Goal: Entertainment & Leisure: Browse casually

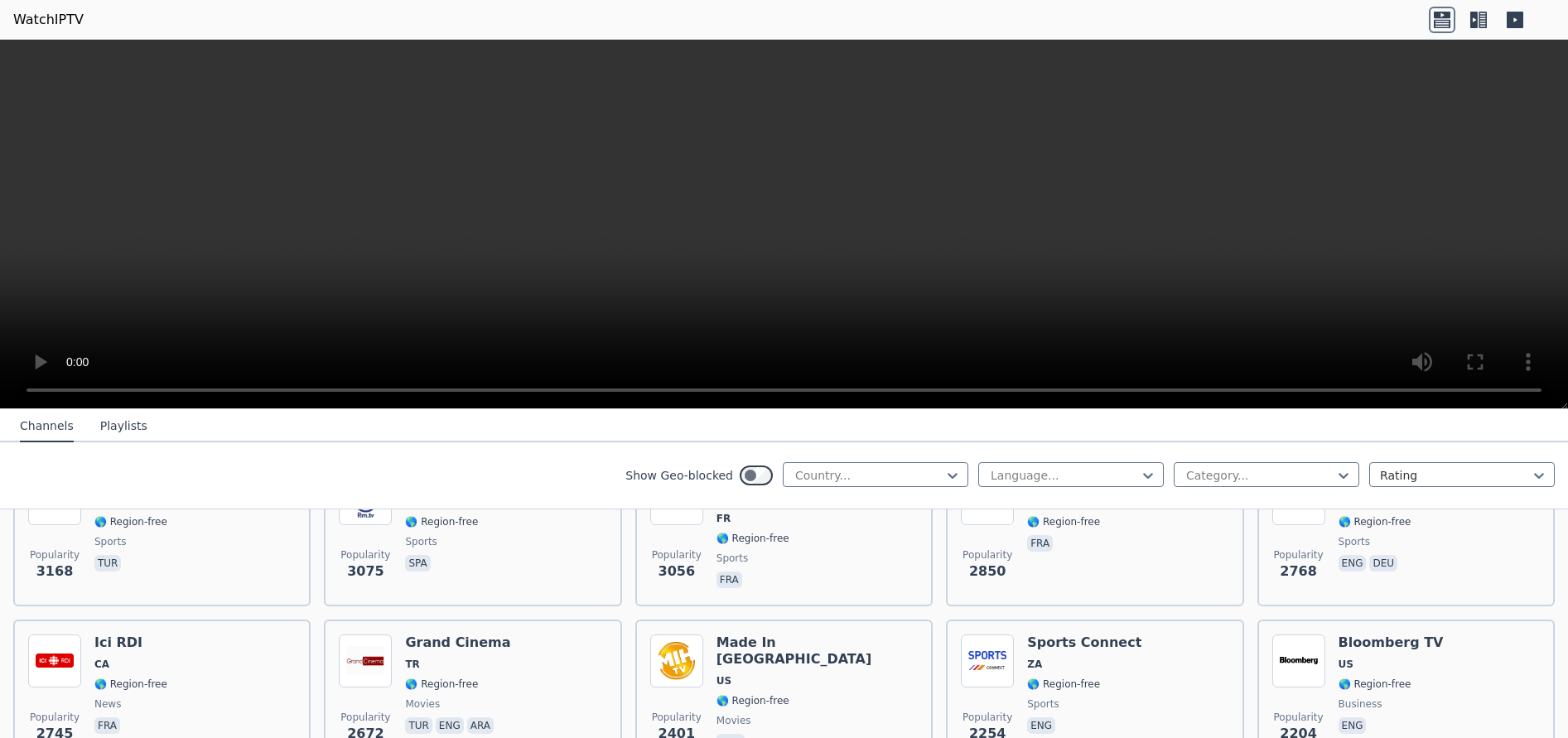
scroll to position [384, 0]
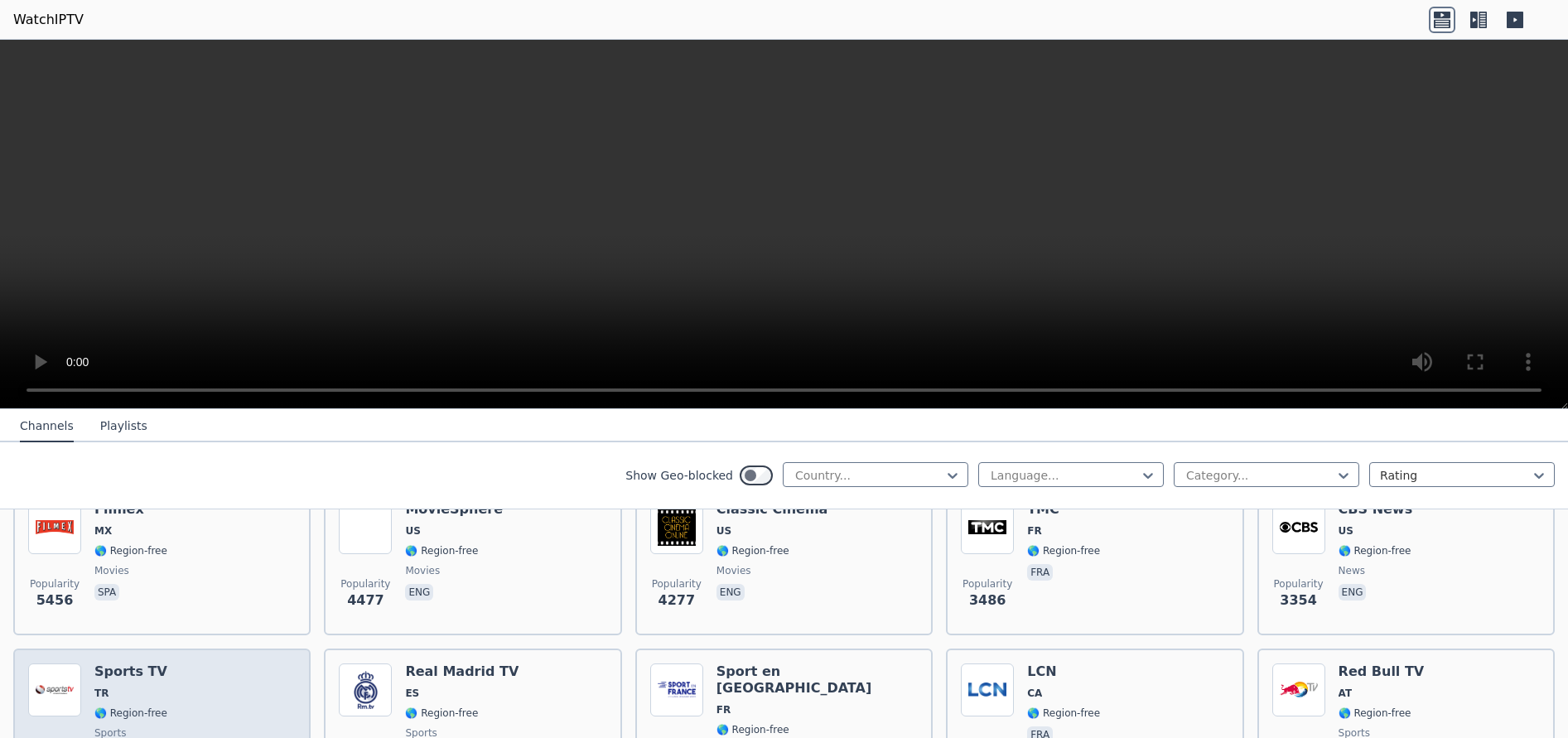
click at [131, 664] on h6 "Sports TV" at bounding box center [131, 672] width 73 height 17
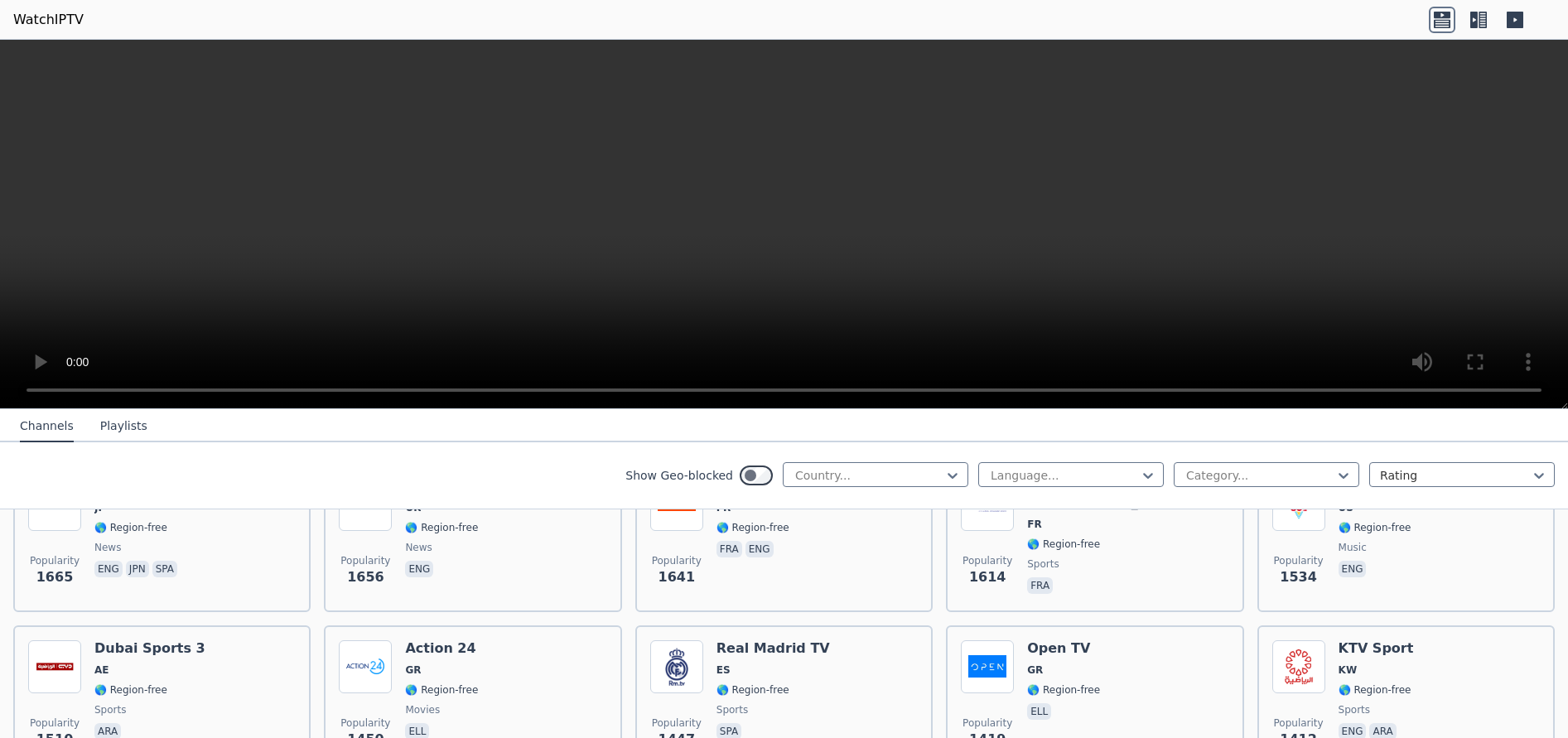
scroll to position [1270, 0]
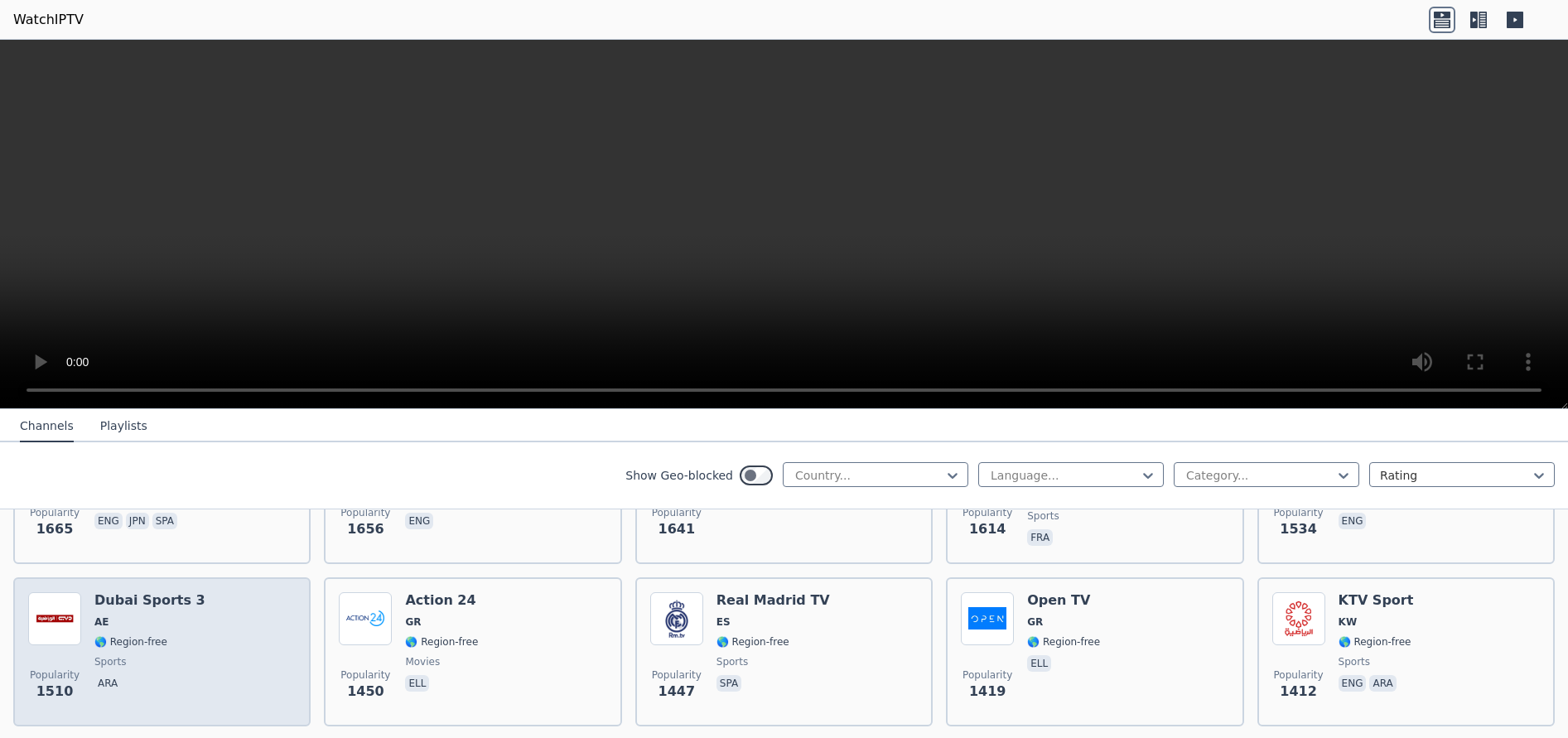
click at [161, 592] on h6 "Dubai Sports 3" at bounding box center [150, 600] width 111 height 17
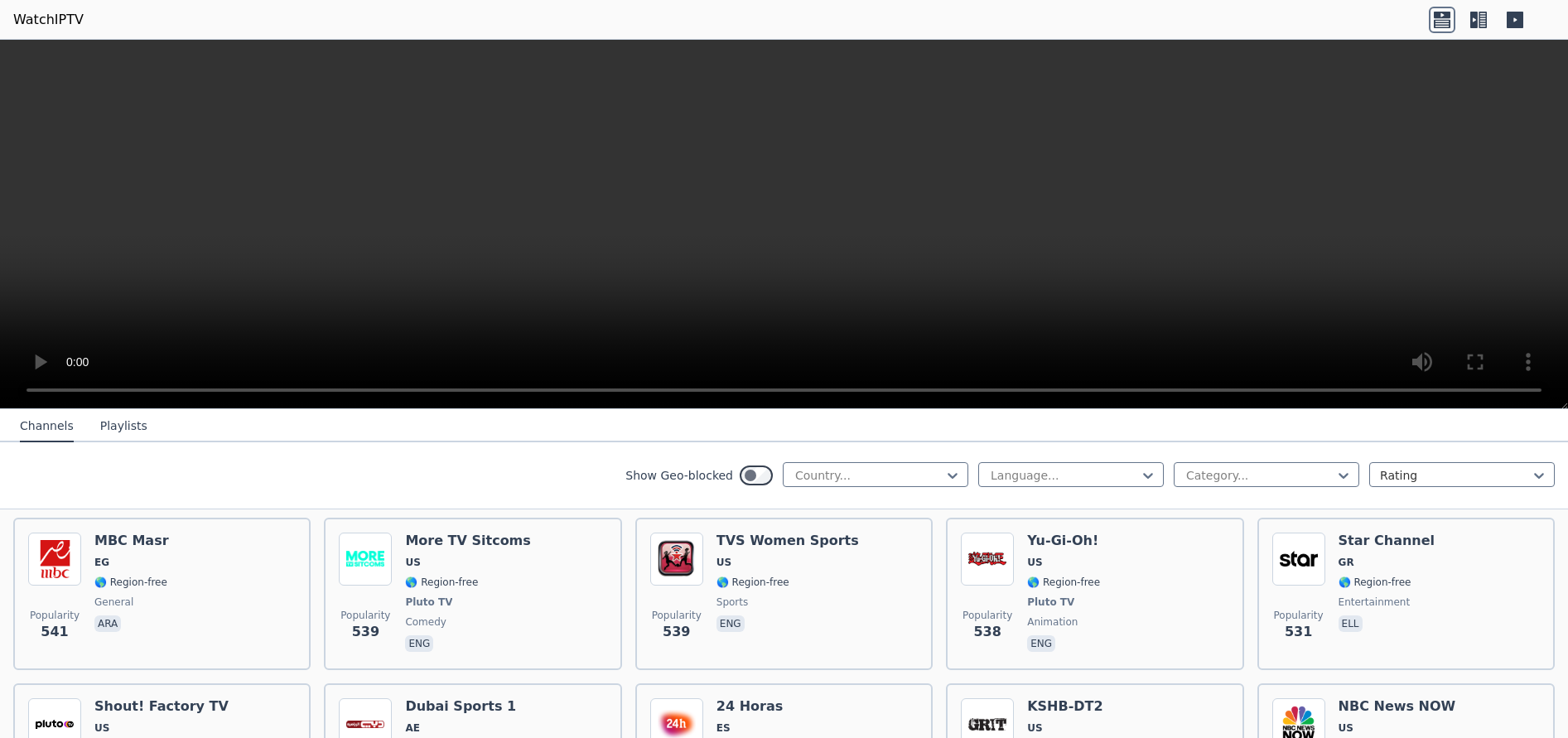
scroll to position [5440, 0]
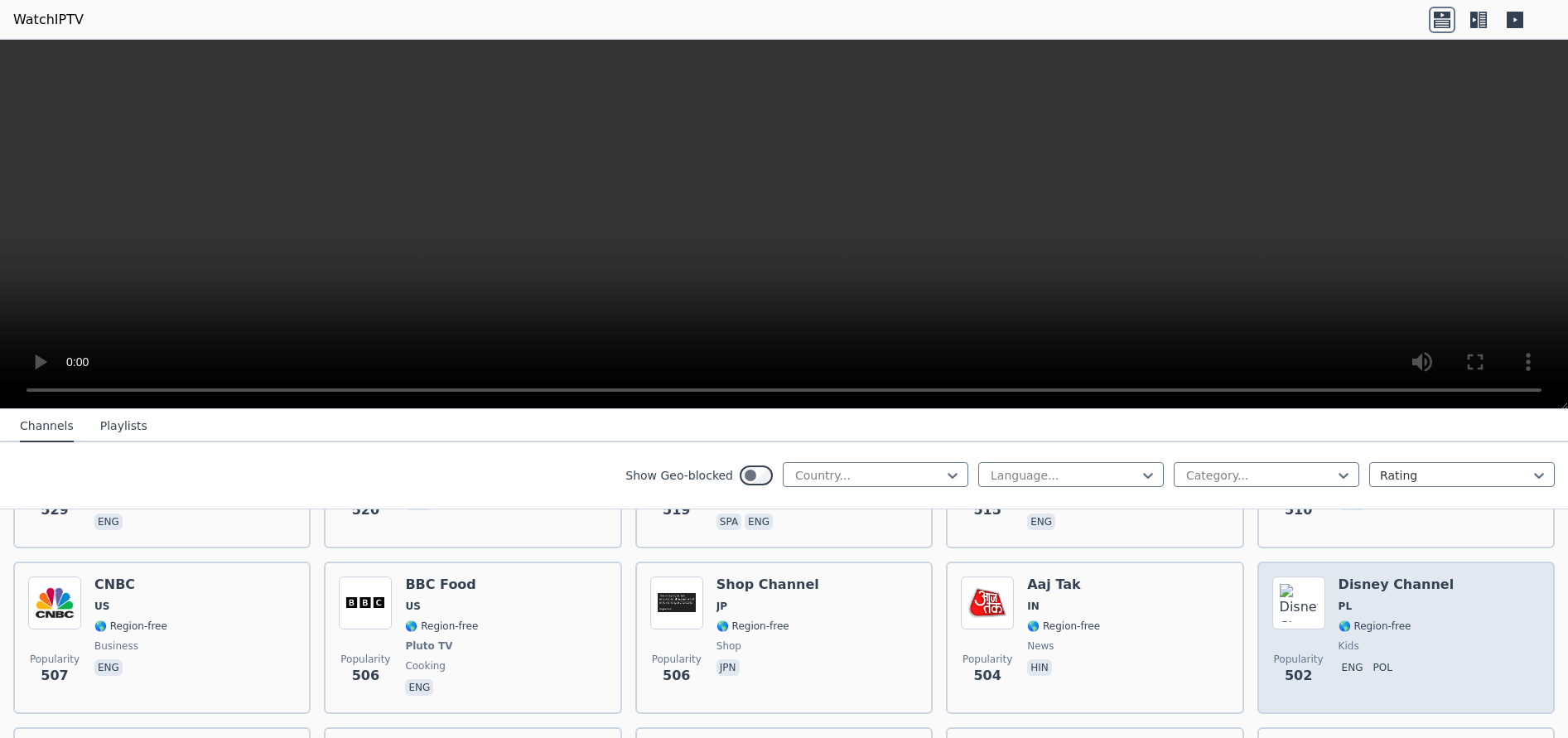
click at [1399, 577] on div "Disney Channel PL 🌎 Region-free kids eng pol" at bounding box center [1397, 638] width 116 height 123
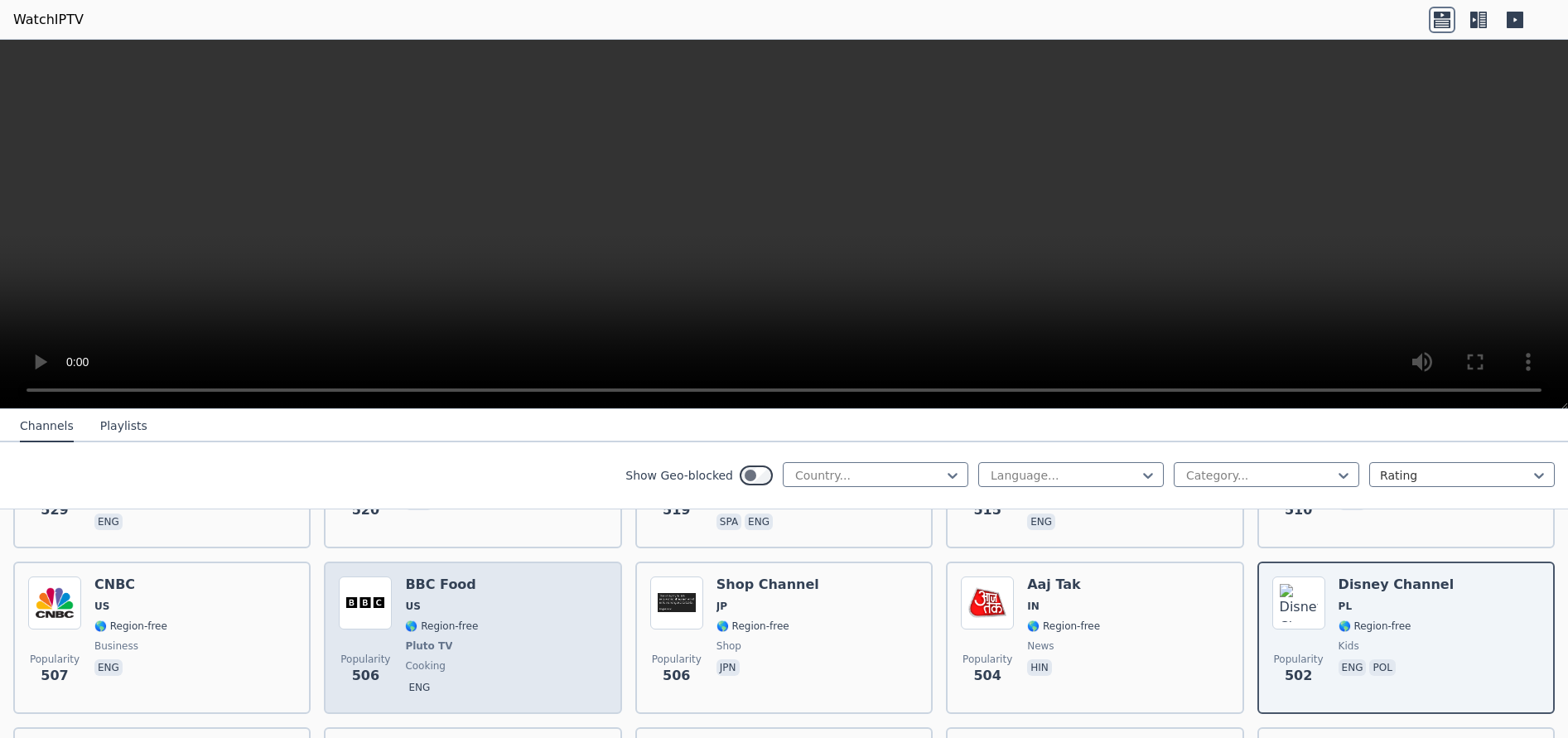
click at [522, 613] on div "Popularity 506 BBC Food US 🌎 Region-free Pluto TV cooking eng" at bounding box center [472, 638] width 268 height 123
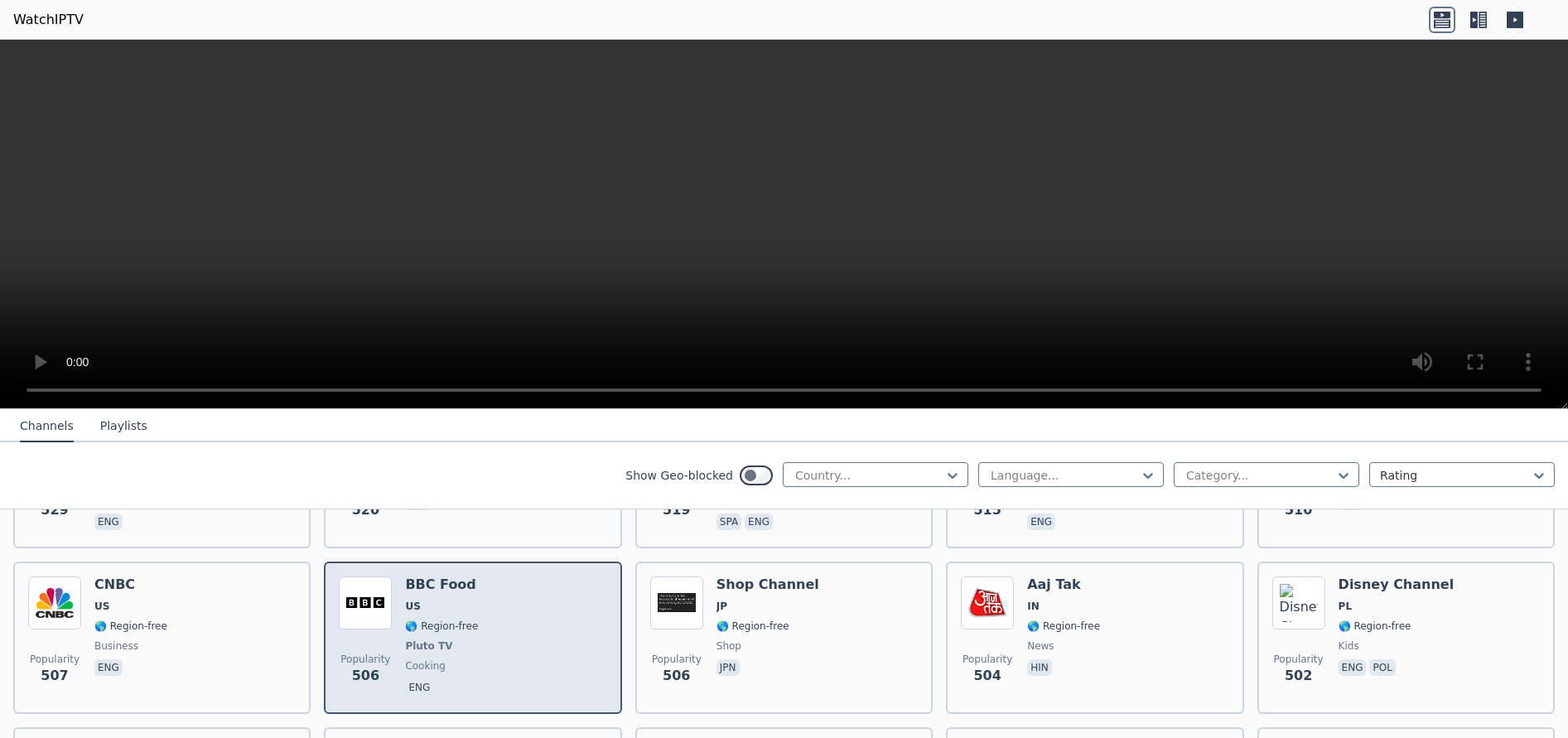
click at [522, 613] on div "Popularity 506 BBC Food US 🌎 Region-free Pluto TV cooking eng" at bounding box center [472, 638] width 268 height 123
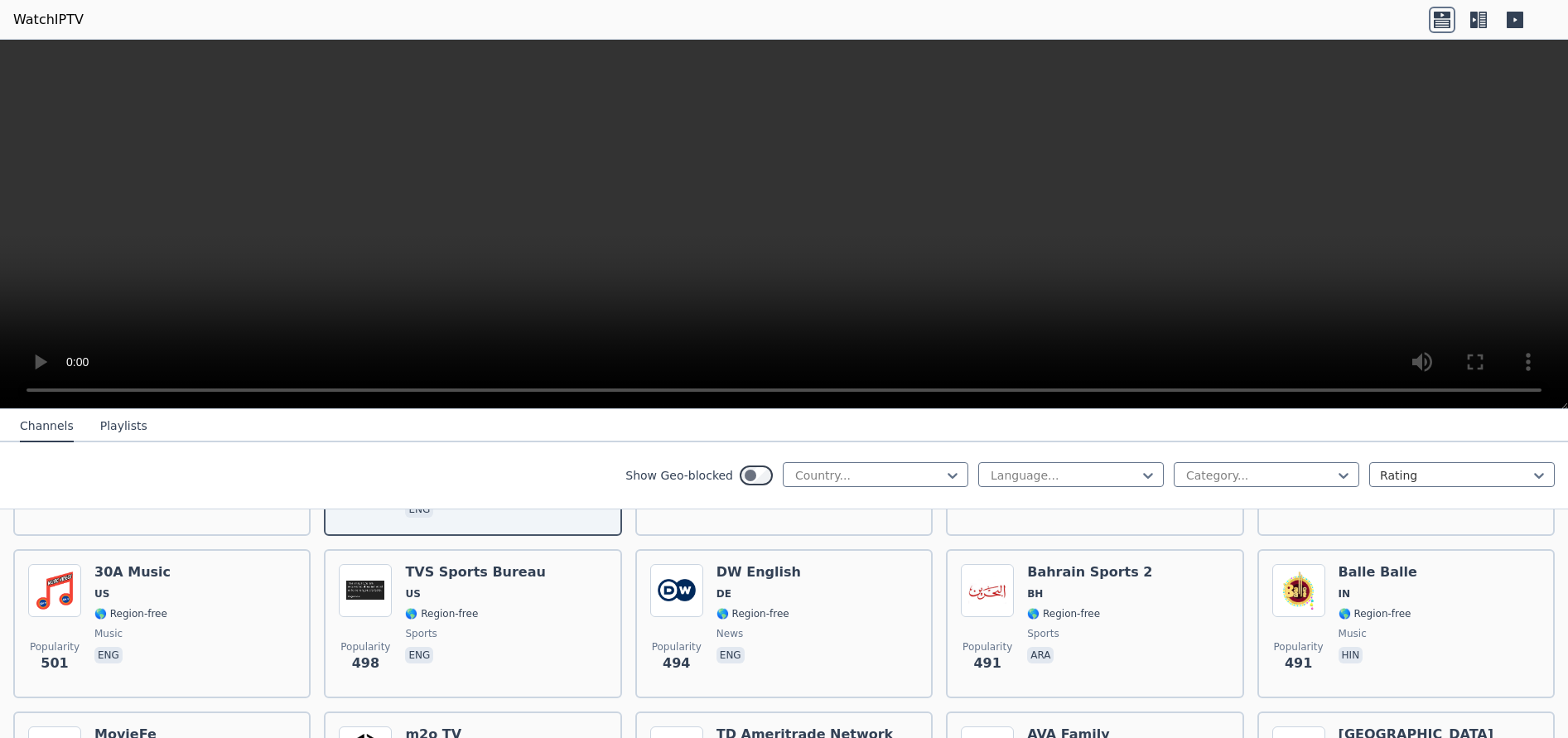
scroll to position [5626, 0]
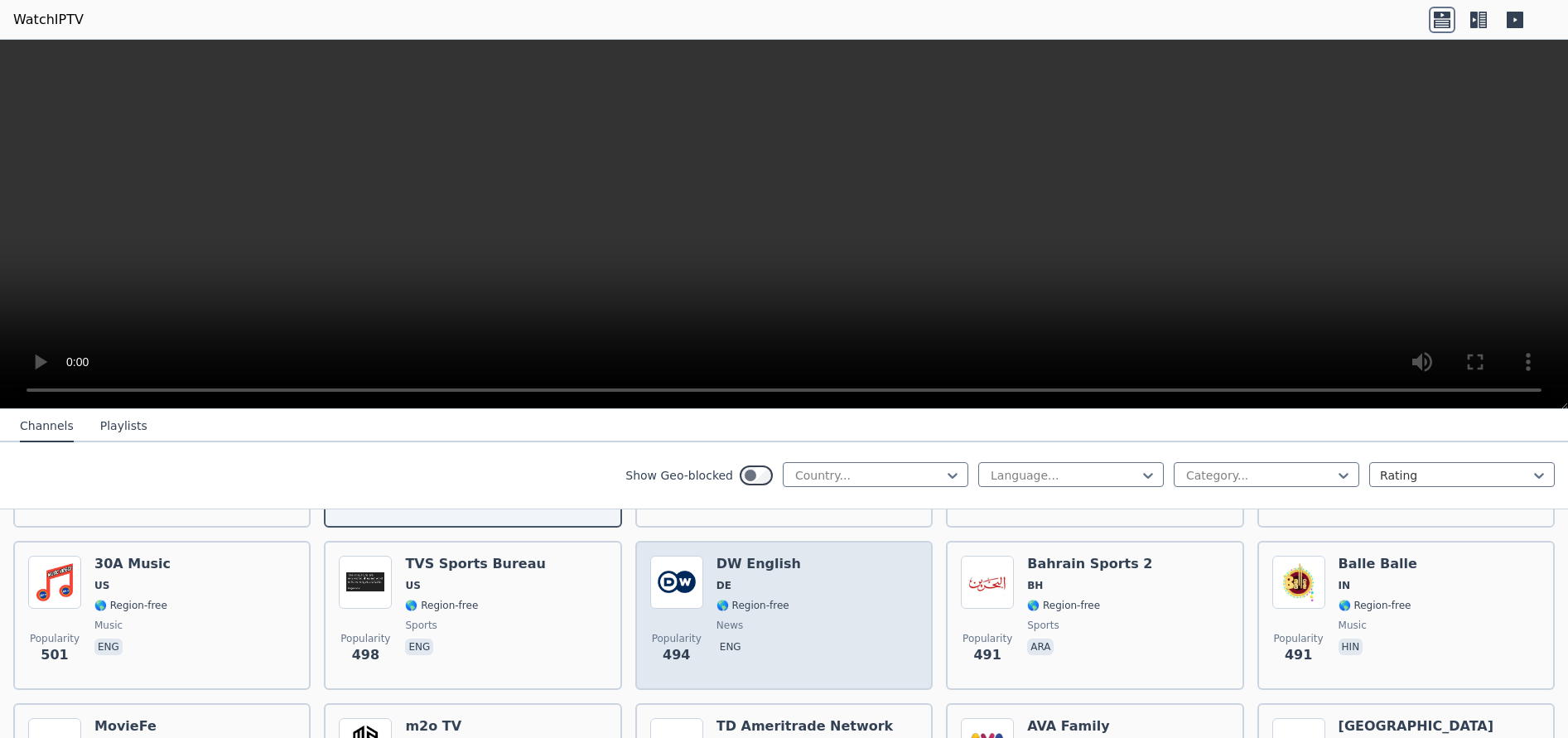
click at [797, 611] on div "Popularity 494 DW English DE 🌎 Region-free news eng" at bounding box center [784, 615] width 268 height 119
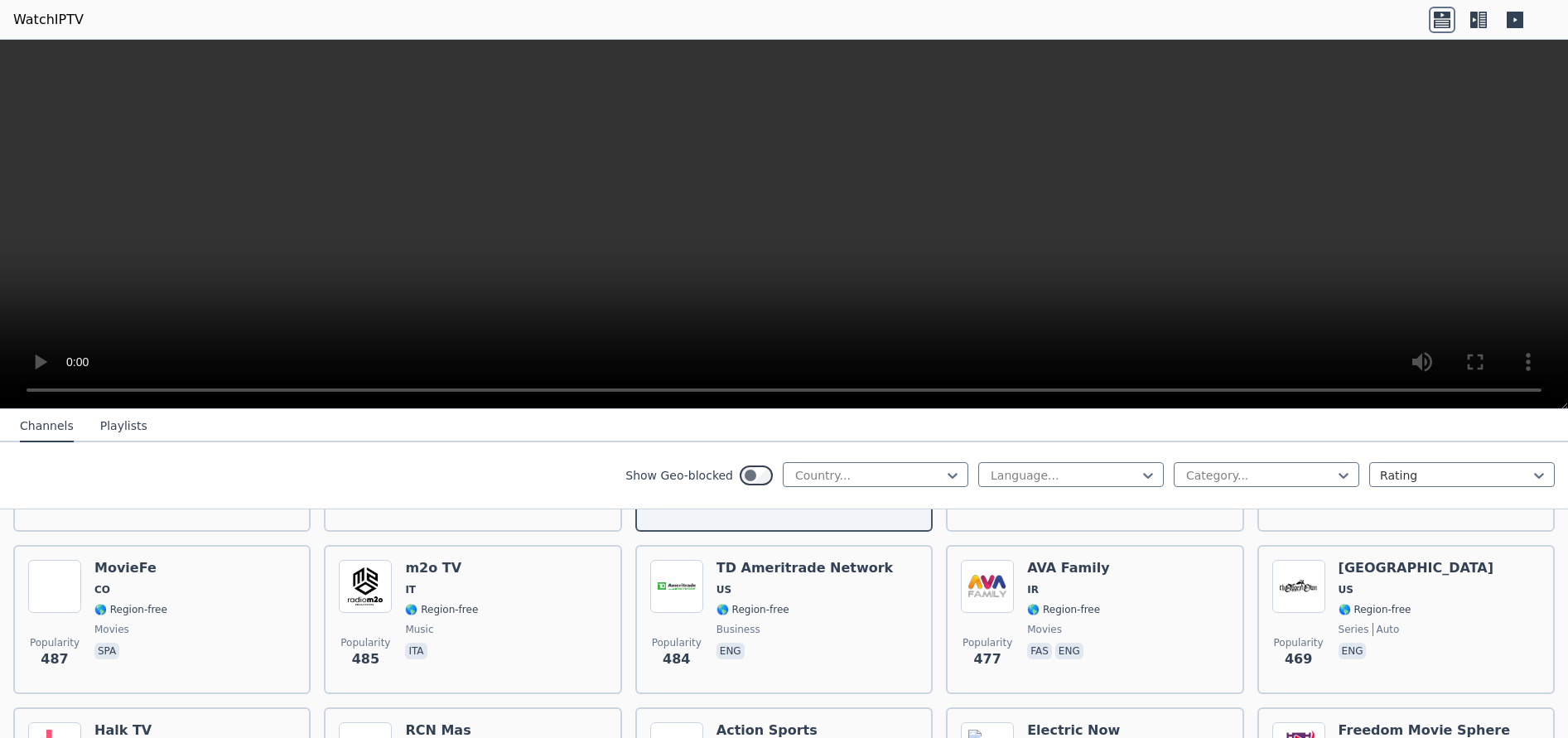
scroll to position [5792, 0]
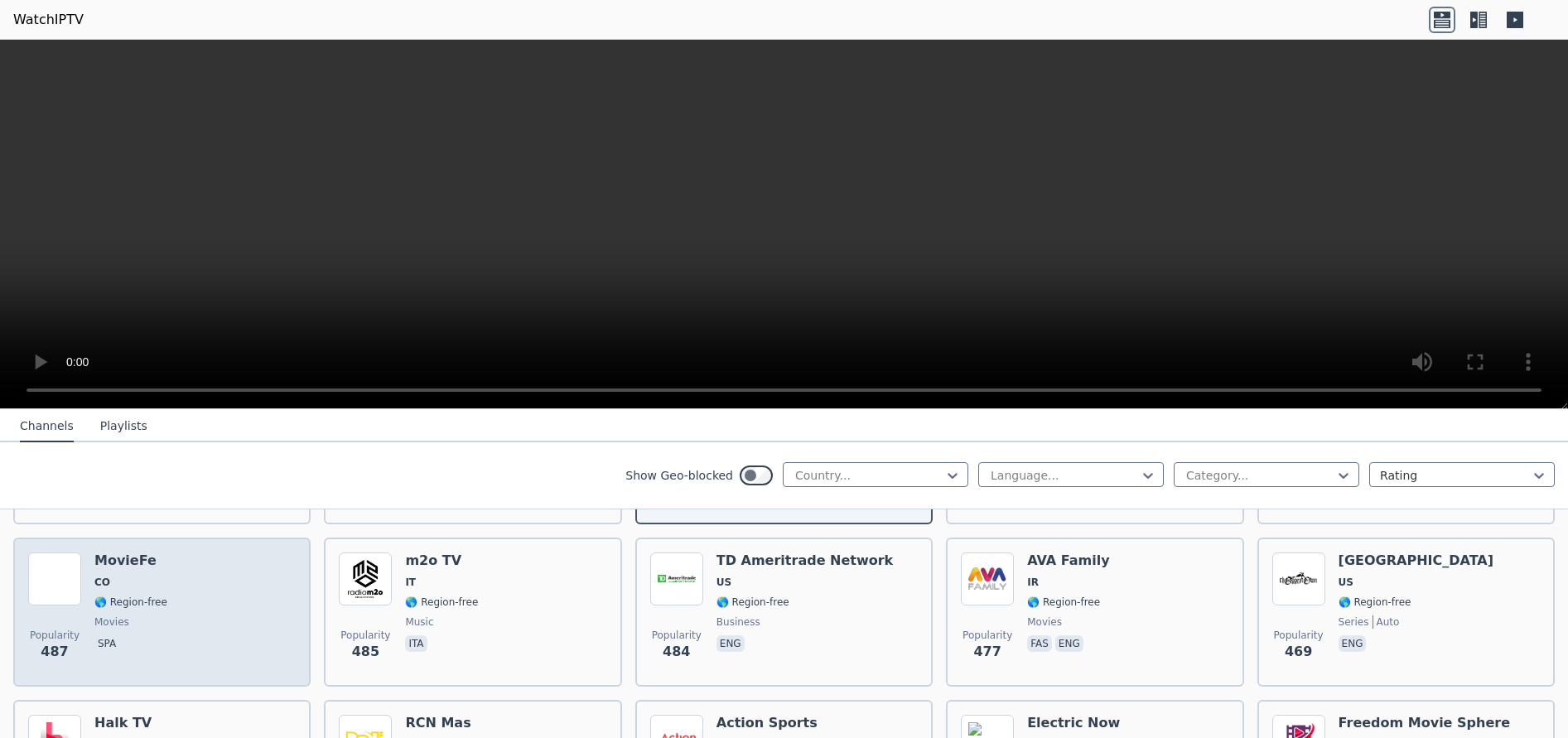
click at [189, 603] on div "Popularity 487 MovieFe CO 🌎 Region-free movies spa" at bounding box center [162, 612] width 268 height 119
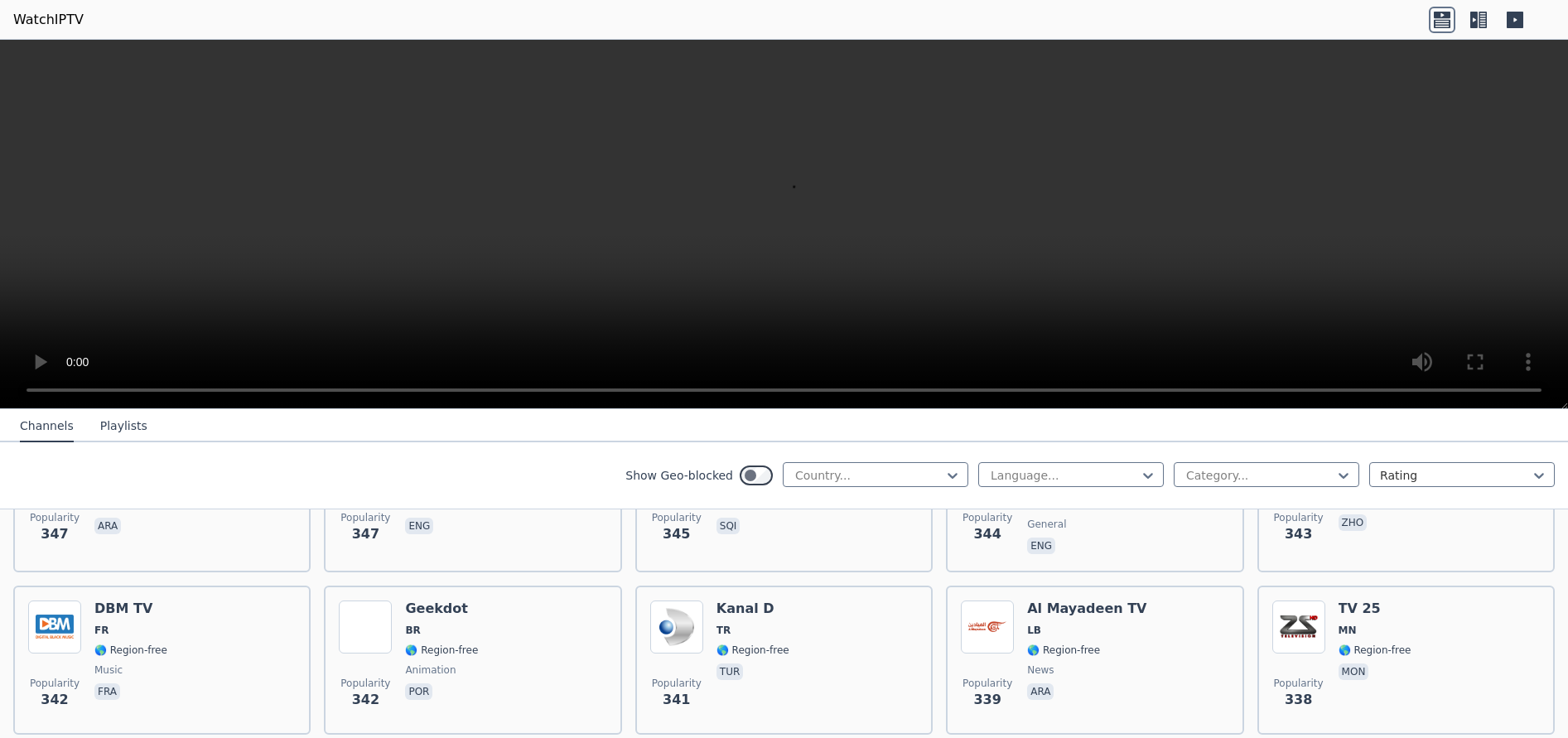
scroll to position [8242, 0]
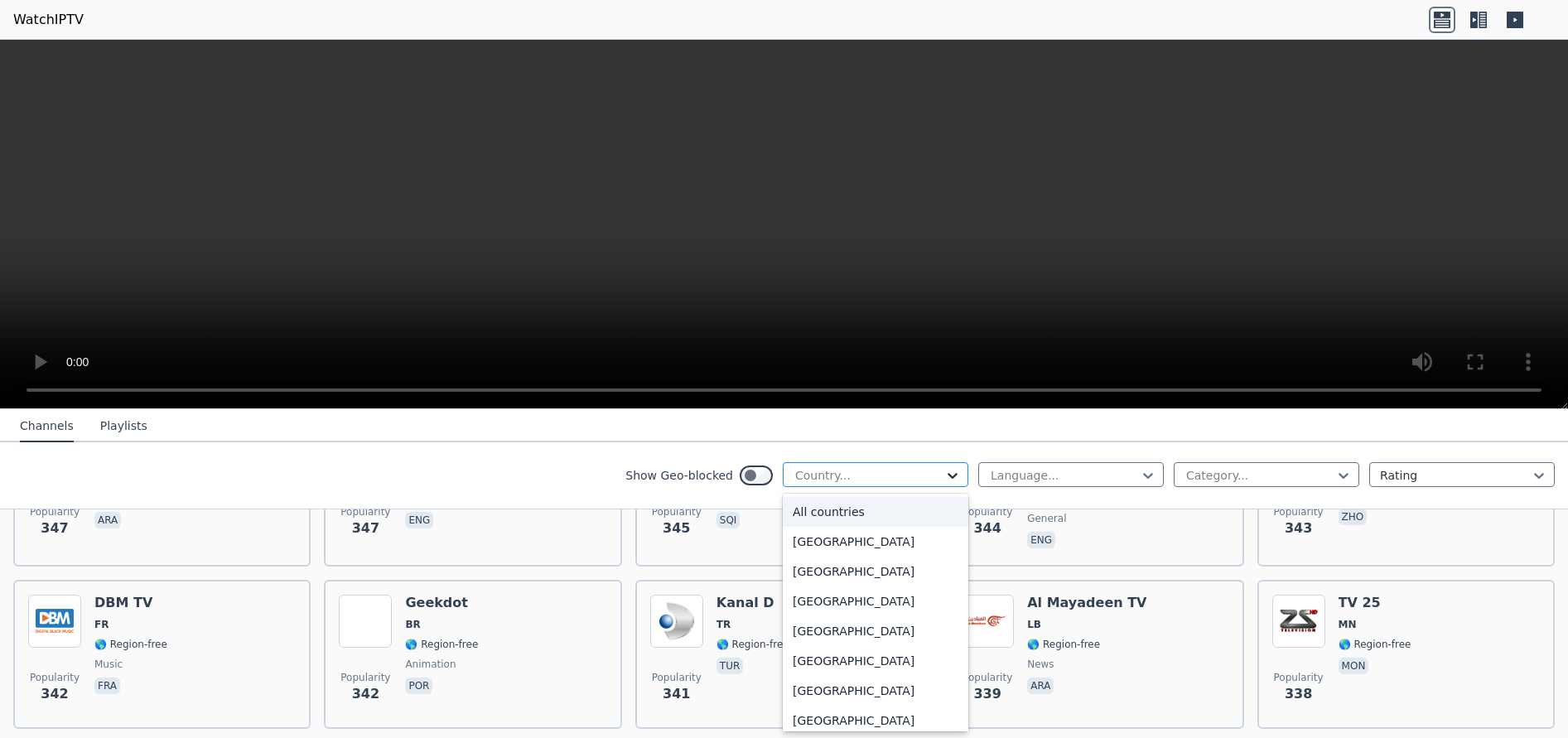
click at [947, 469] on icon at bounding box center [952, 475] width 17 height 17
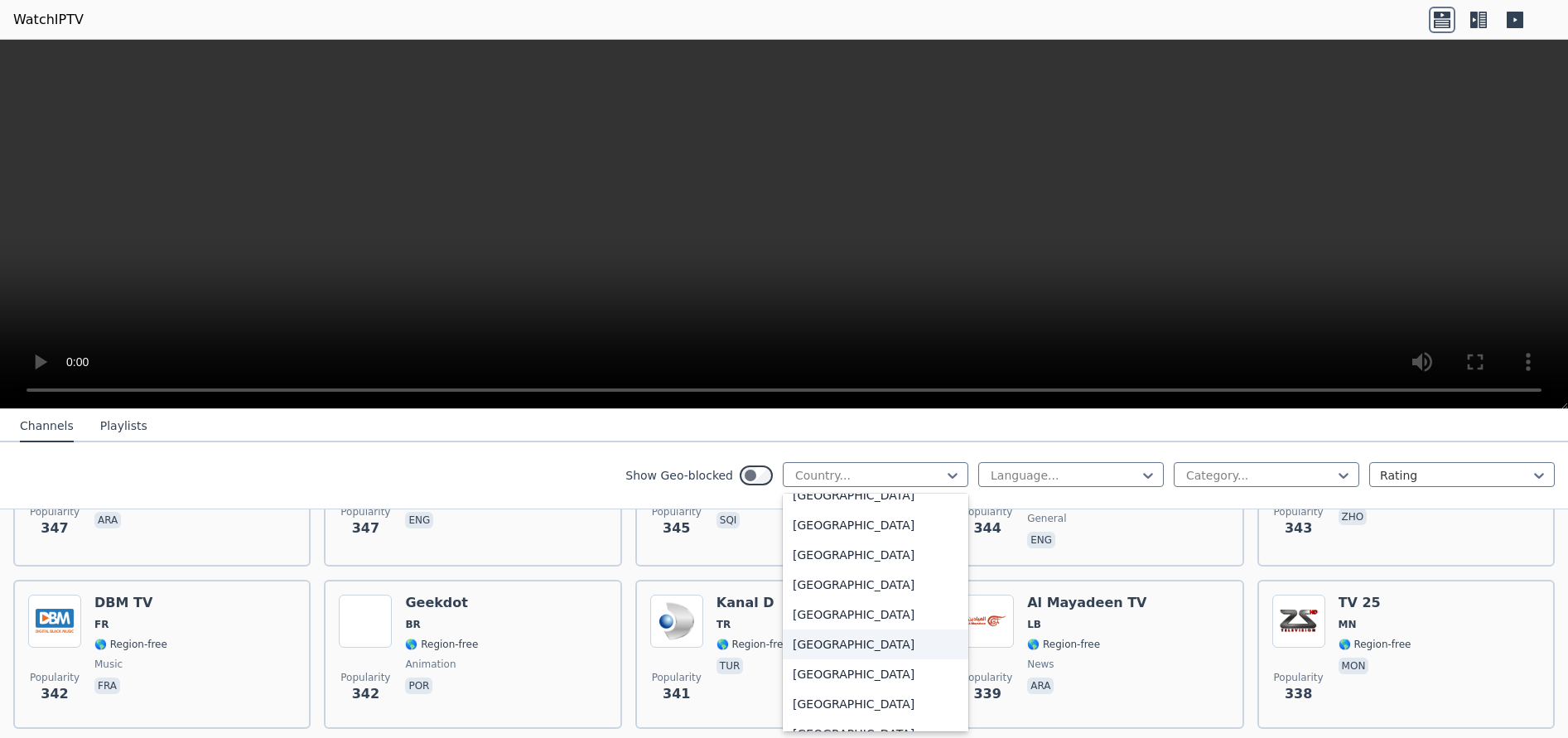
click at [831, 644] on div "[GEOGRAPHIC_DATA]" at bounding box center [875, 645] width 186 height 30
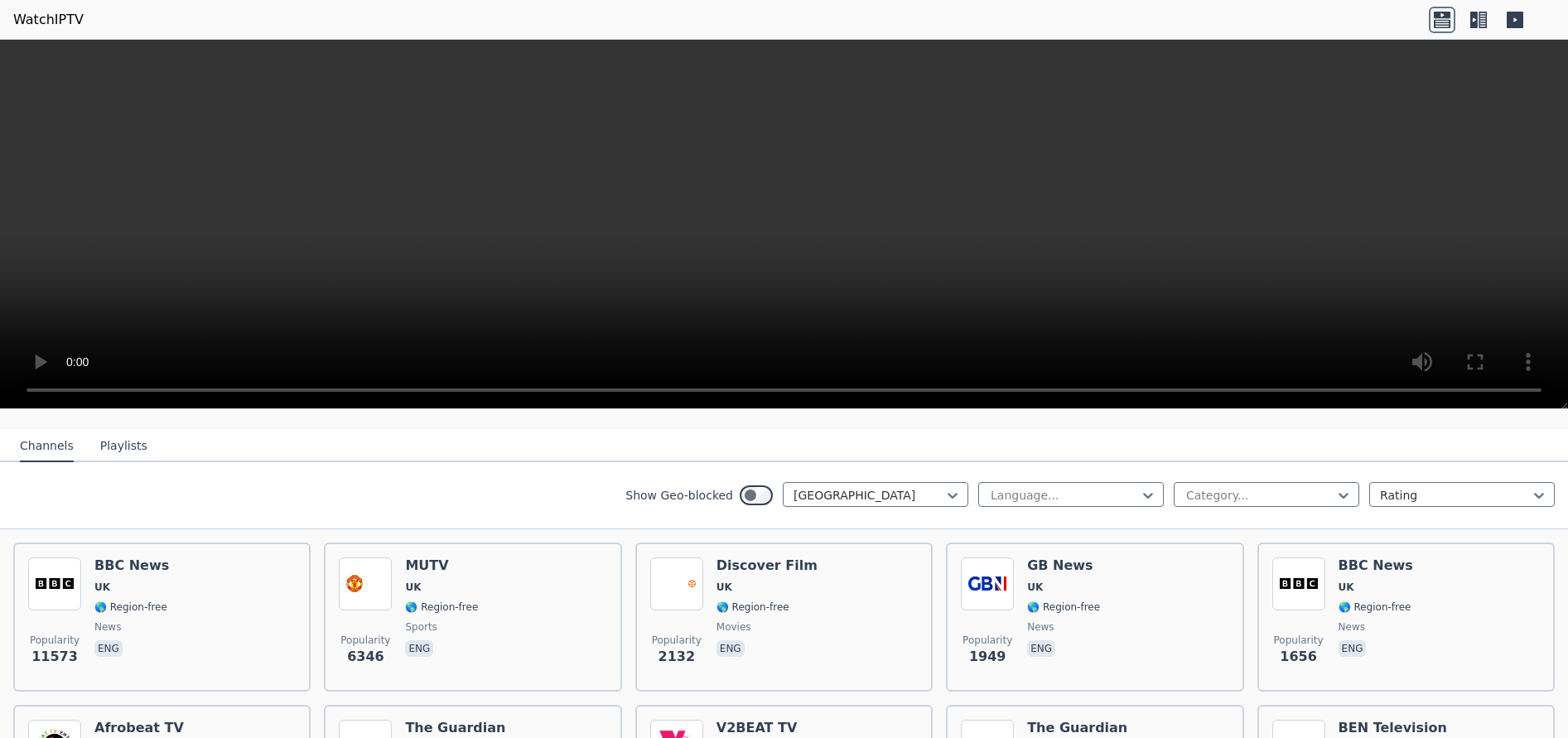
scroll to position [131, 0]
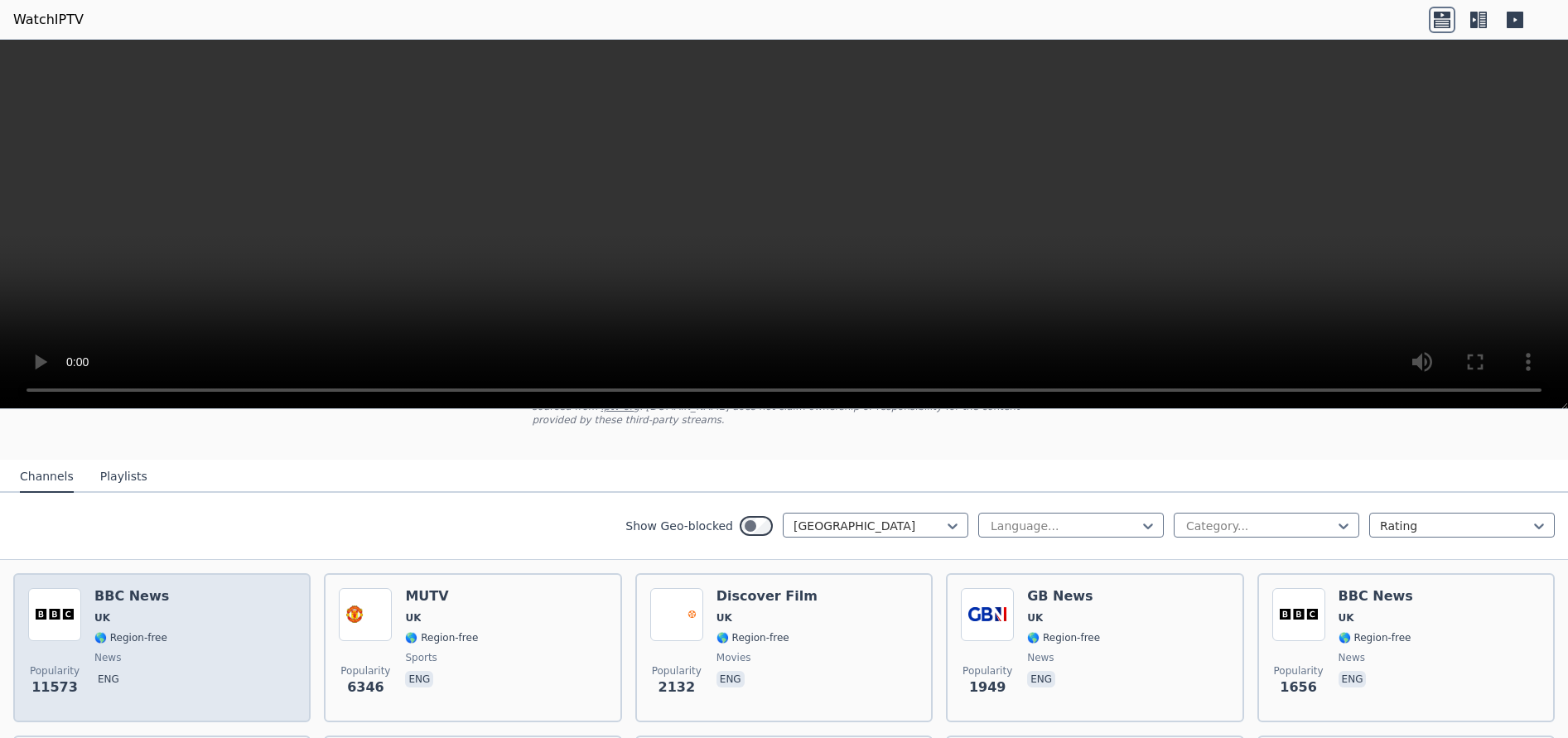
click at [144, 632] on span "🌎 Region-free" at bounding box center [131, 638] width 73 height 13
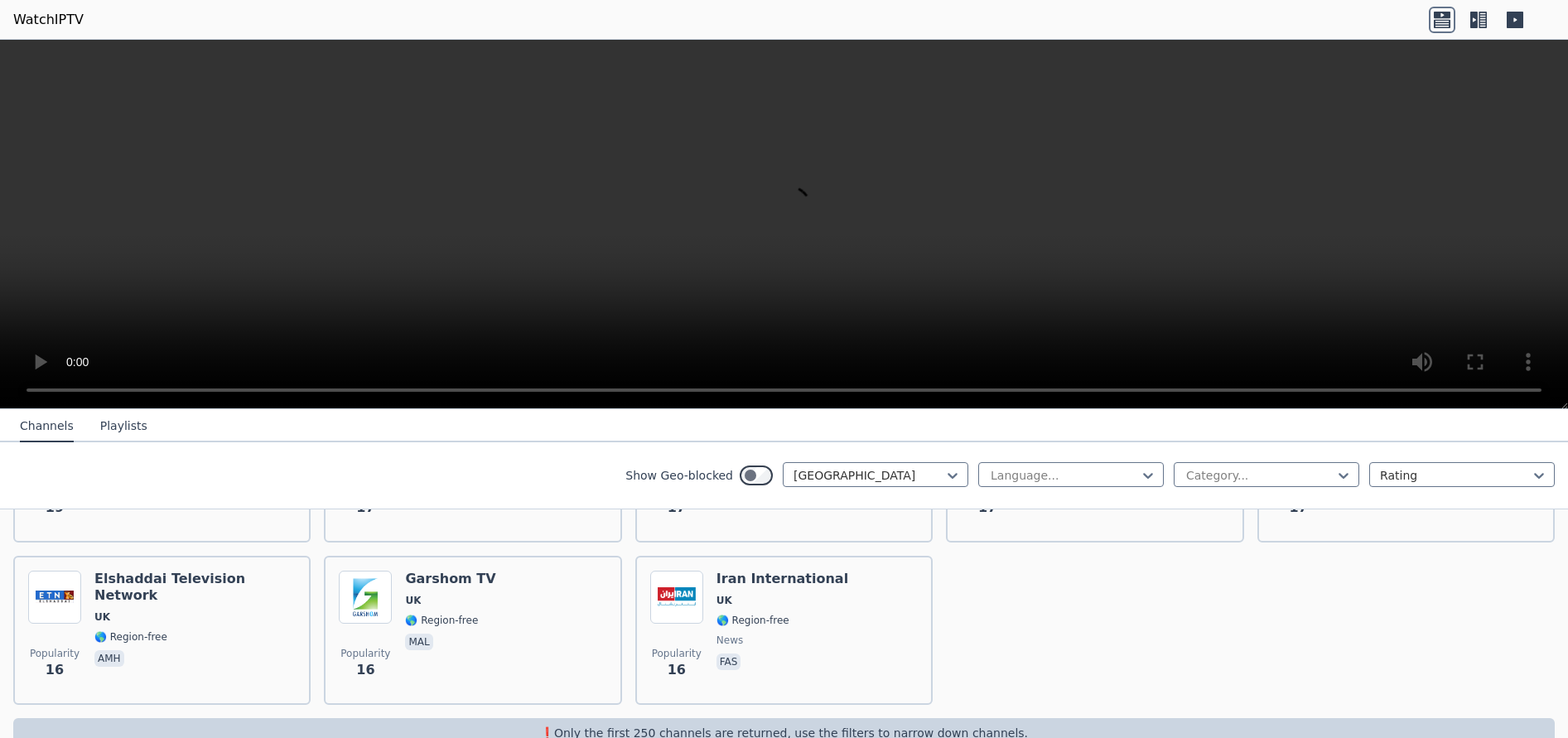
scroll to position [2448, 0]
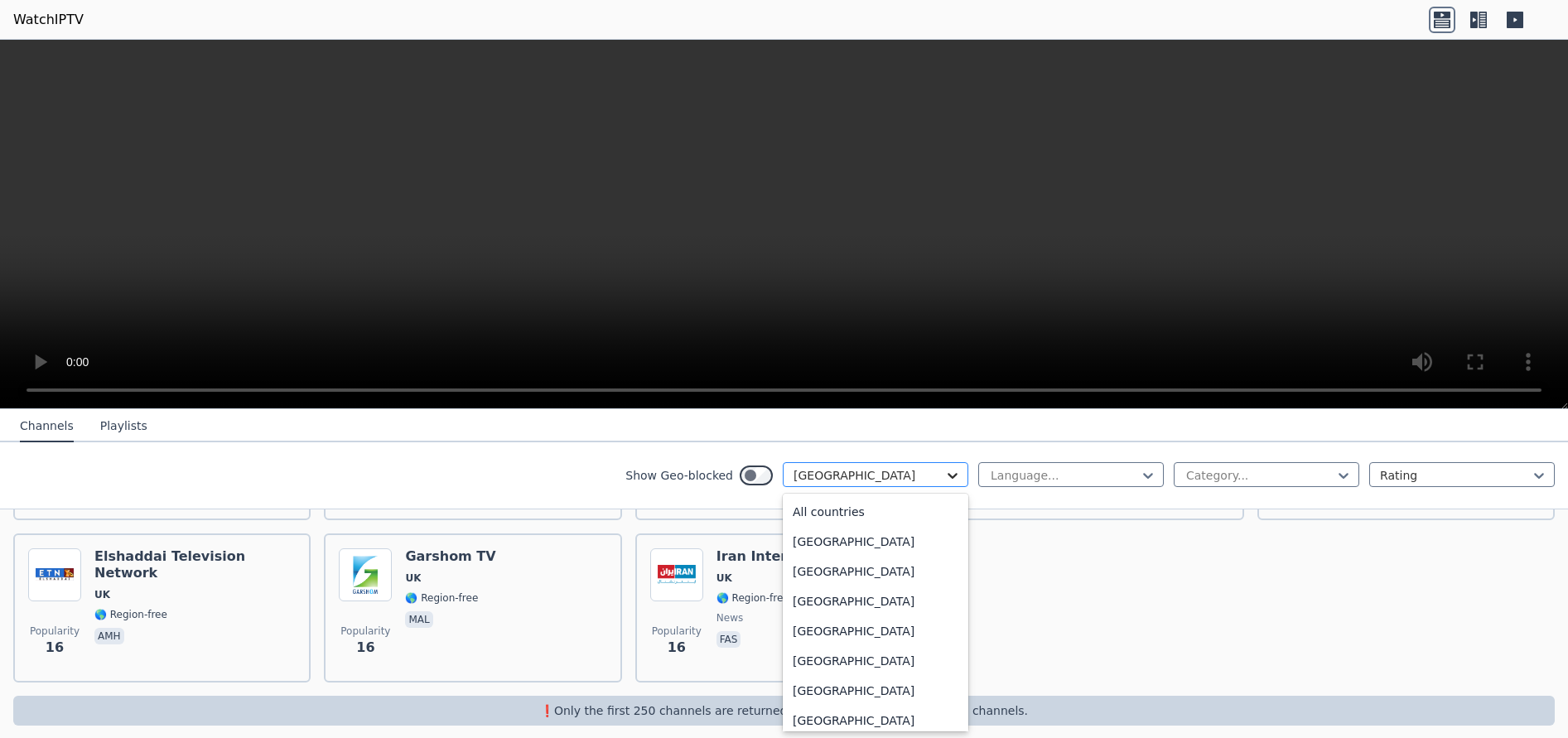
click at [944, 477] on icon at bounding box center [952, 475] width 17 height 17
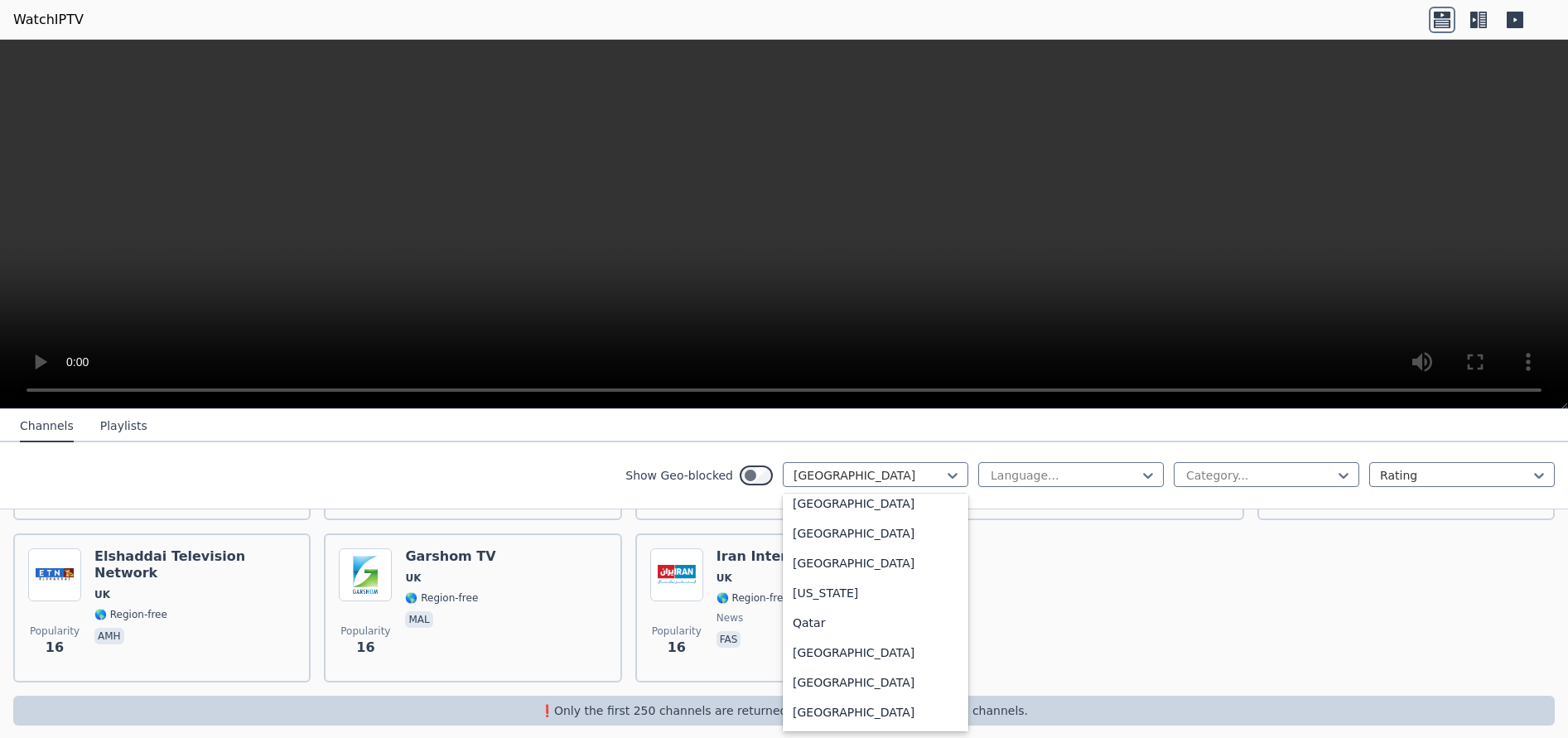
scroll to position [4419, 0]
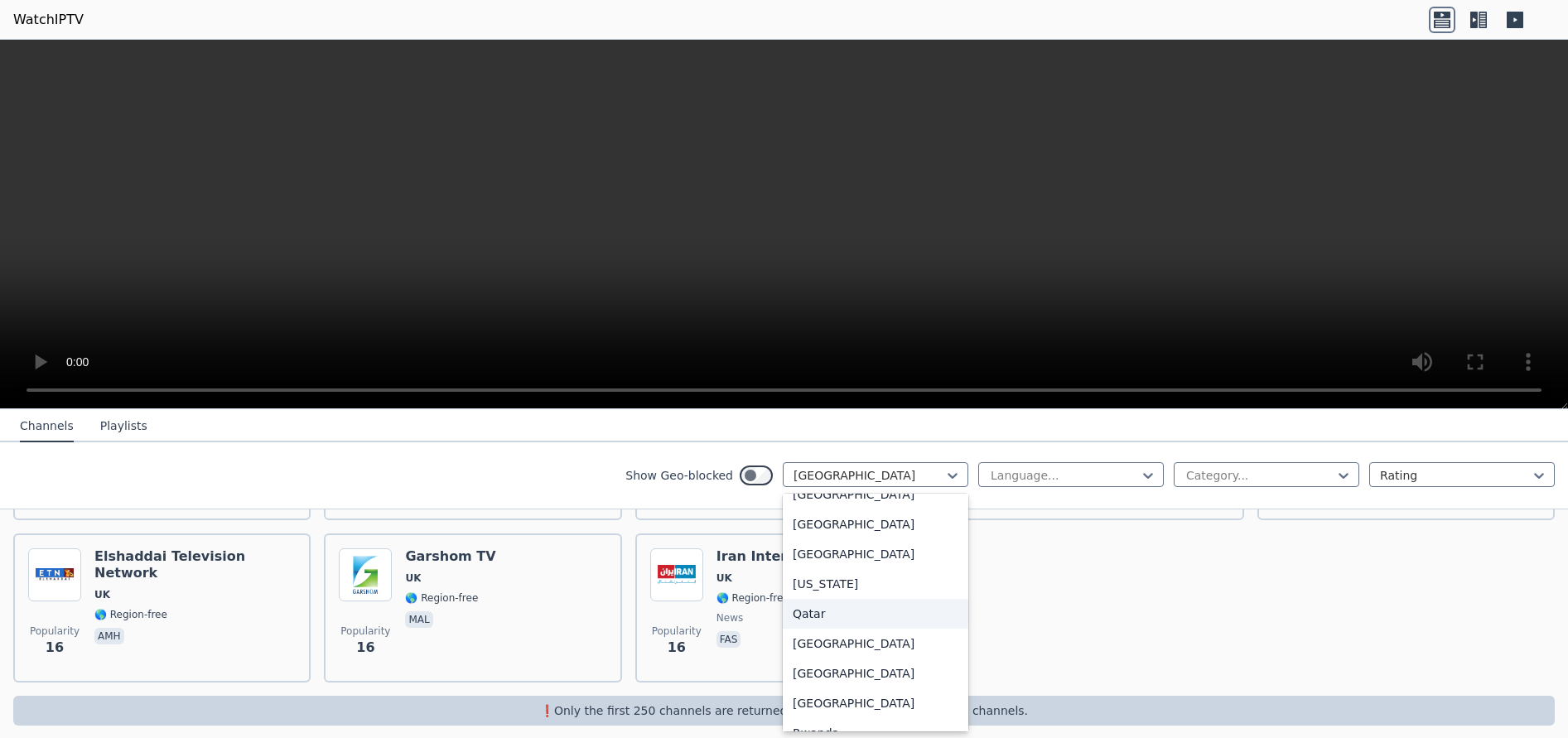
click at [827, 619] on div "Qatar" at bounding box center [875, 614] width 186 height 30
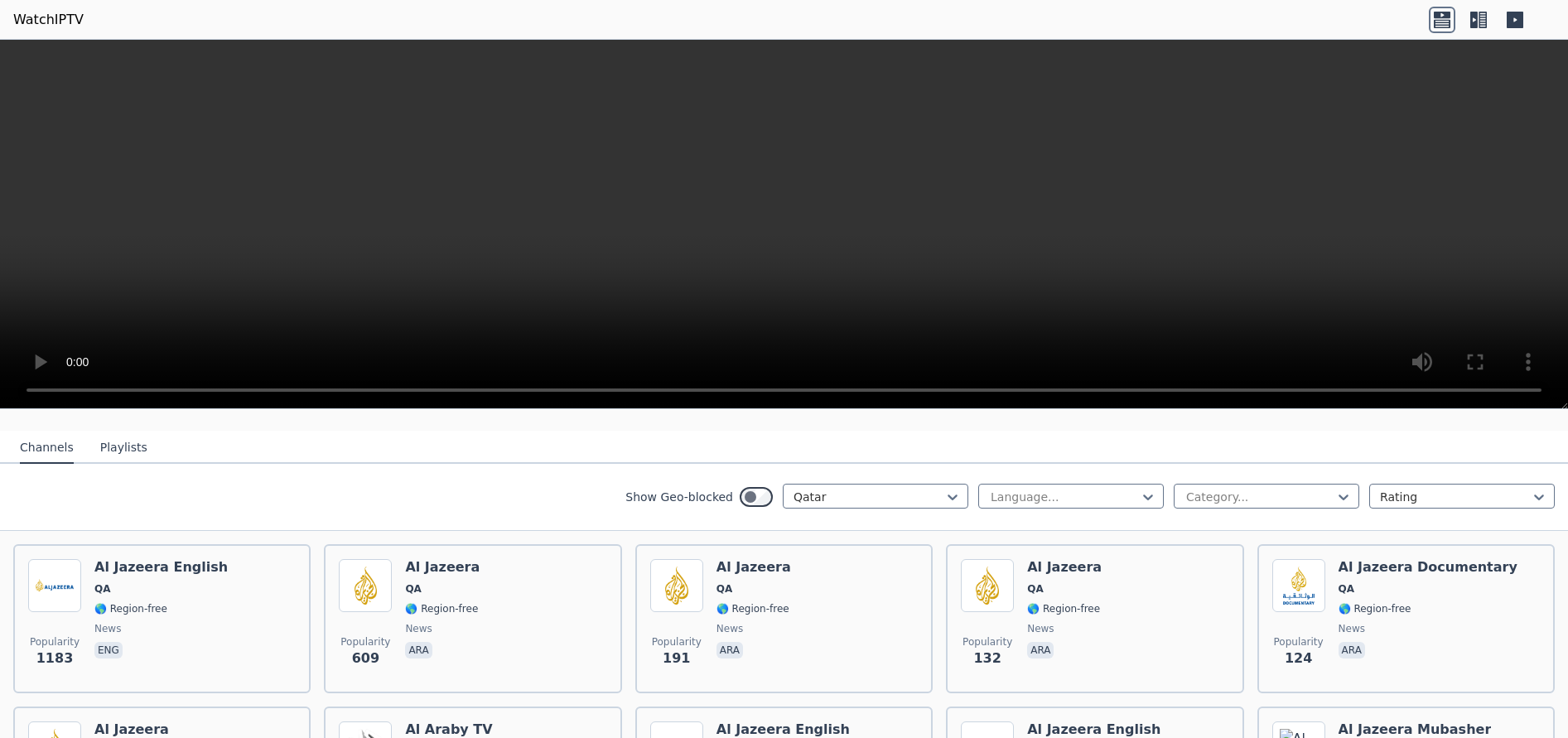
scroll to position [163, 0]
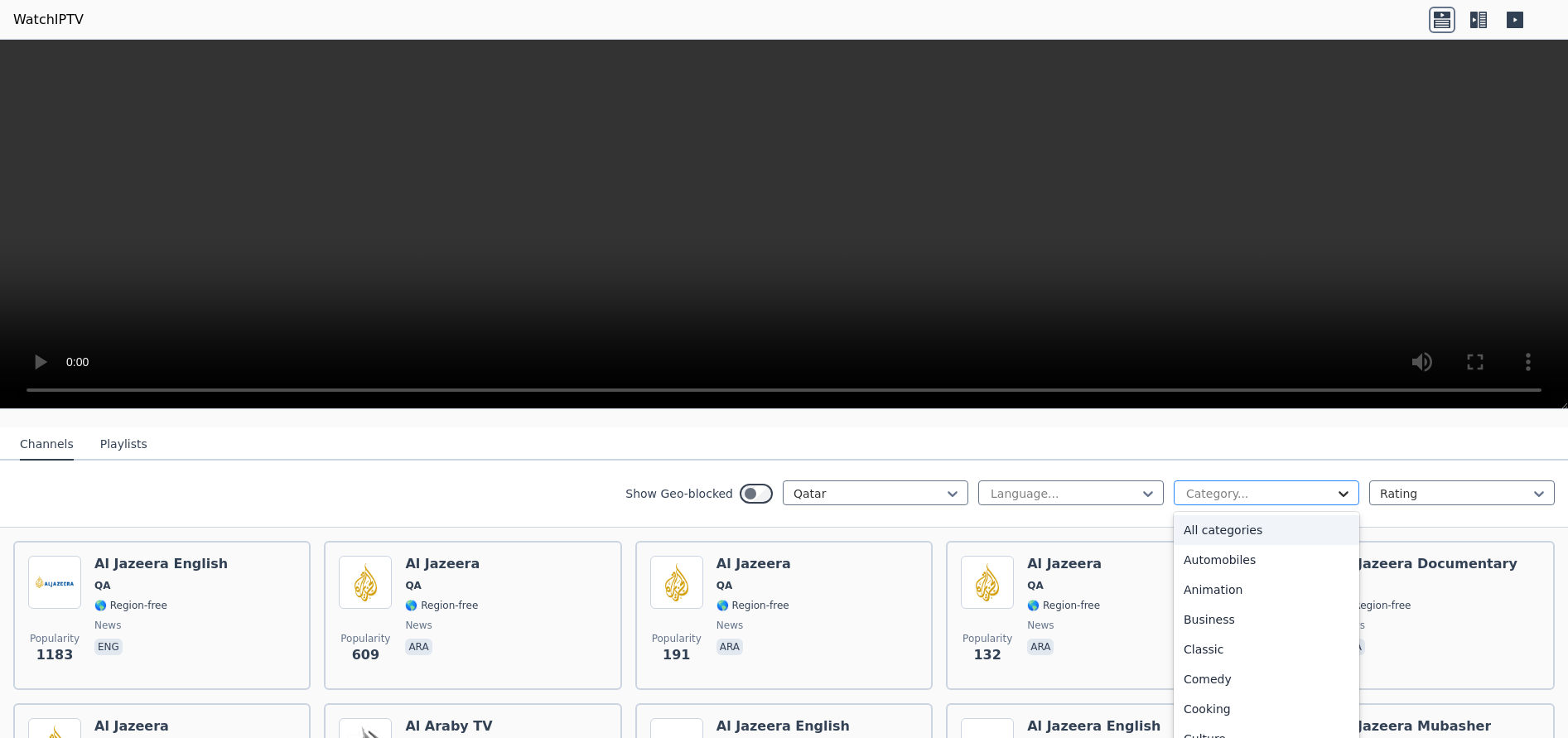
click at [1337, 486] on icon at bounding box center [1344, 494] width 17 height 17
click at [1276, 670] on div "Sports" at bounding box center [1266, 680] width 186 height 30
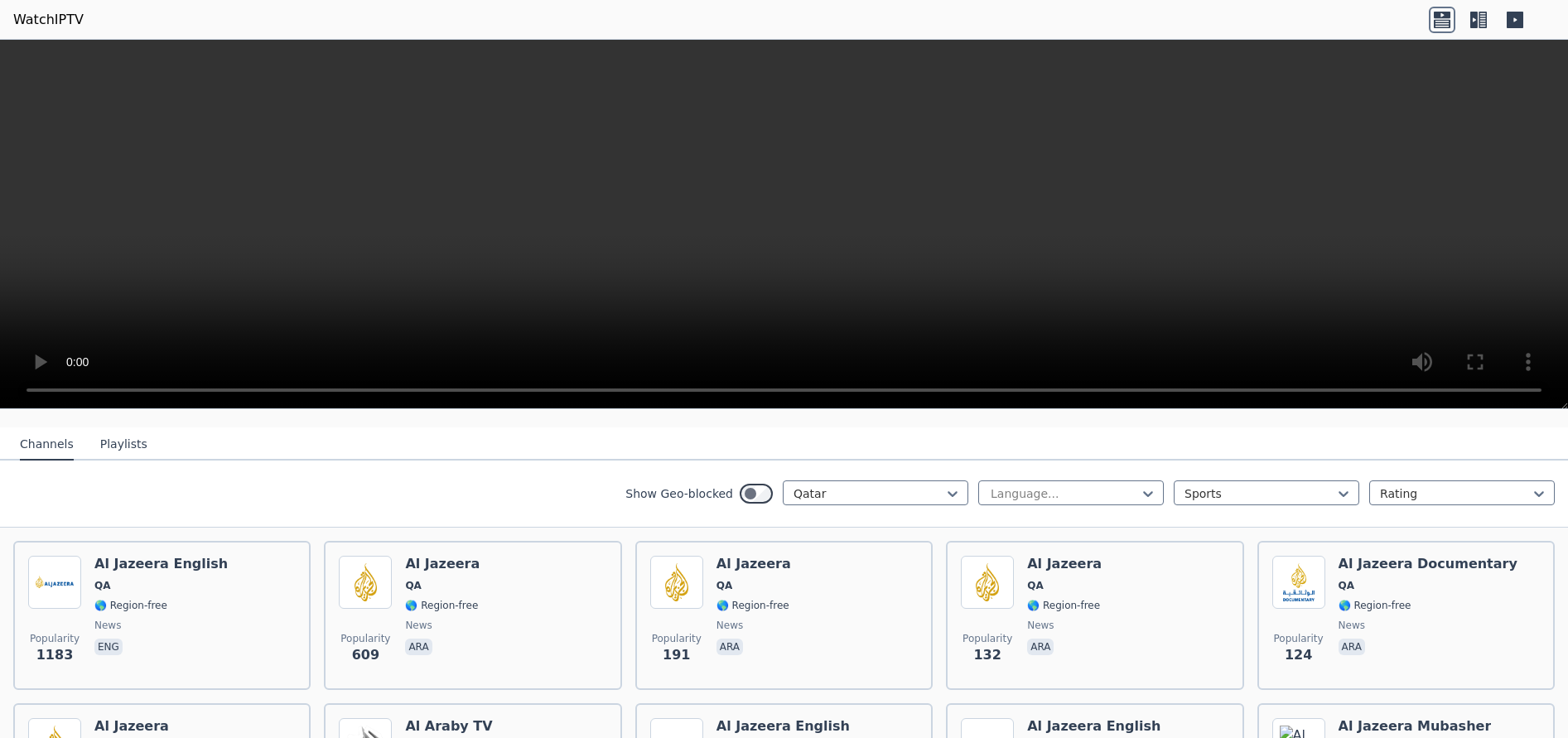
scroll to position [22, 0]
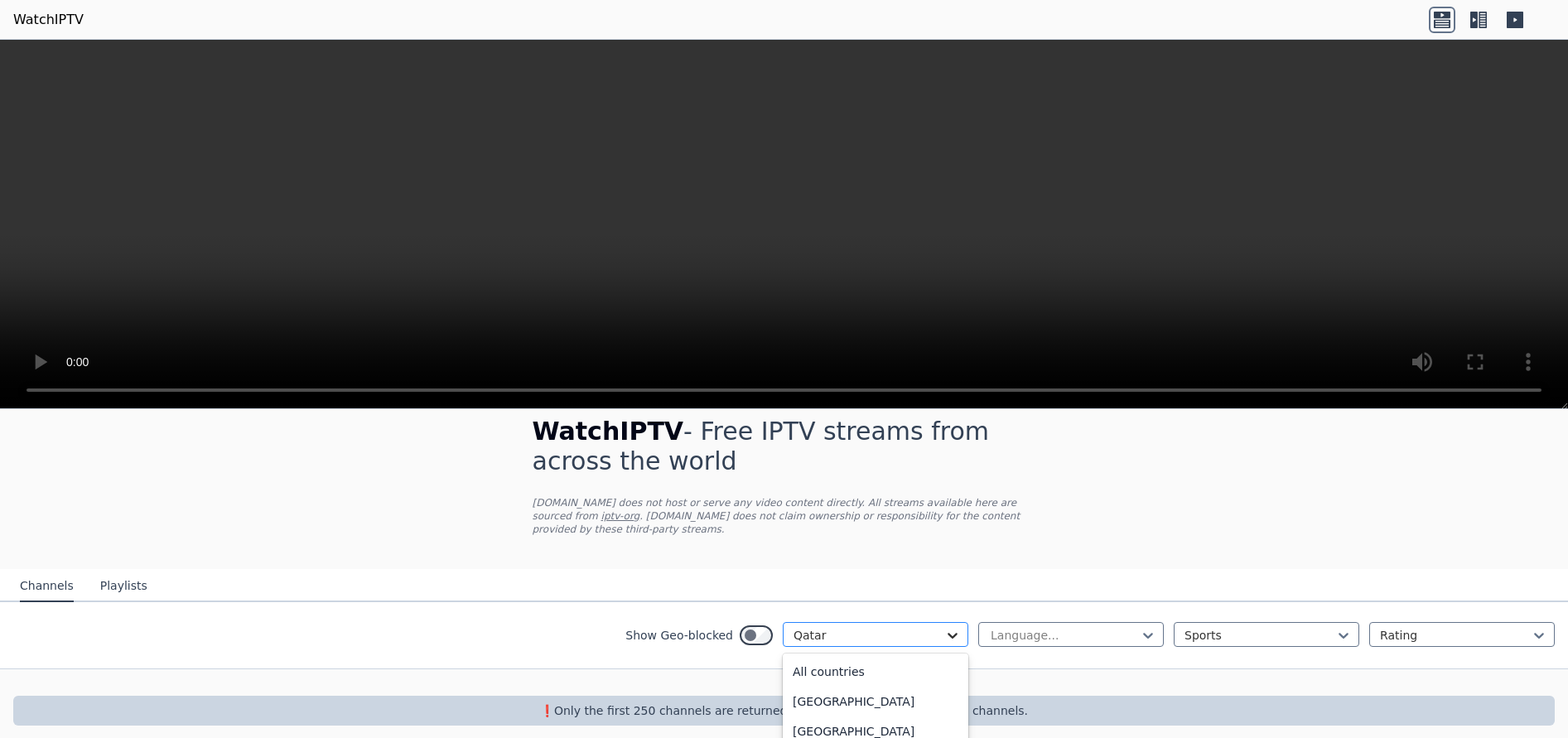
click at [944, 628] on icon at bounding box center [952, 636] width 17 height 17
click at [866, 658] on div "All countries" at bounding box center [875, 672] width 186 height 30
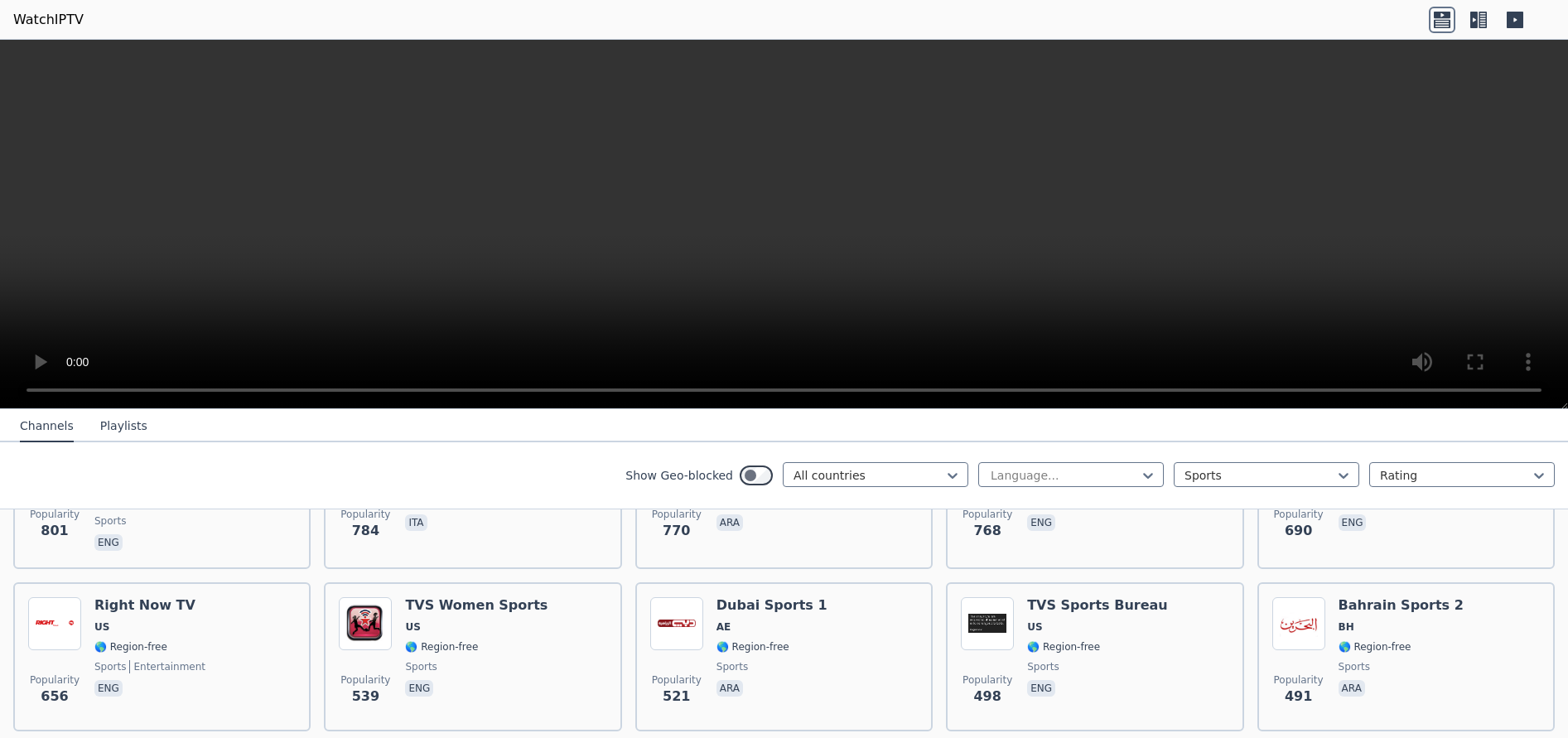
scroll to position [1137, 0]
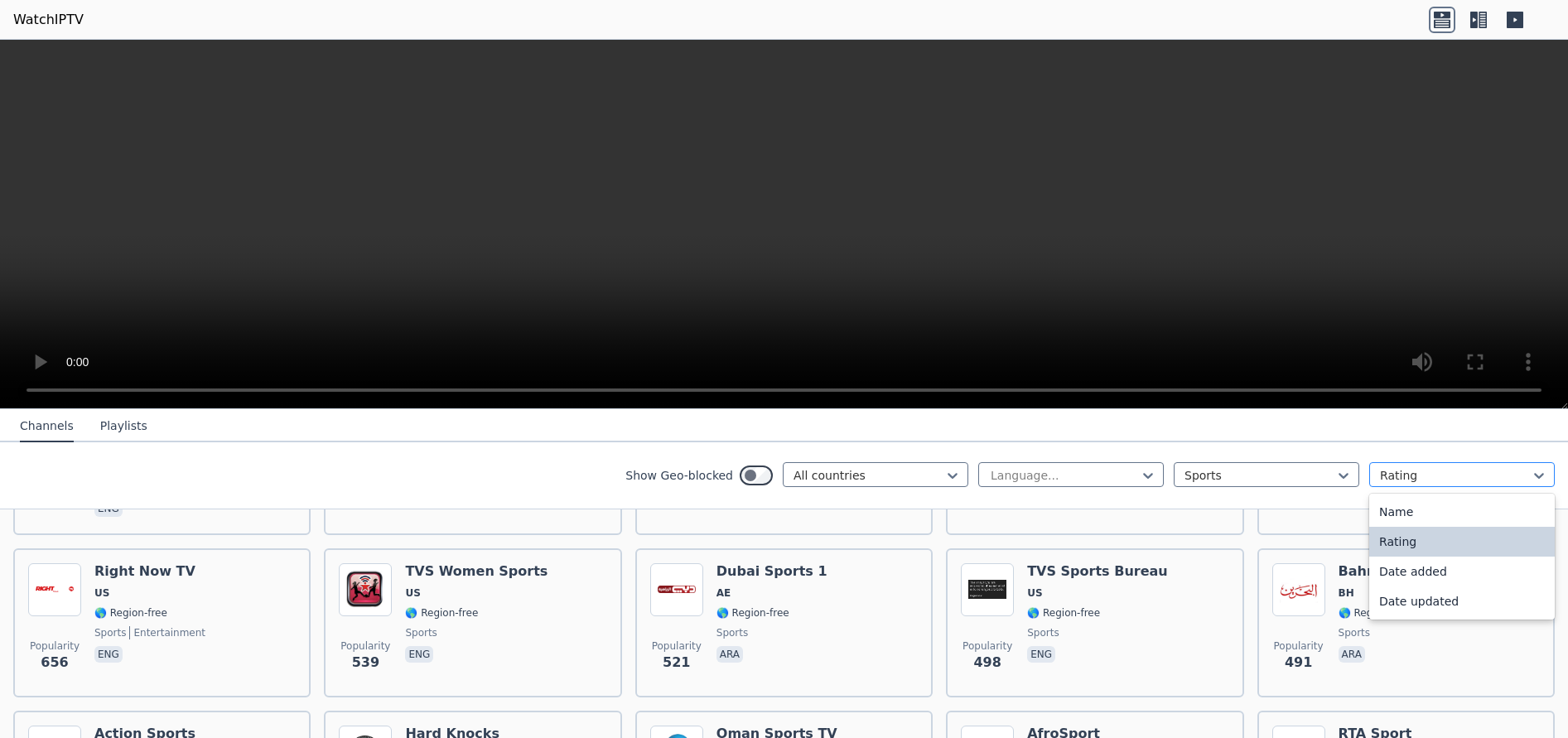
click at [1536, 475] on div "Rating" at bounding box center [1462, 474] width 186 height 25
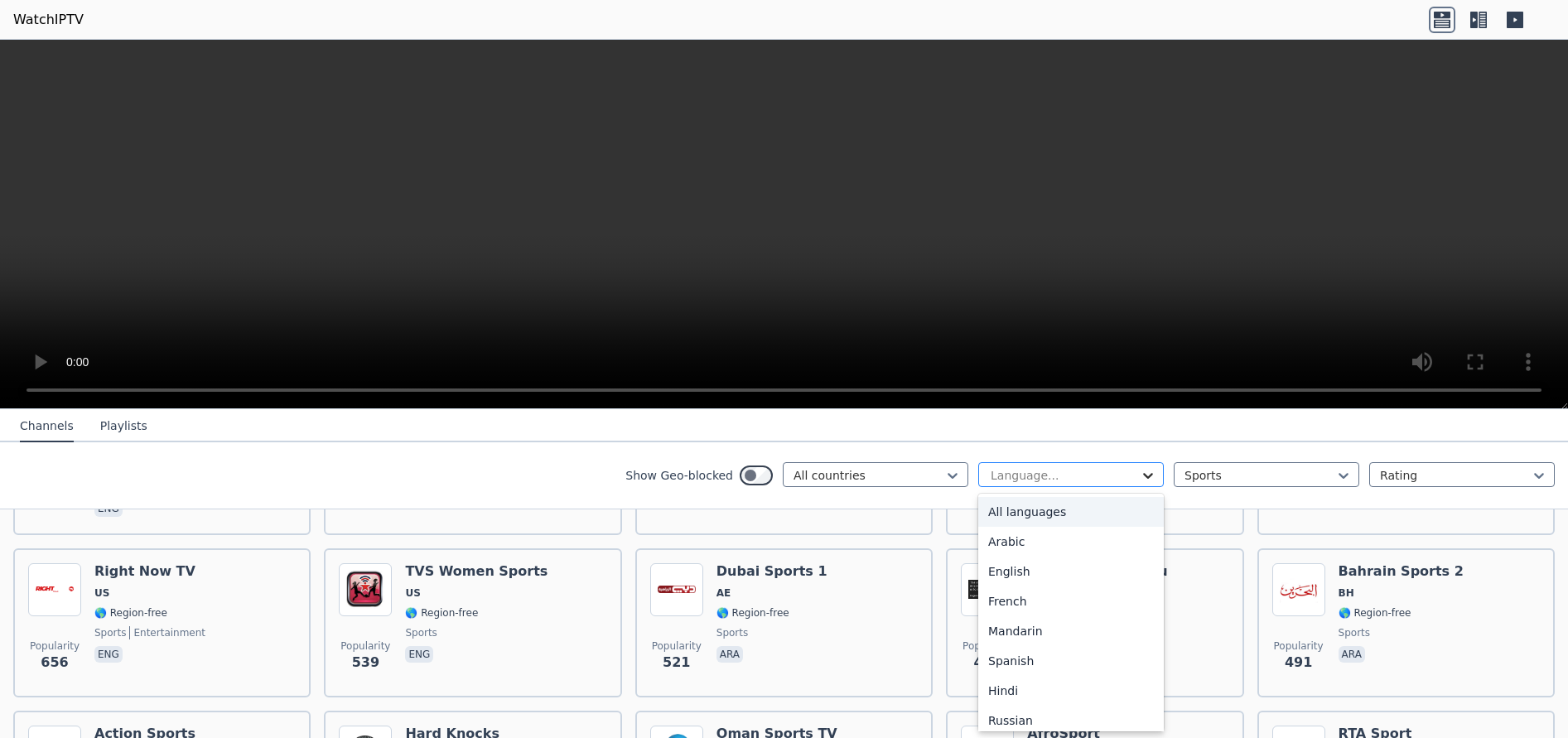
click at [1140, 470] on icon at bounding box center [1148, 475] width 17 height 17
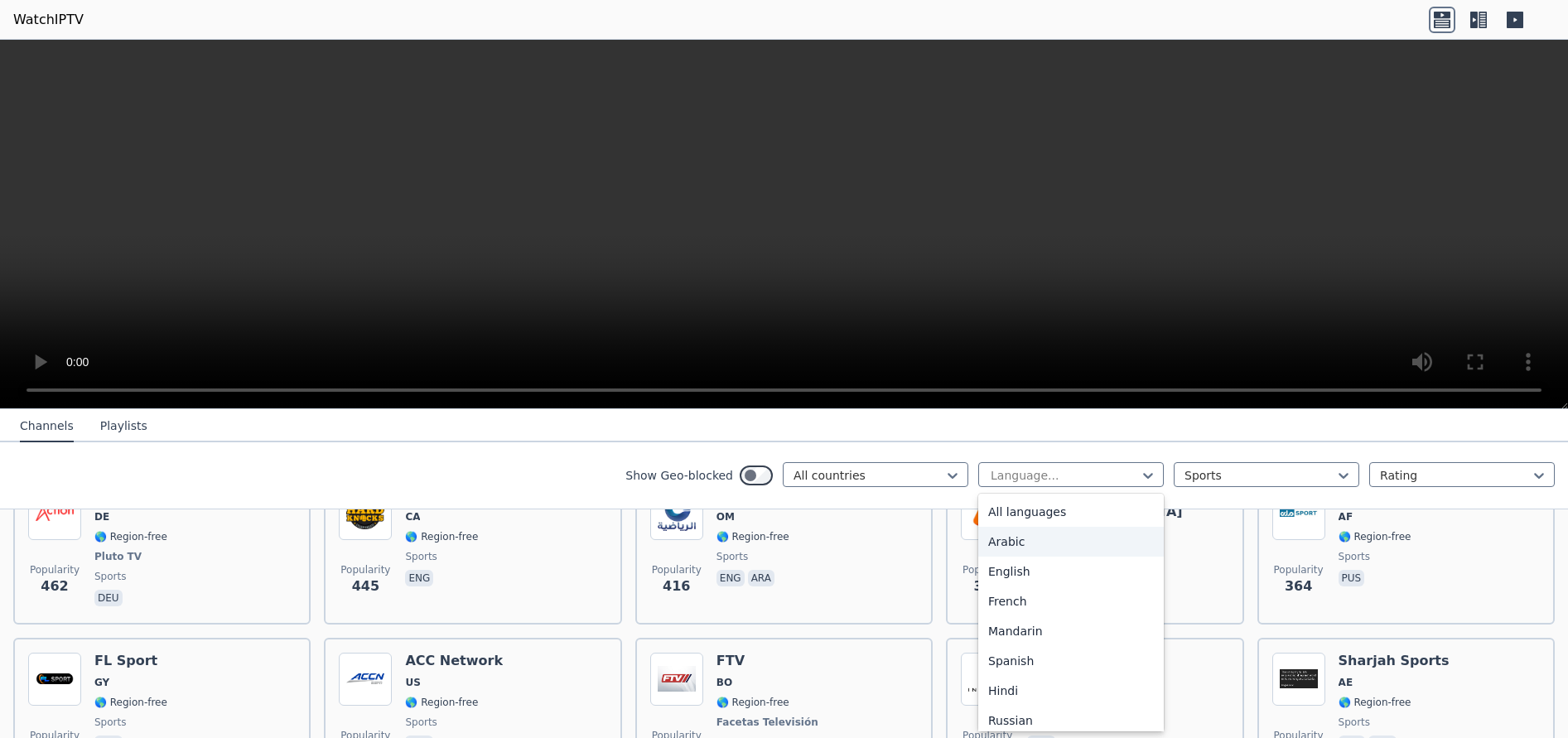
scroll to position [1425, 0]
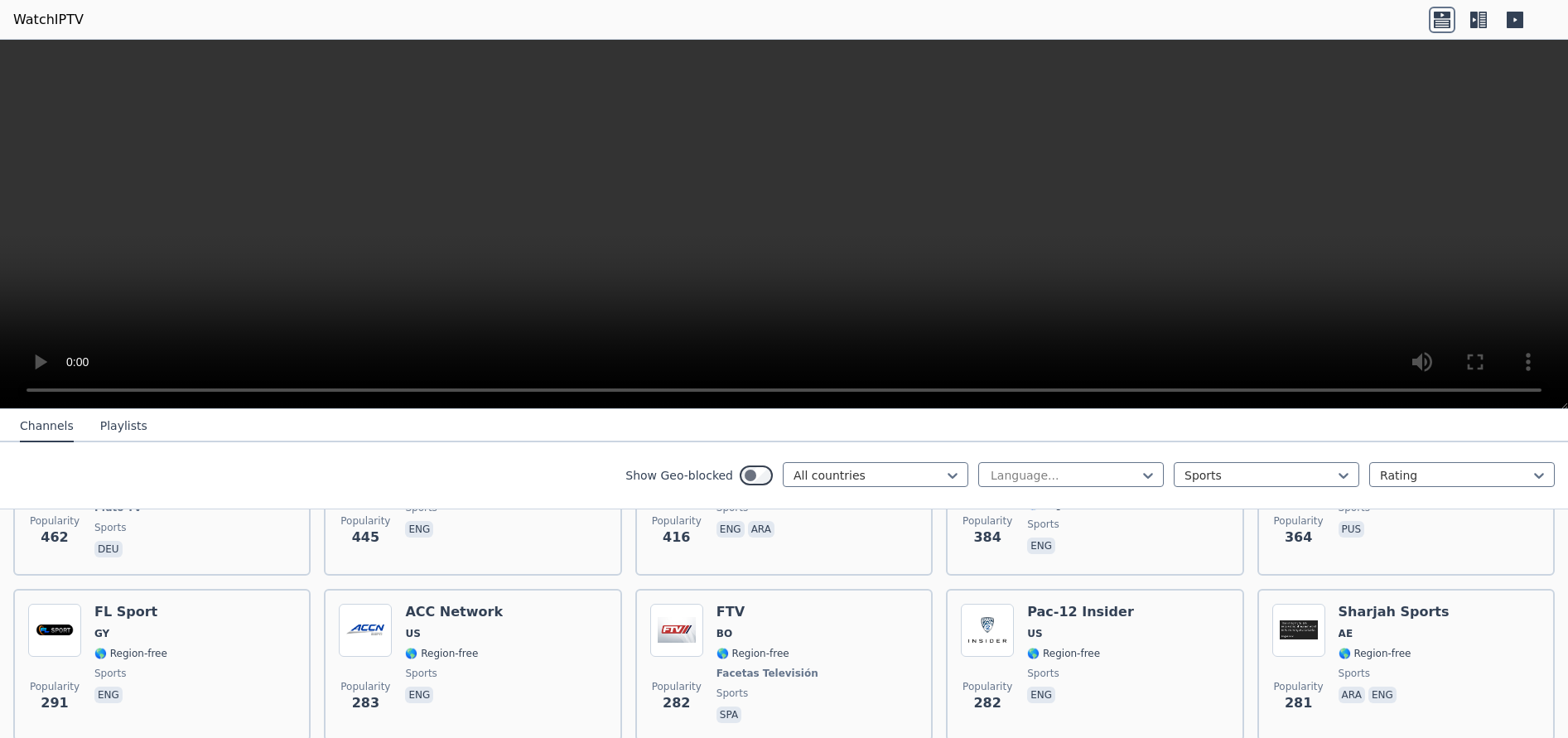
click at [1150, 423] on nav "Channels Playlists" at bounding box center [784, 426] width 1568 height 33
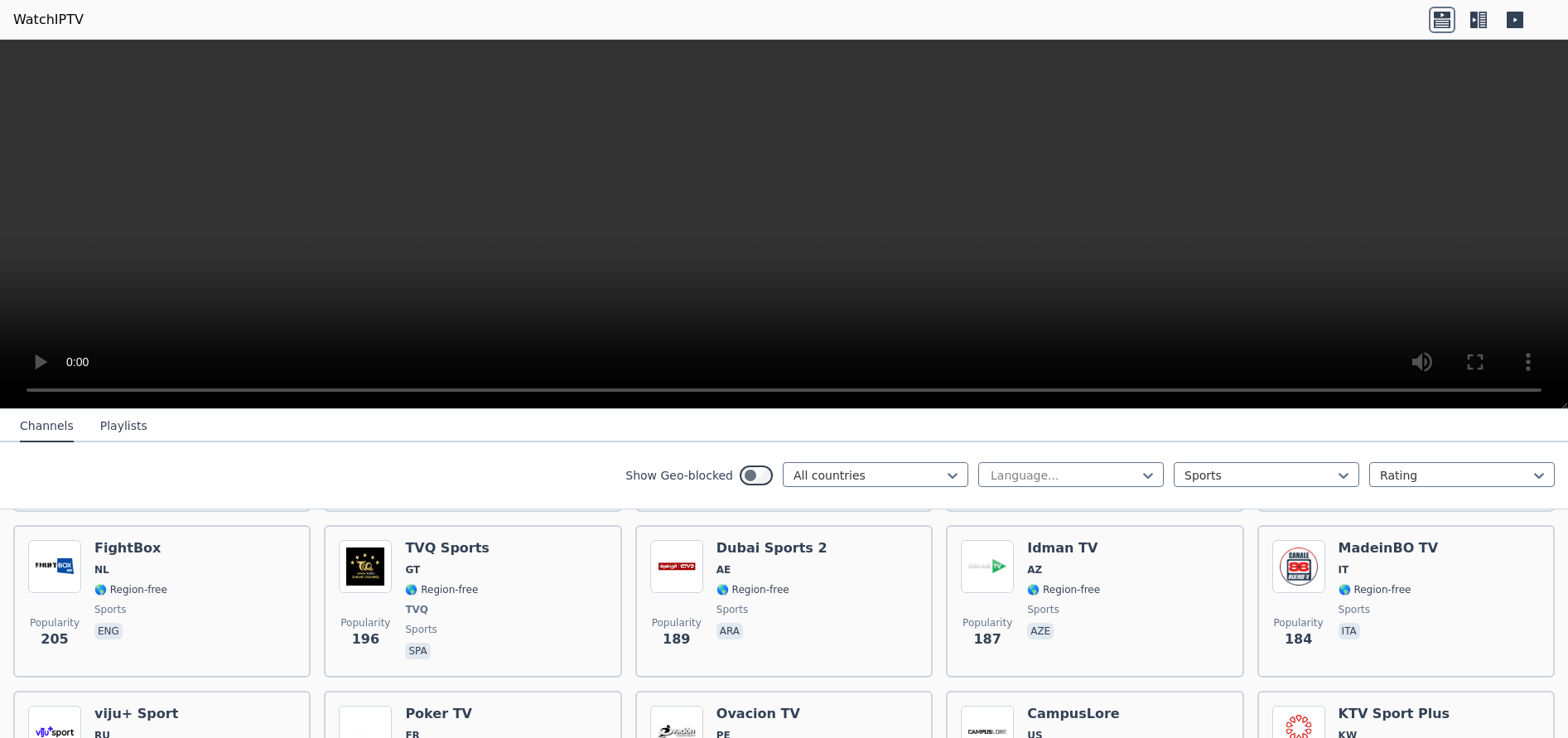
scroll to position [2108, 0]
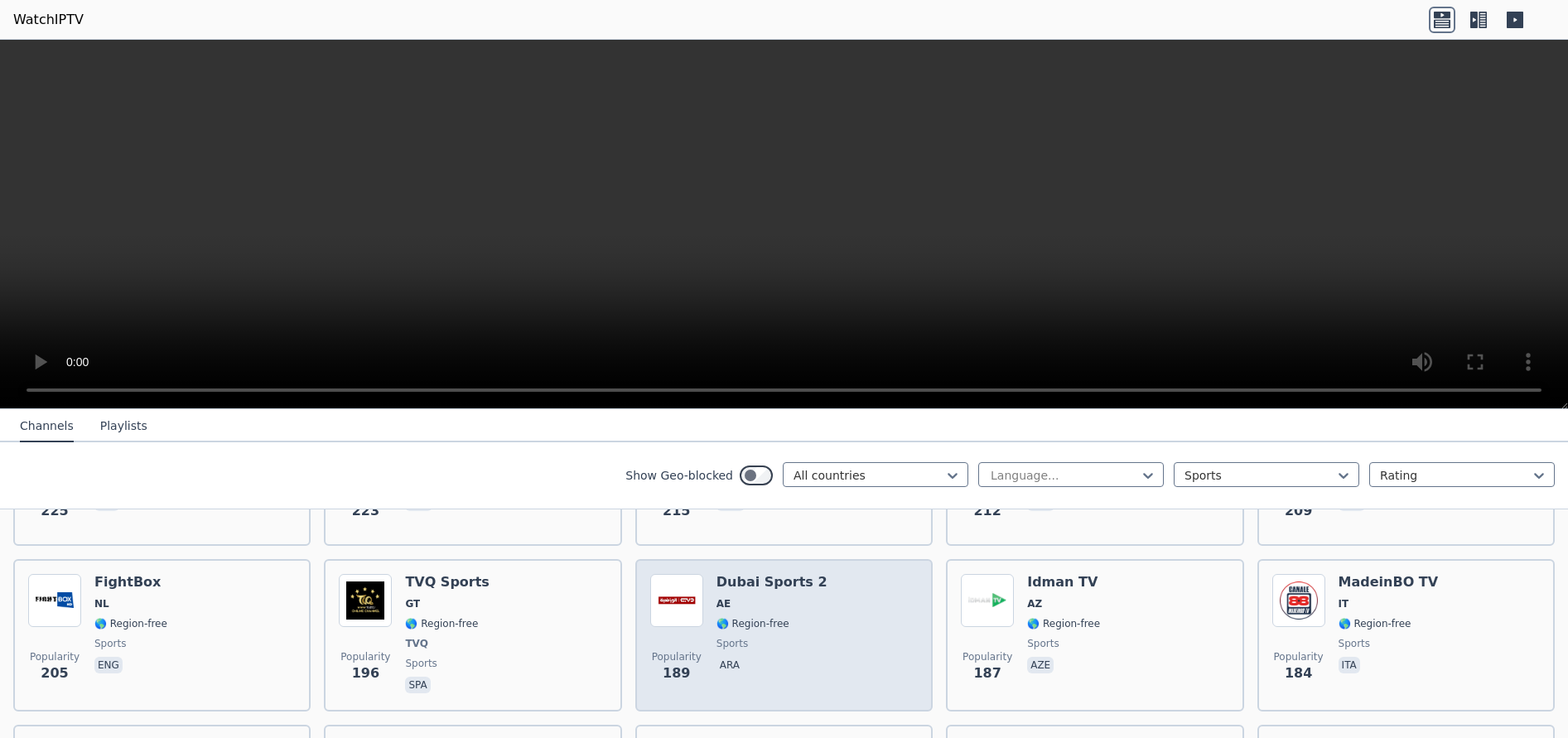
click at [858, 638] on div "Popularity 189 Dubai Sports 2 AE 🌎 Region-free sports ara" at bounding box center [784, 636] width 268 height 123
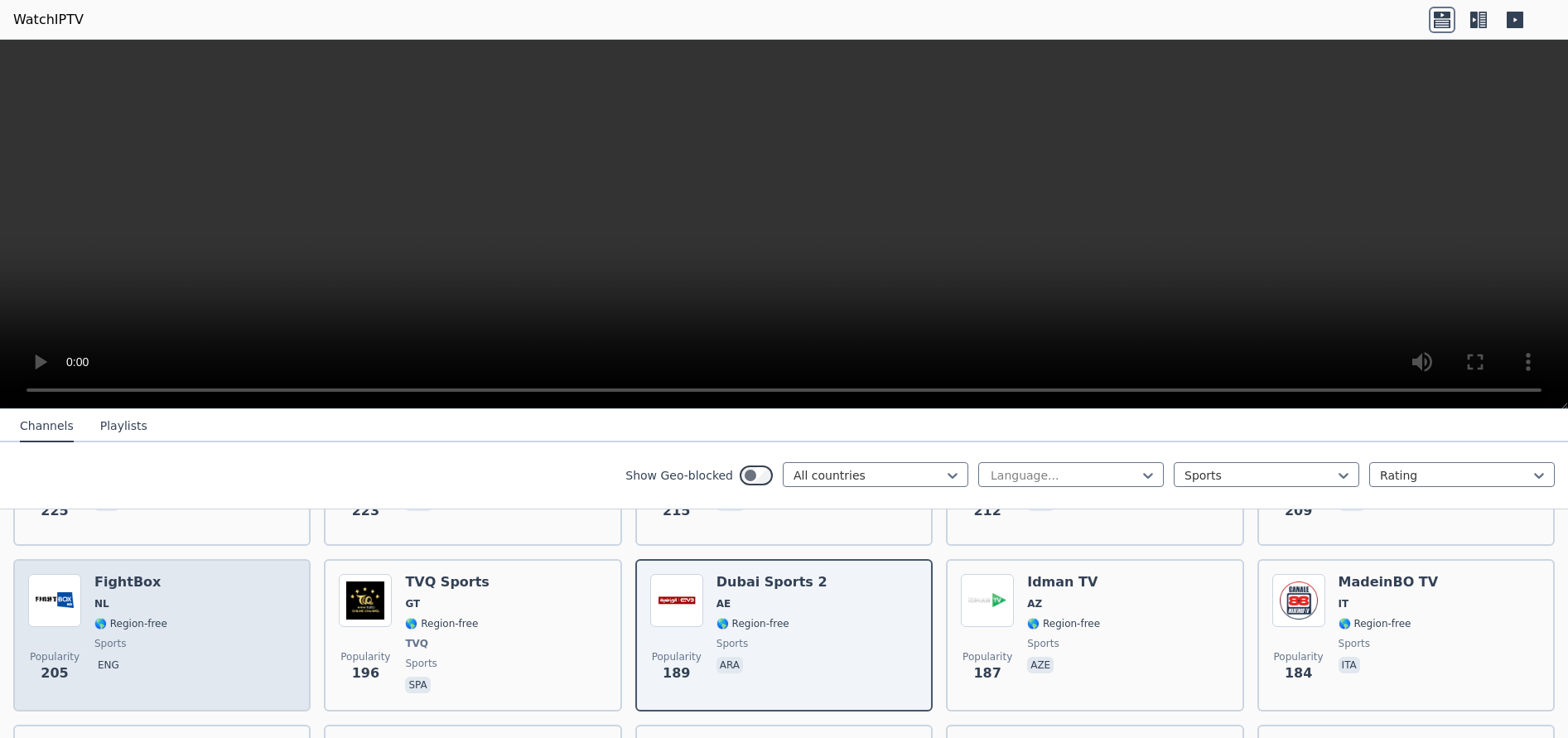
click at [148, 602] on div "FightBox NL 🌎 Region-free sports eng" at bounding box center [131, 636] width 73 height 123
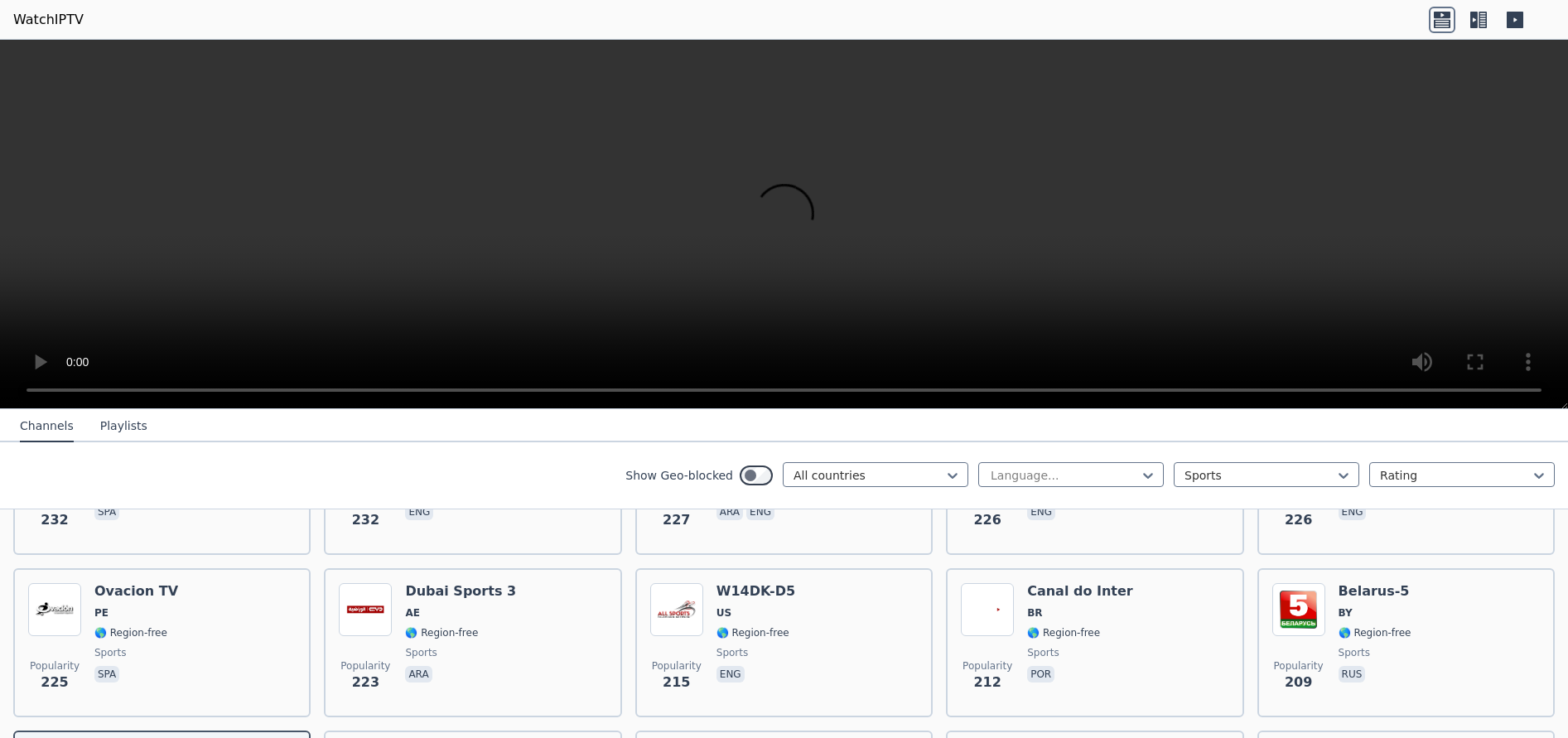
scroll to position [1879, 0]
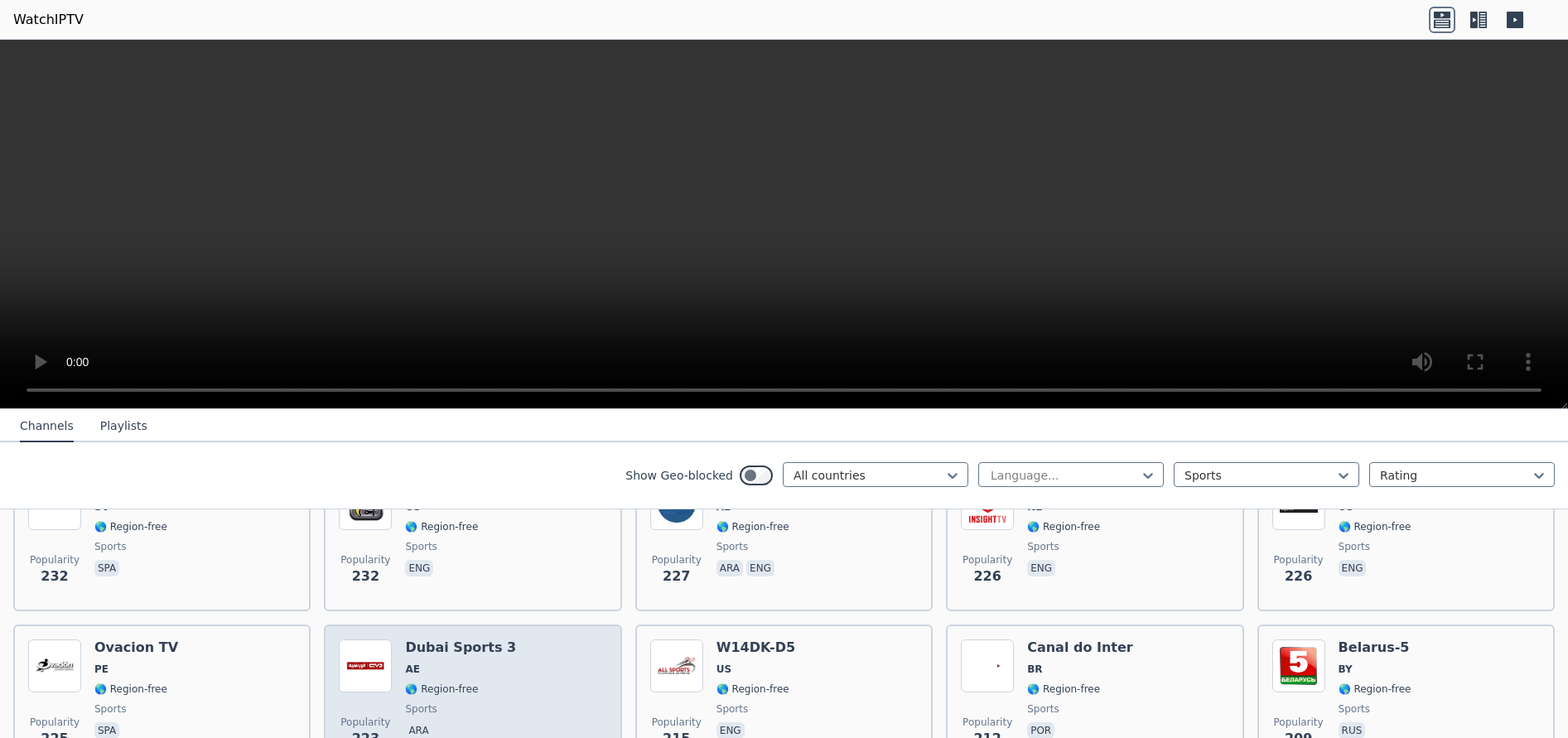
click at [489, 683] on span "🌎 Region-free" at bounding box center [460, 689] width 111 height 13
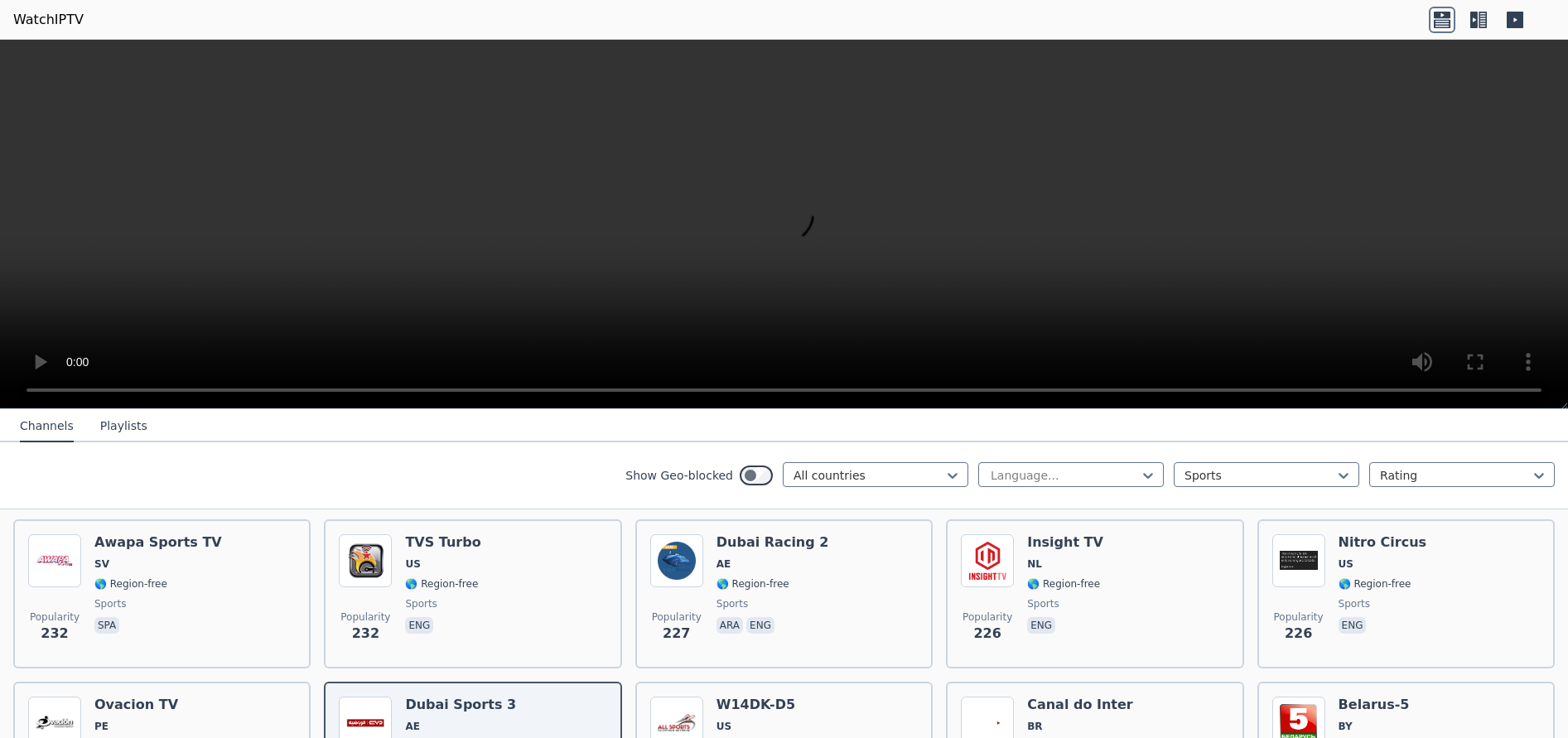
scroll to position [1800, 0]
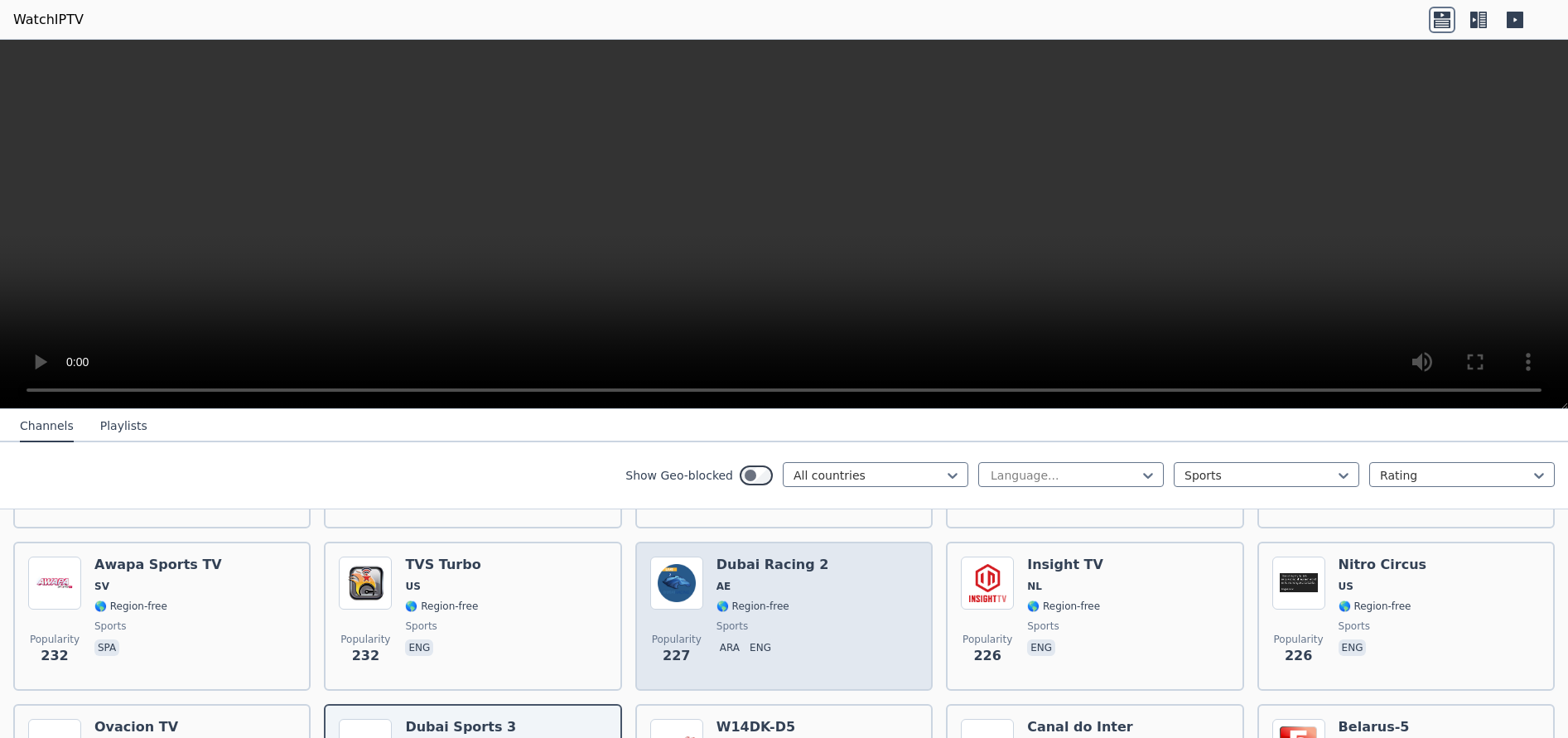
click at [826, 612] on div "Popularity 227 Dubai Racing 2 AE 🌎 Region-free sports ara eng" at bounding box center [784, 616] width 268 height 119
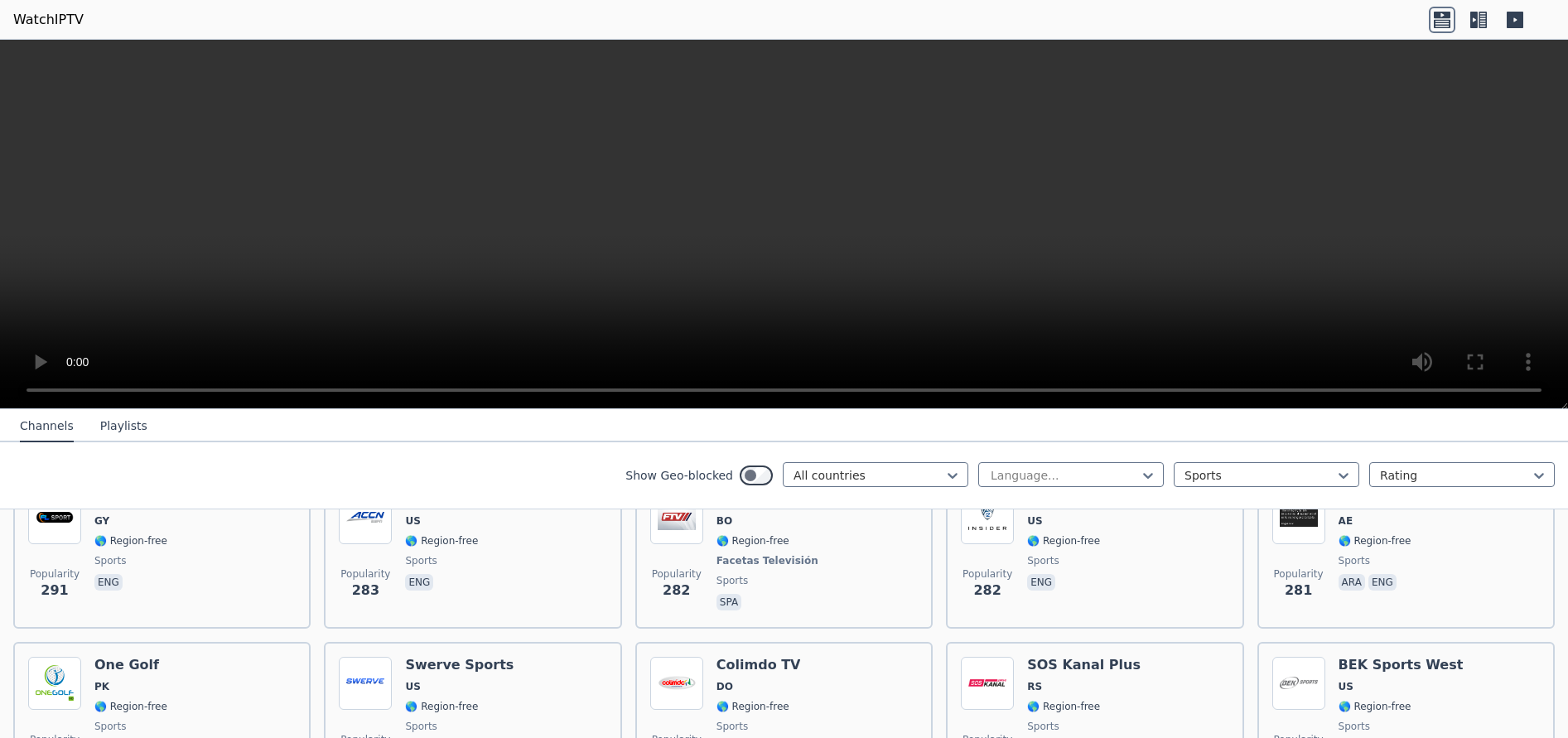
scroll to position [1492, 0]
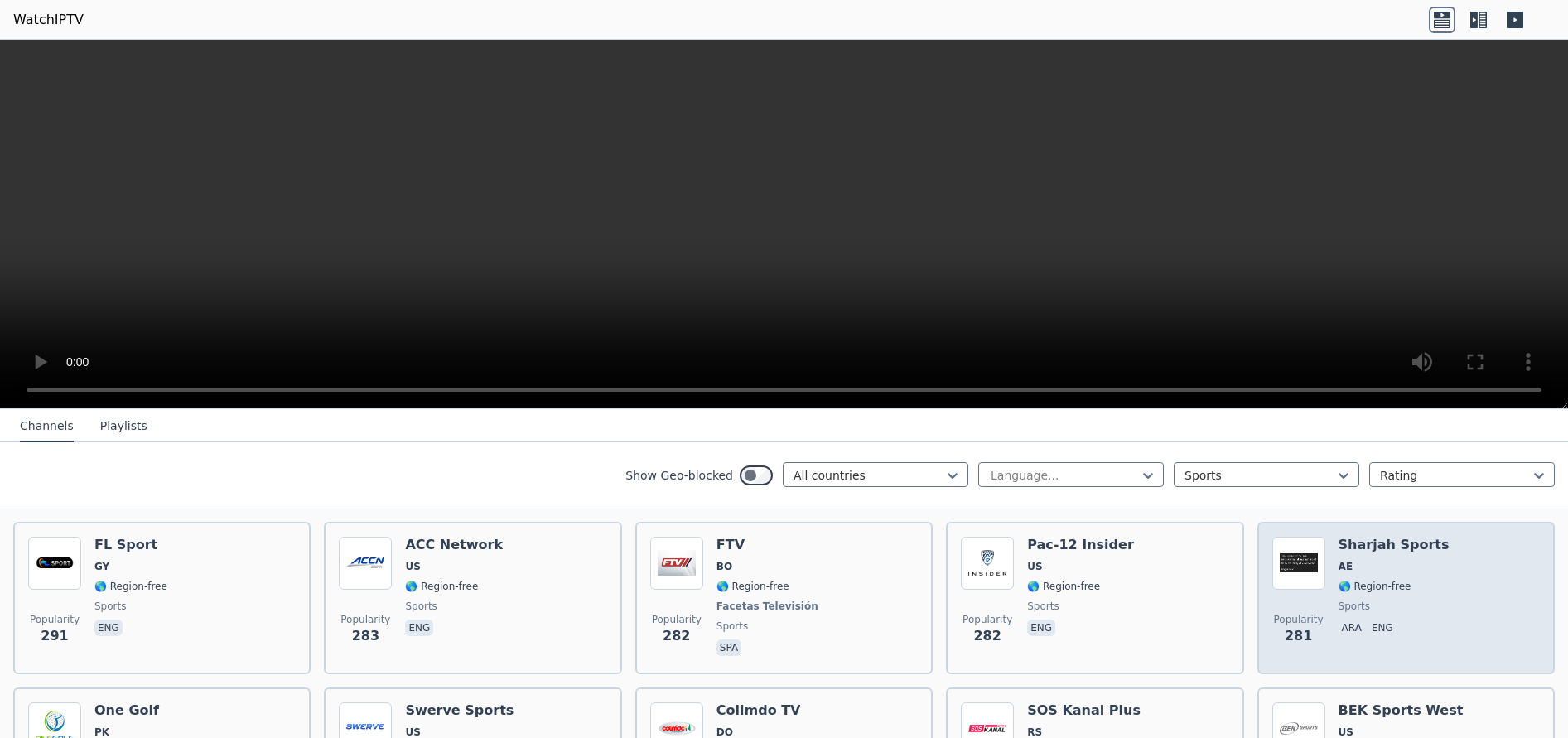
click at [1390, 581] on span "🌎 Region-free" at bounding box center [1375, 586] width 73 height 13
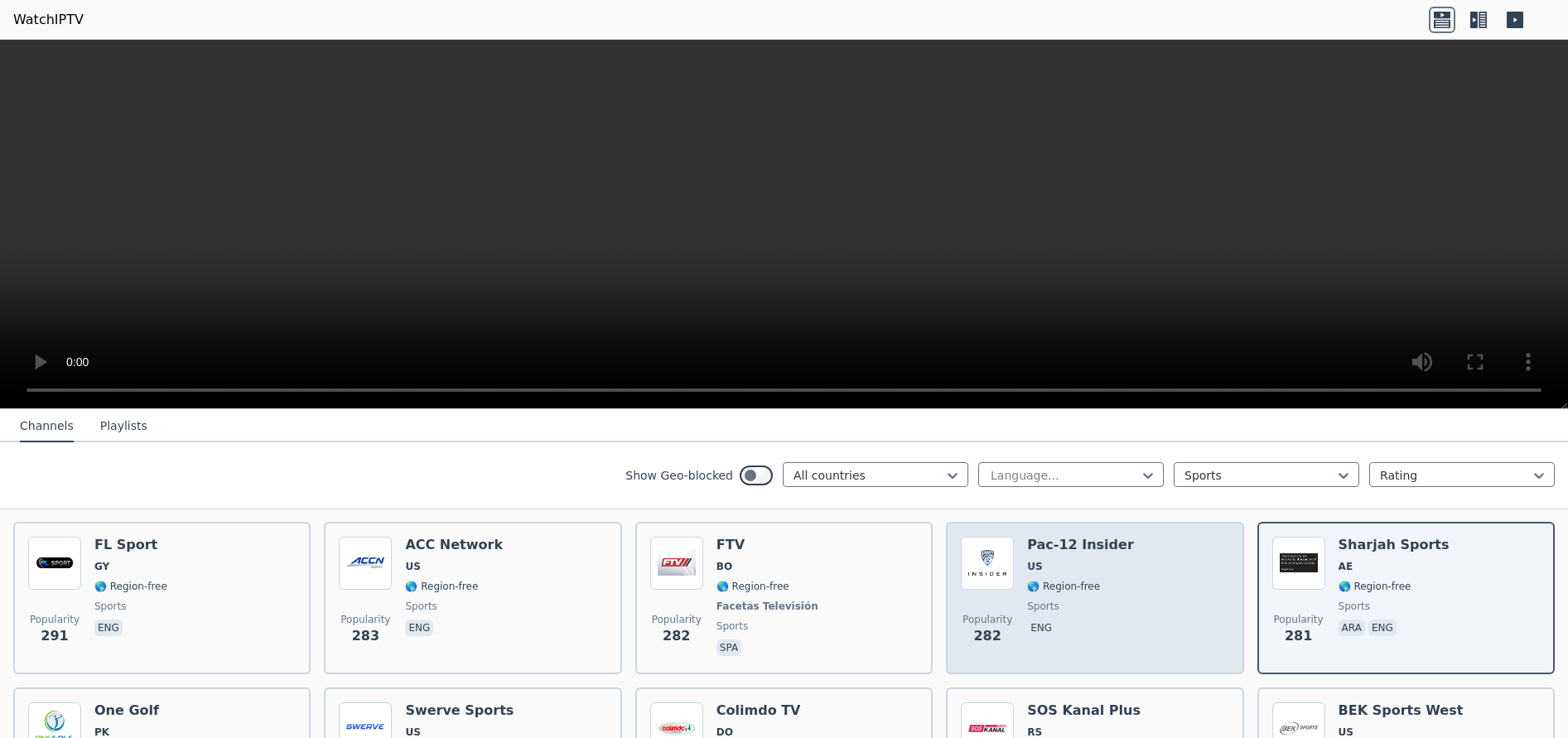
click at [1150, 578] on div "Popularity 282 Pac-12 Insider US 🌎 Region-free sports eng" at bounding box center [1095, 598] width 268 height 123
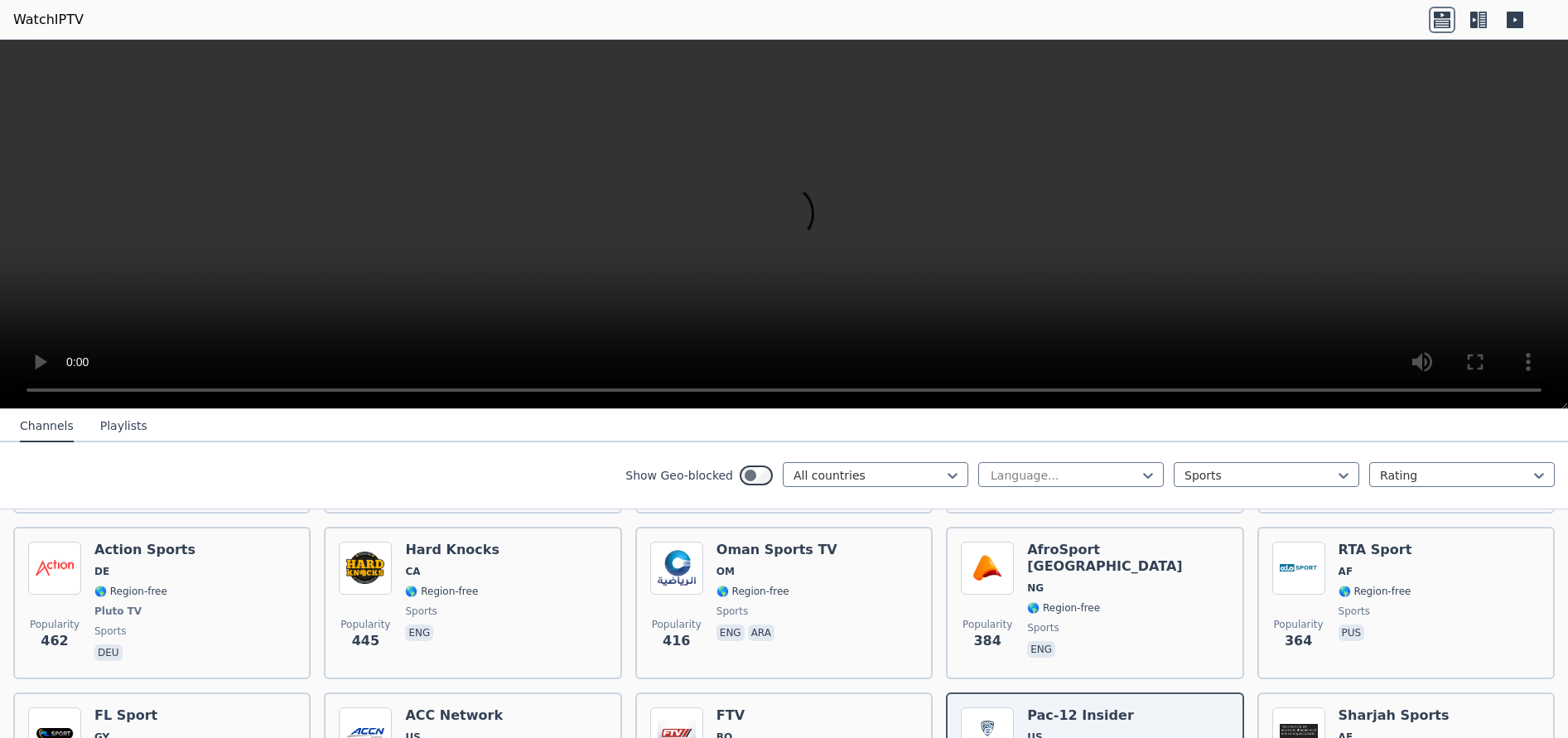
scroll to position [1264, 0]
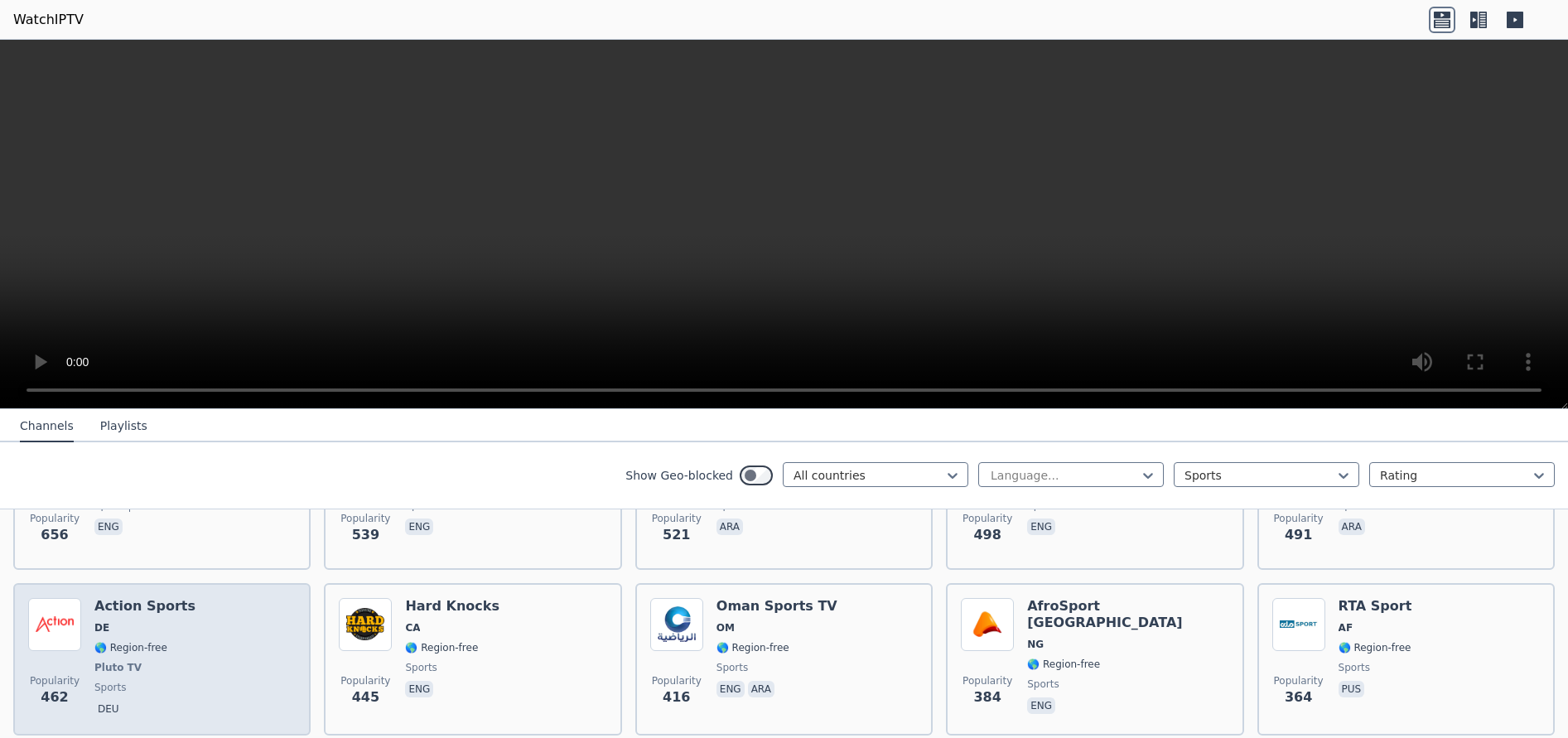
click at [239, 626] on div "Popularity 462 Action Sports DE 🌎 Region-free Pluto TV sports deu" at bounding box center [162, 659] width 268 height 123
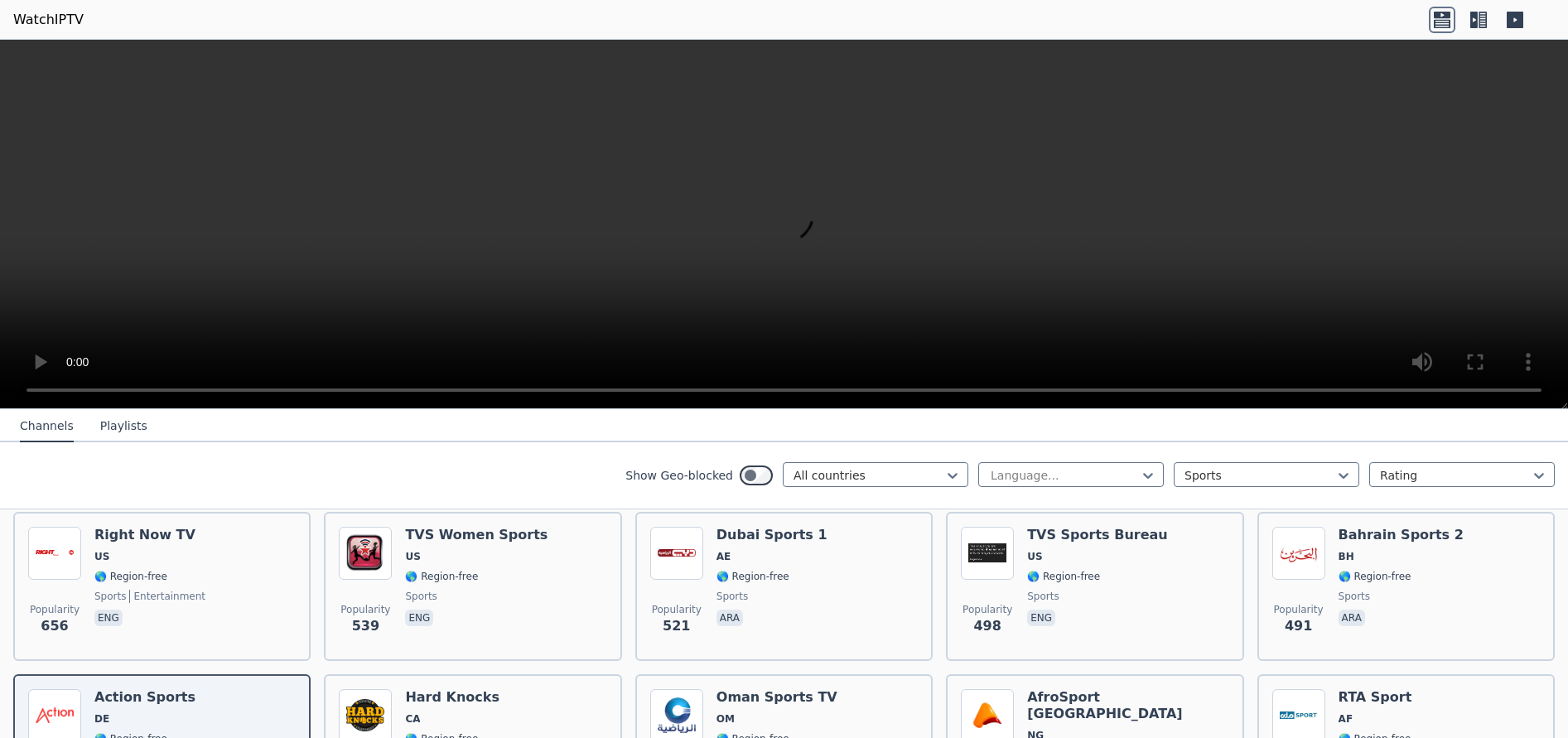
scroll to position [1116, 0]
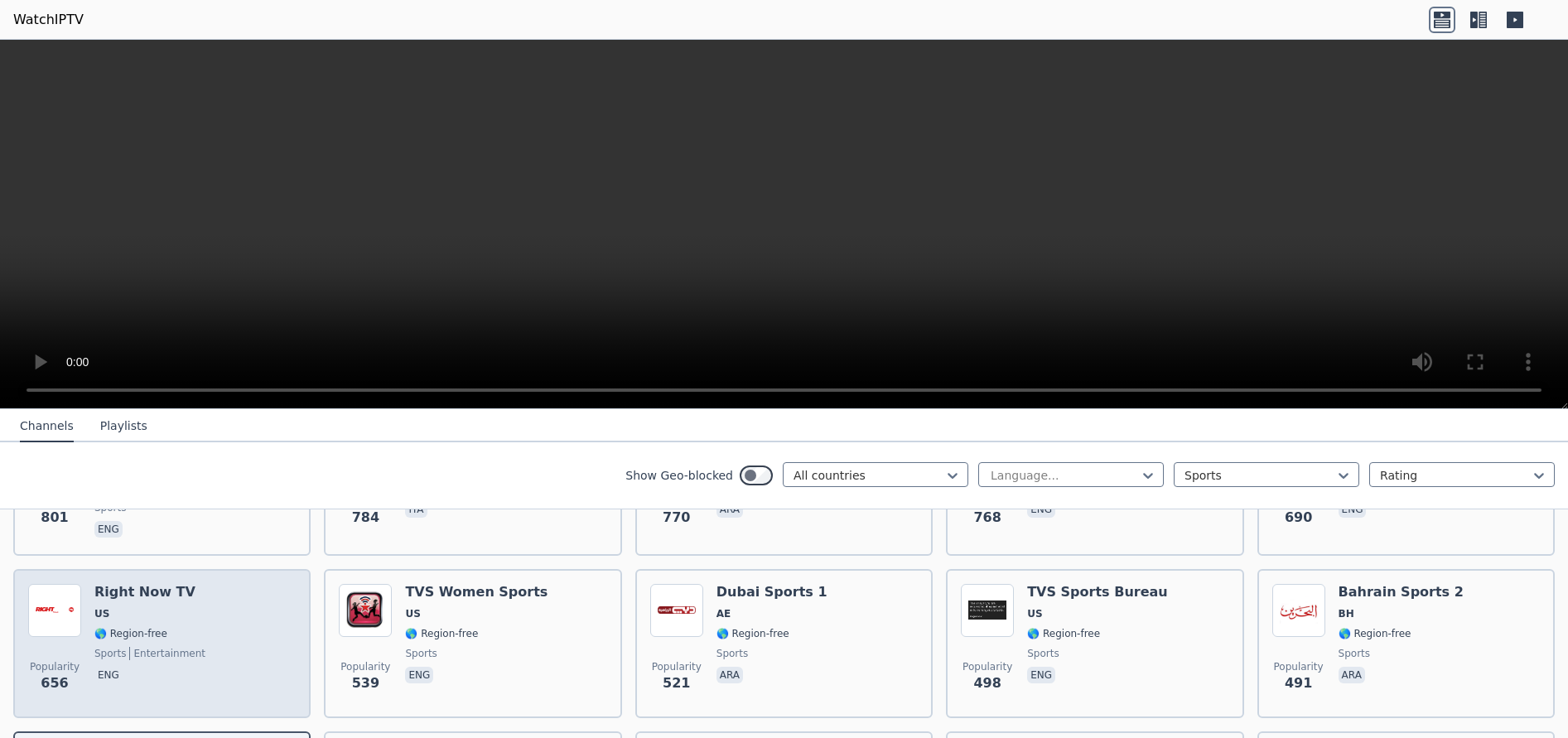
click at [173, 607] on span "US" at bounding box center [150, 613] width 111 height 13
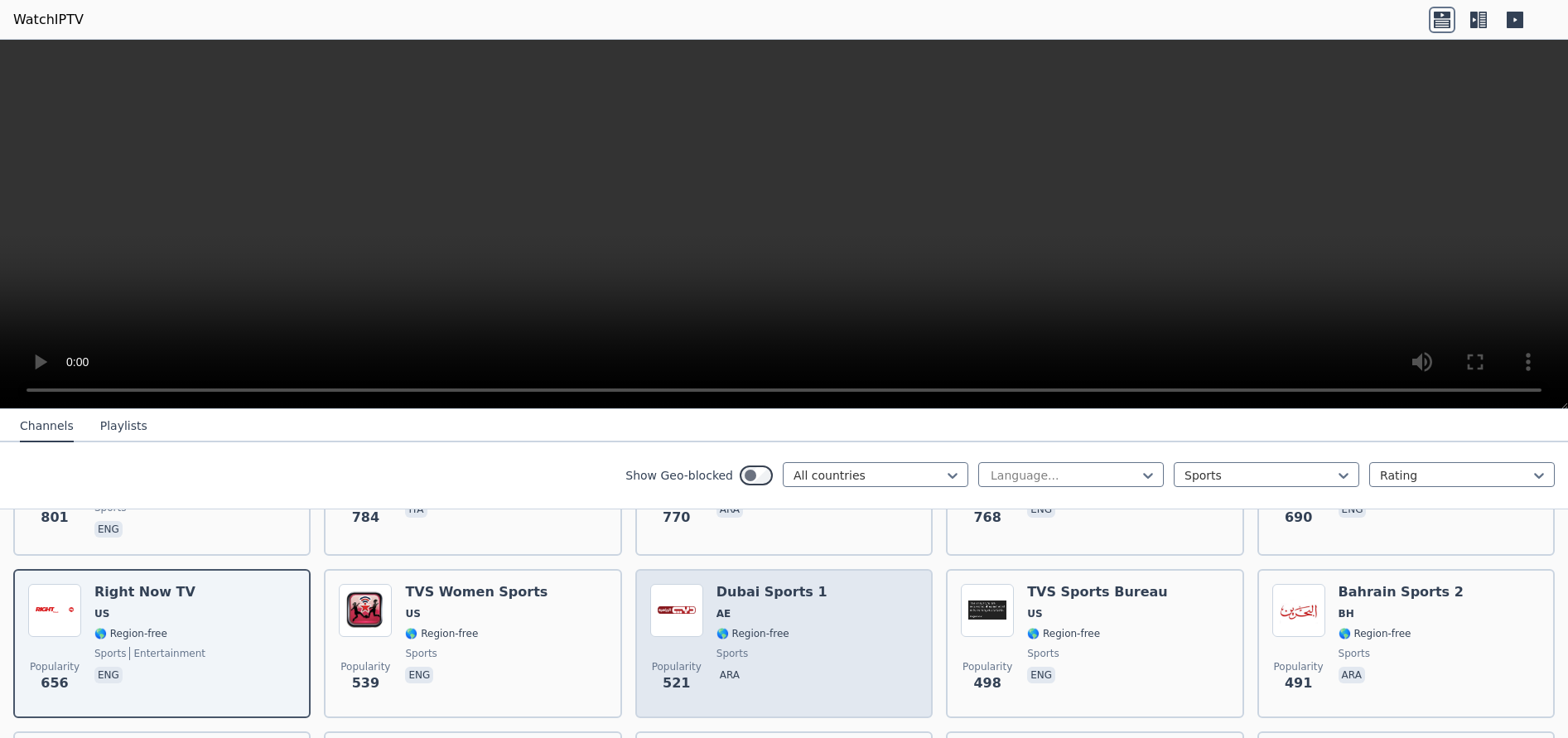
click at [774, 607] on div "Dubai Sports 1 AE 🌎 Region-free sports ara" at bounding box center [771, 644] width 111 height 119
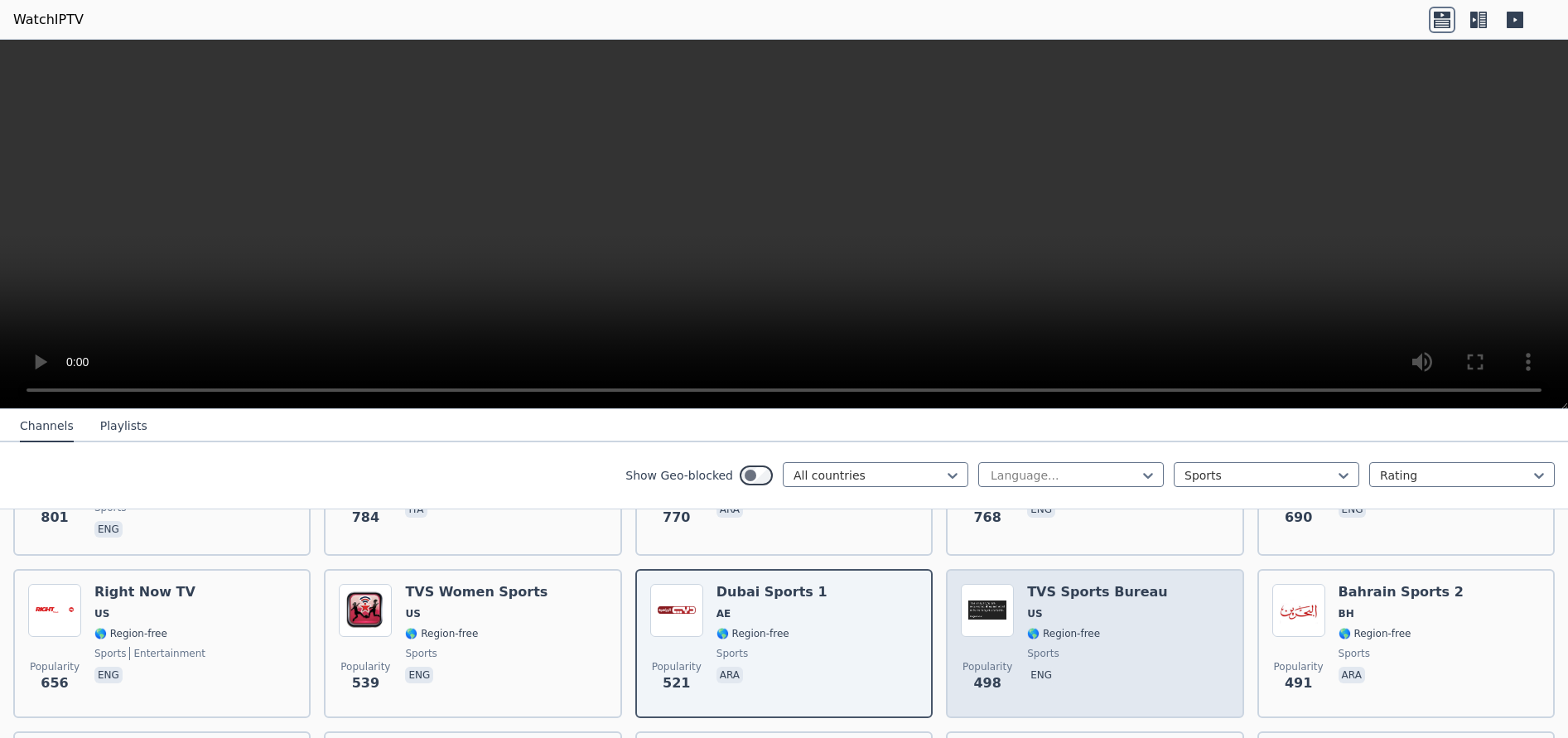
click at [1113, 628] on span "🌎 Region-free" at bounding box center [1097, 634] width 141 height 13
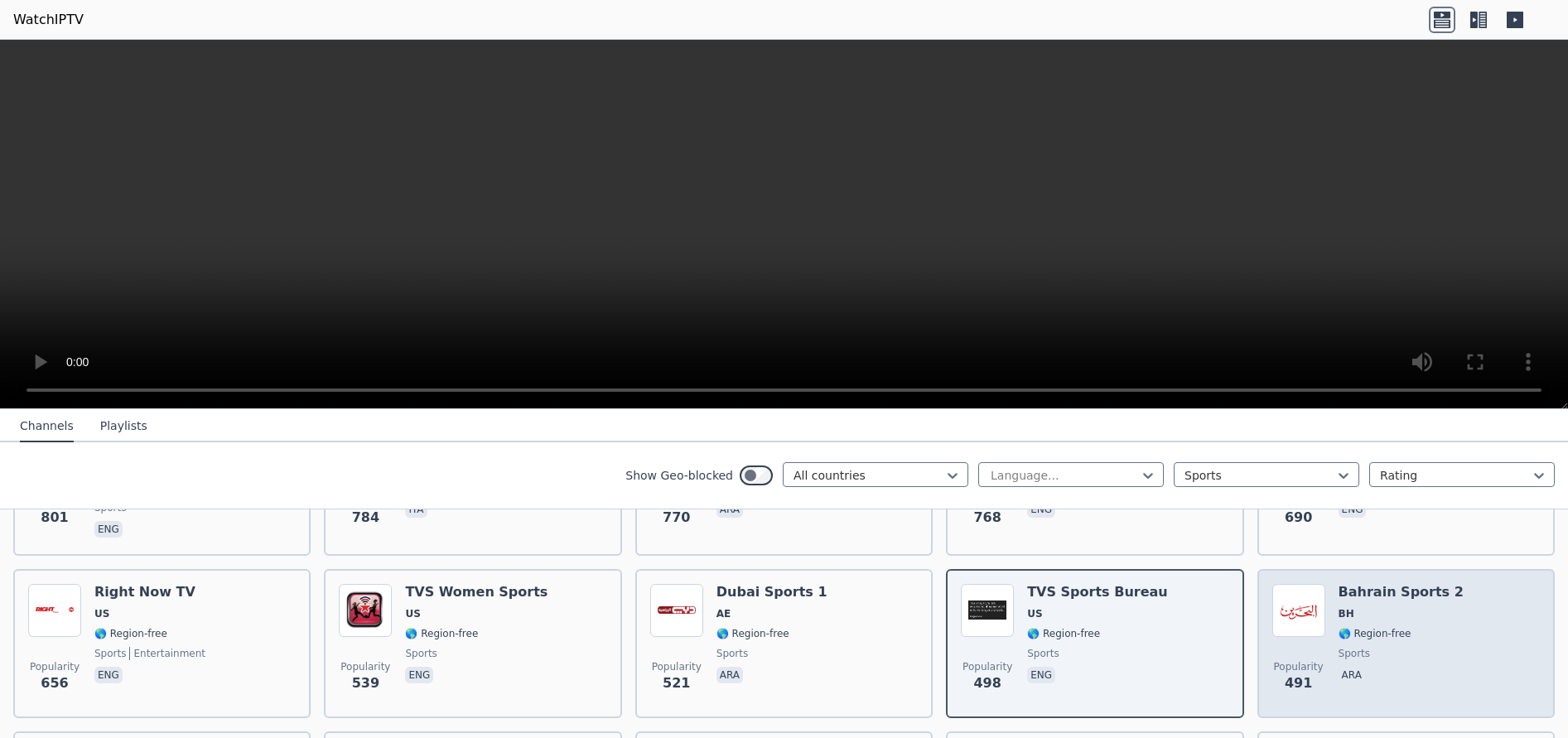
click at [1389, 607] on span "BH" at bounding box center [1401, 613] width 125 height 13
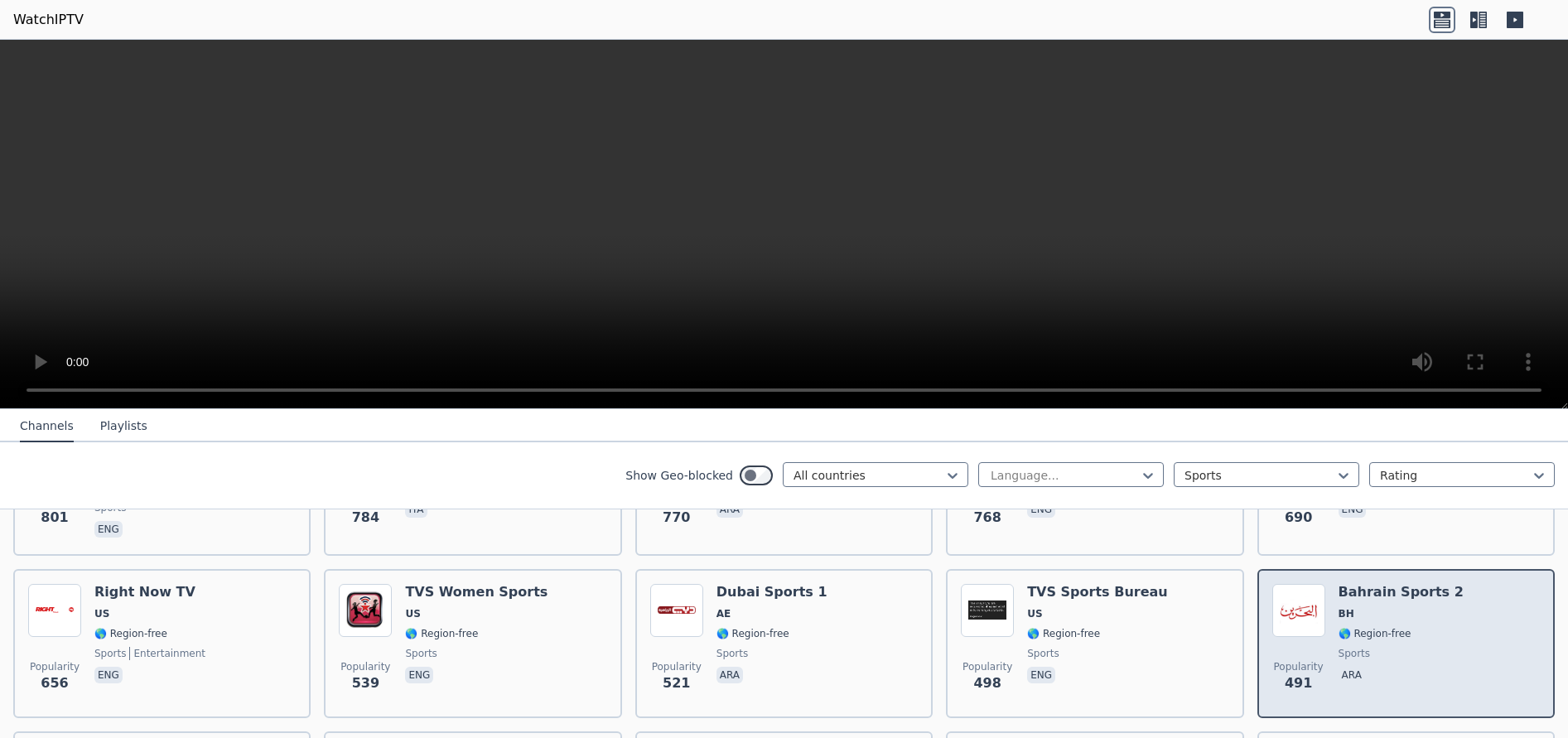
click at [1389, 607] on span "BH" at bounding box center [1401, 613] width 125 height 13
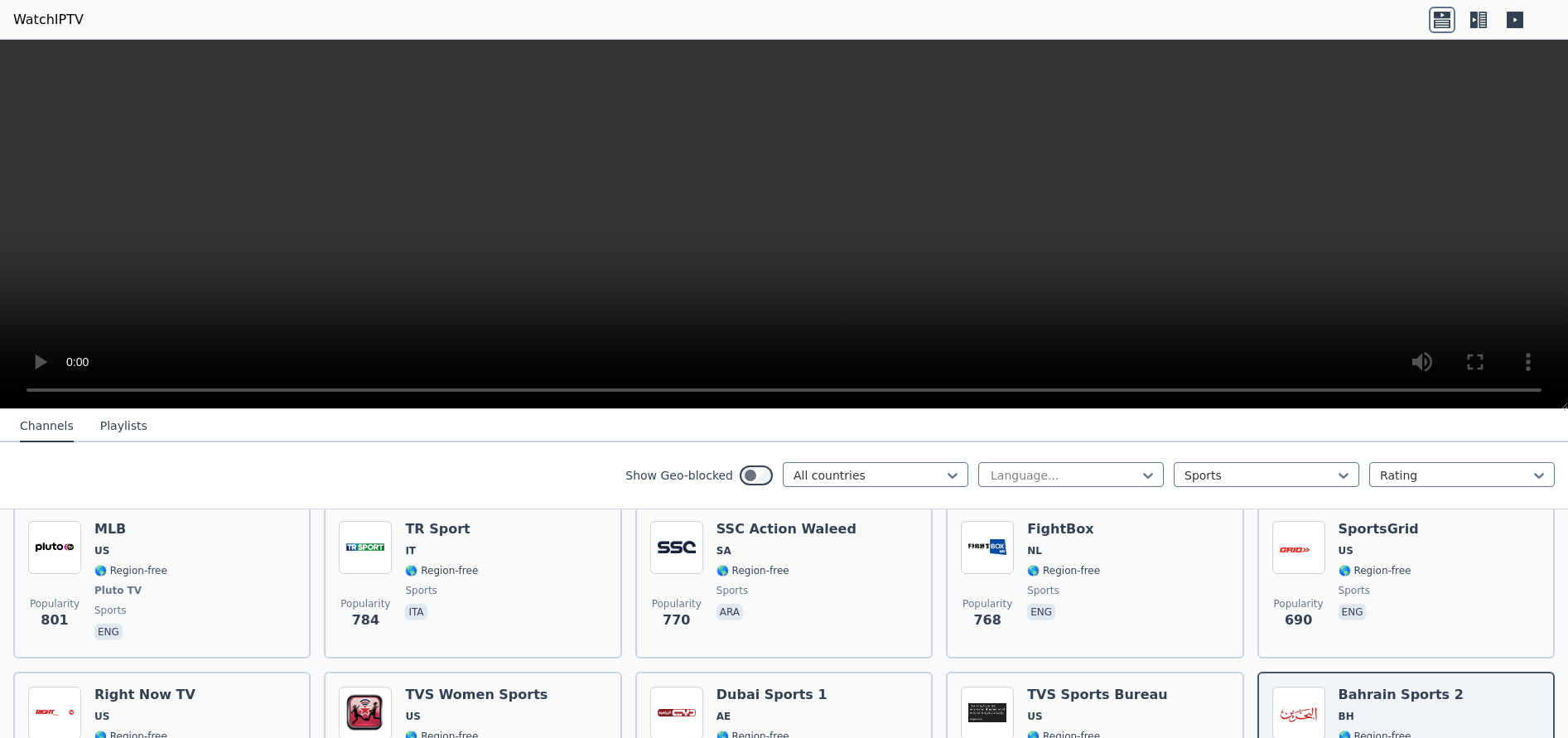
scroll to position [1002, 0]
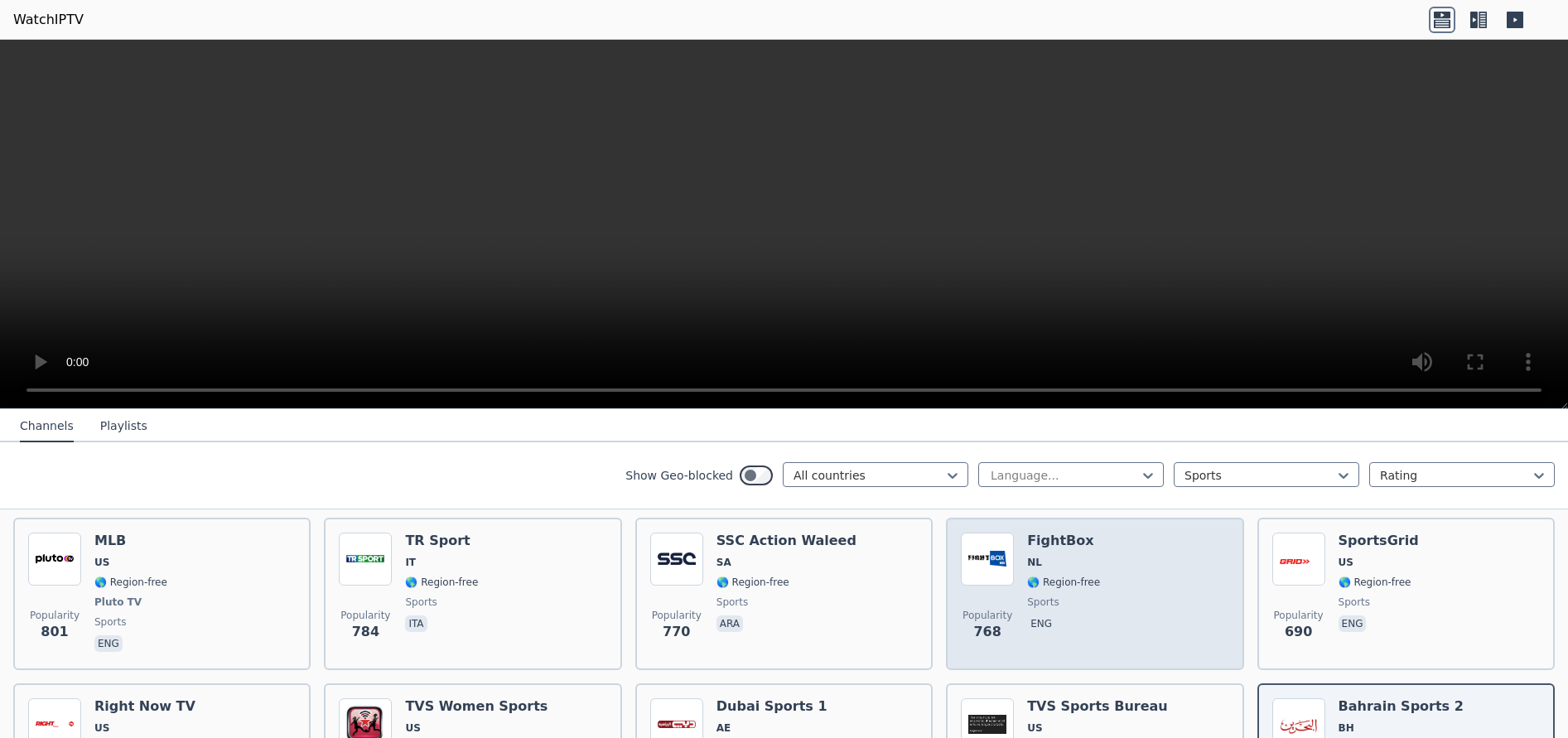
click at [1053, 557] on div "FightBox NL 🌎 Region-free sports eng" at bounding box center [1063, 594] width 73 height 123
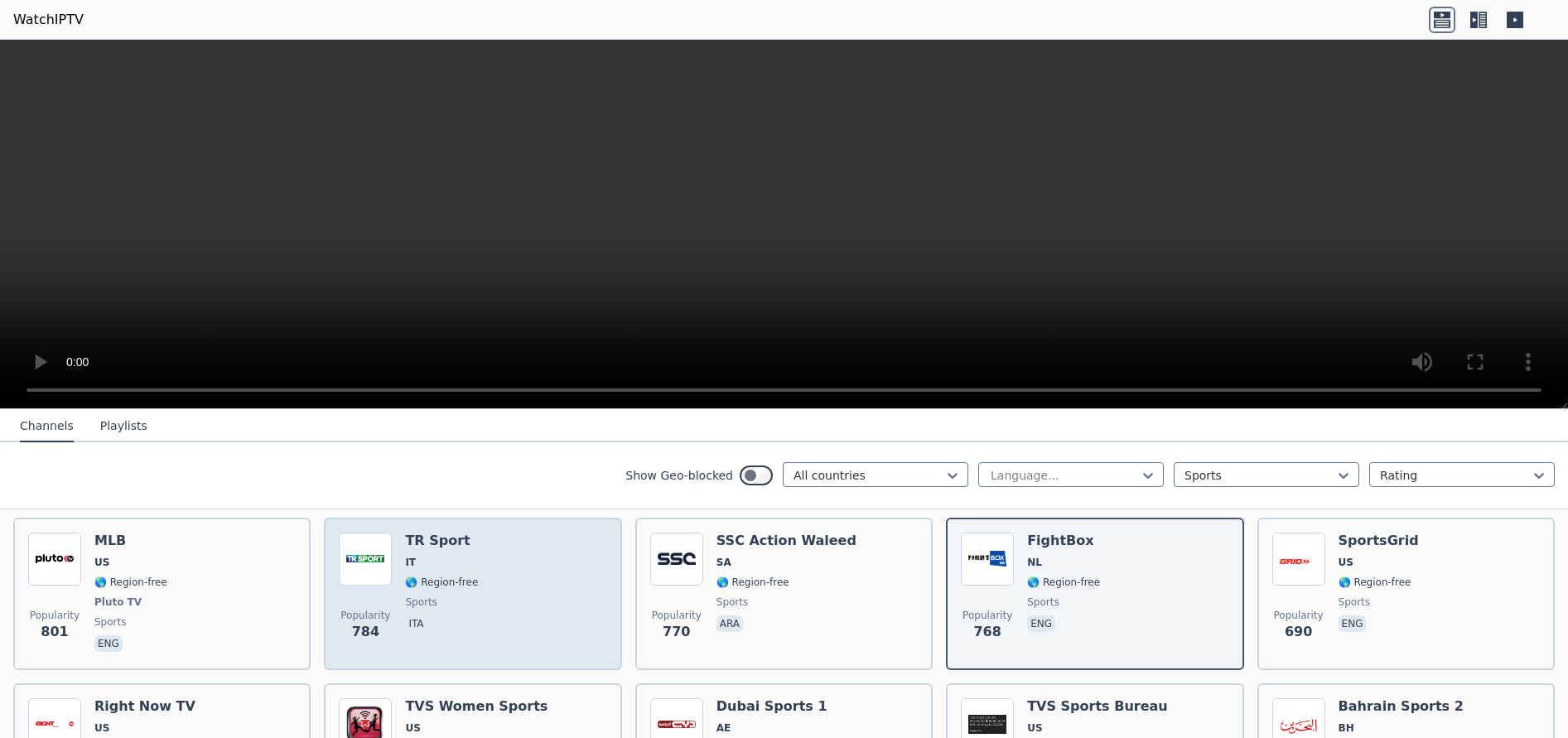
click at [500, 549] on div "Popularity 784 TR Sport IT 🌎 Region-free sports ita" at bounding box center [472, 594] width 268 height 123
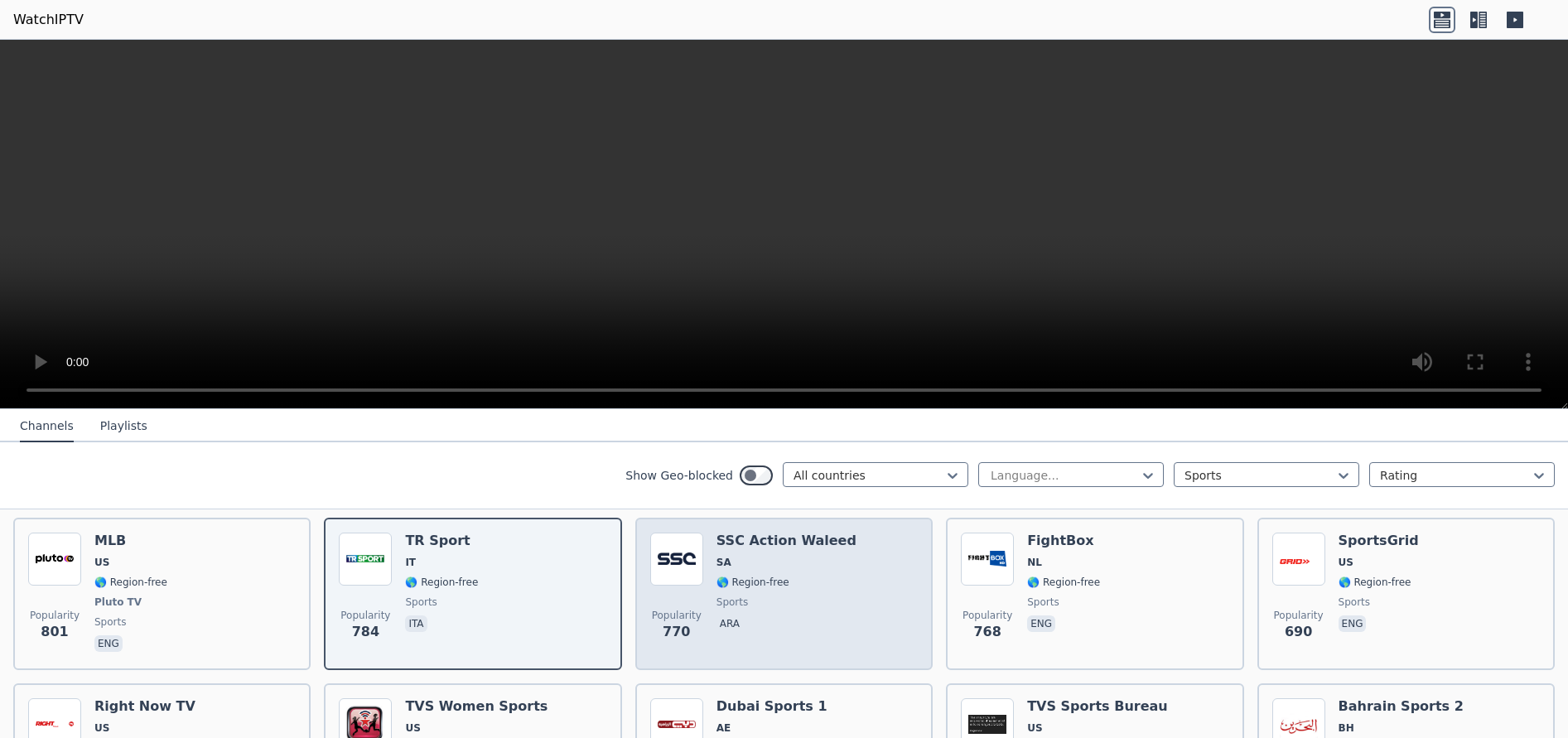
click at [722, 556] on span "SA" at bounding box center [723, 562] width 15 height 13
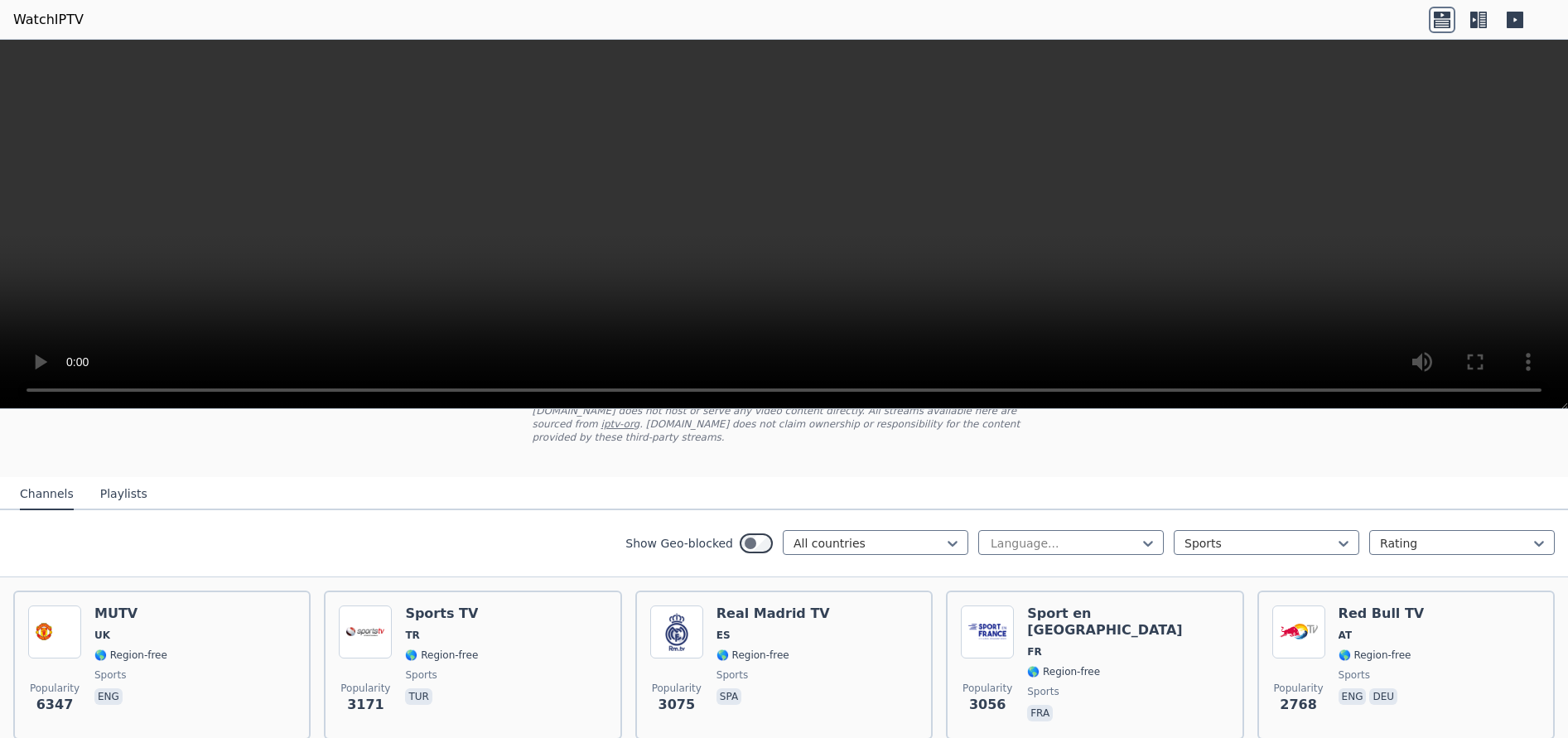
scroll to position [125, 0]
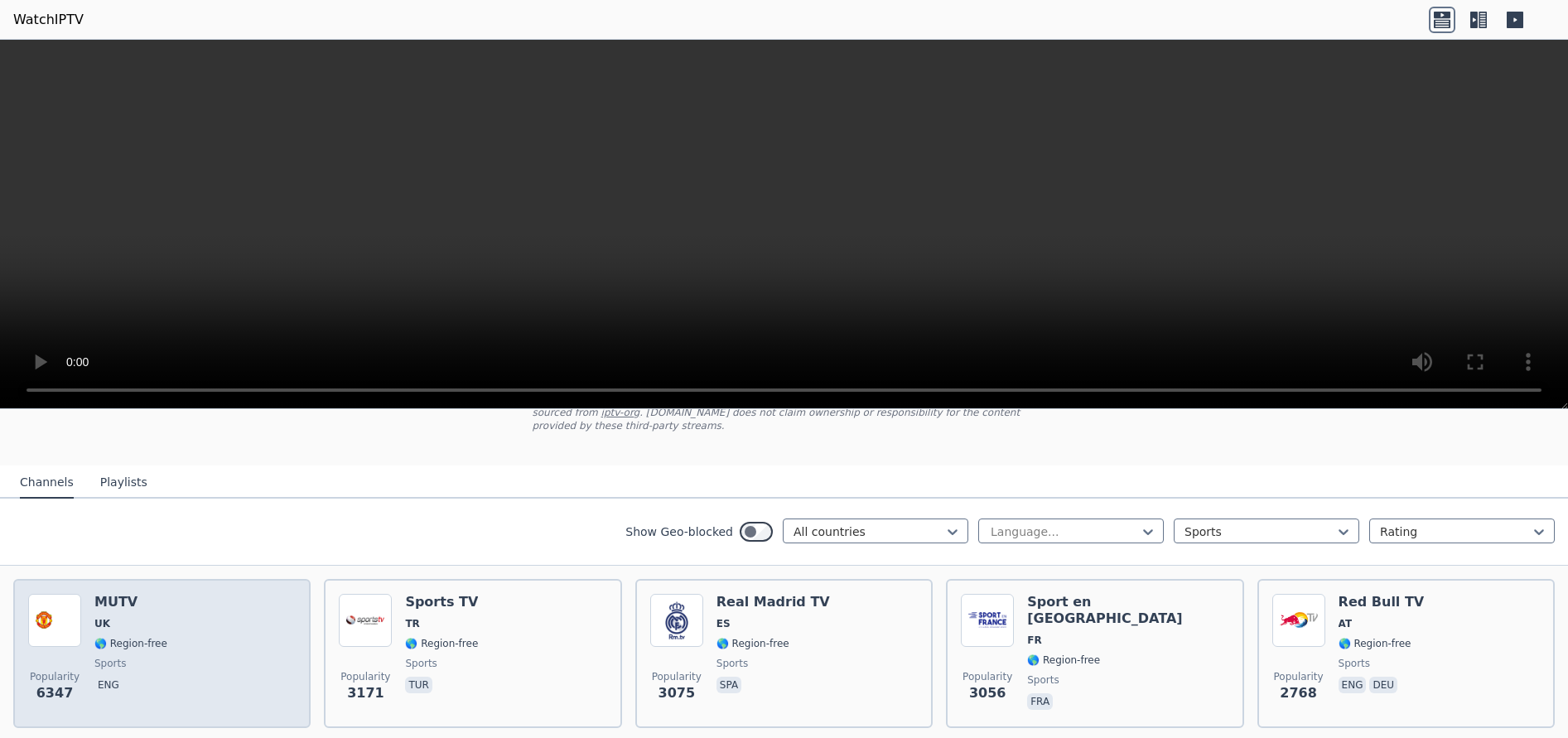
click at [215, 673] on div "Popularity 6347 MUTV [GEOGRAPHIC_DATA] 🌎 Region-free sports eng" at bounding box center [162, 653] width 268 height 119
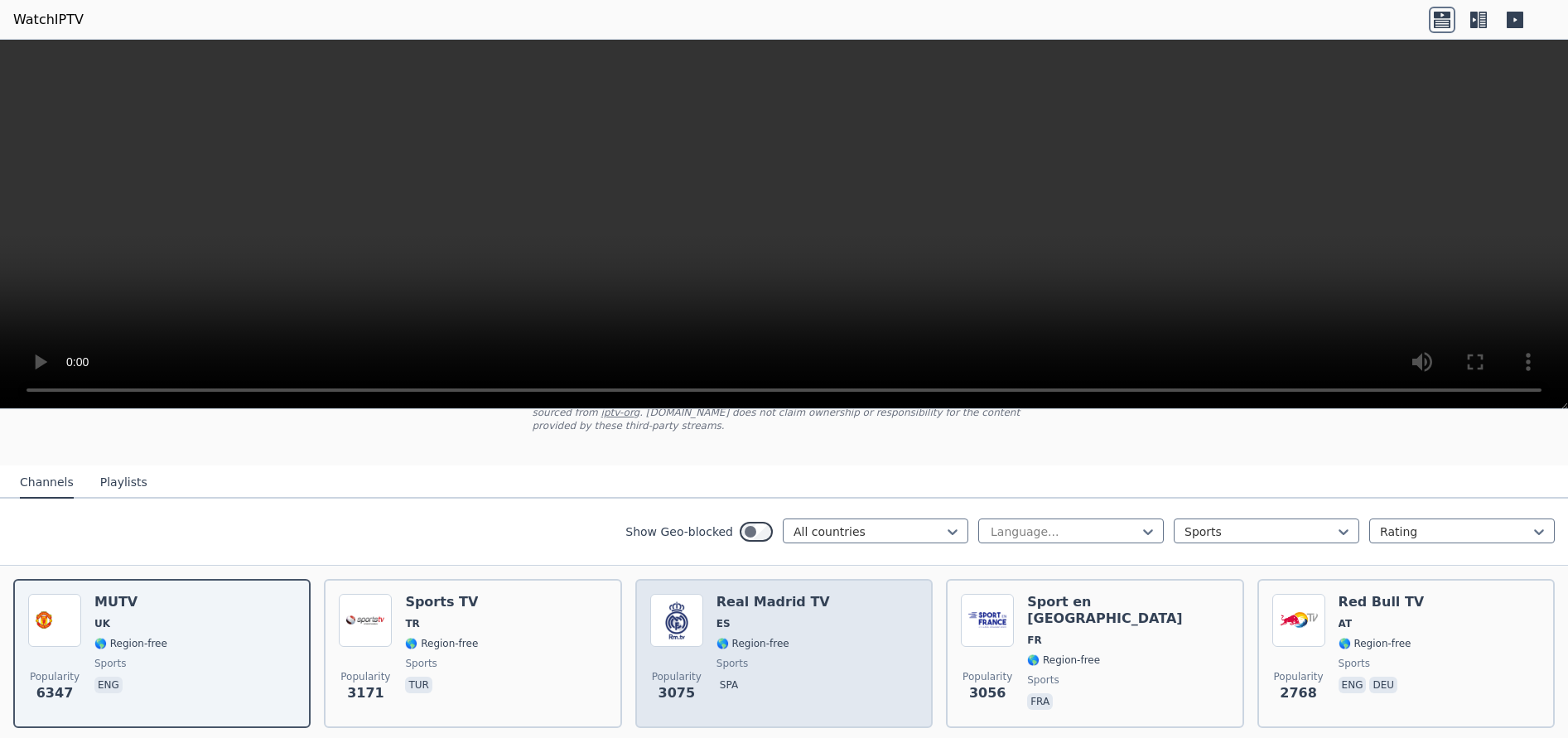
click at [792, 657] on span "sports" at bounding box center [772, 663] width 113 height 13
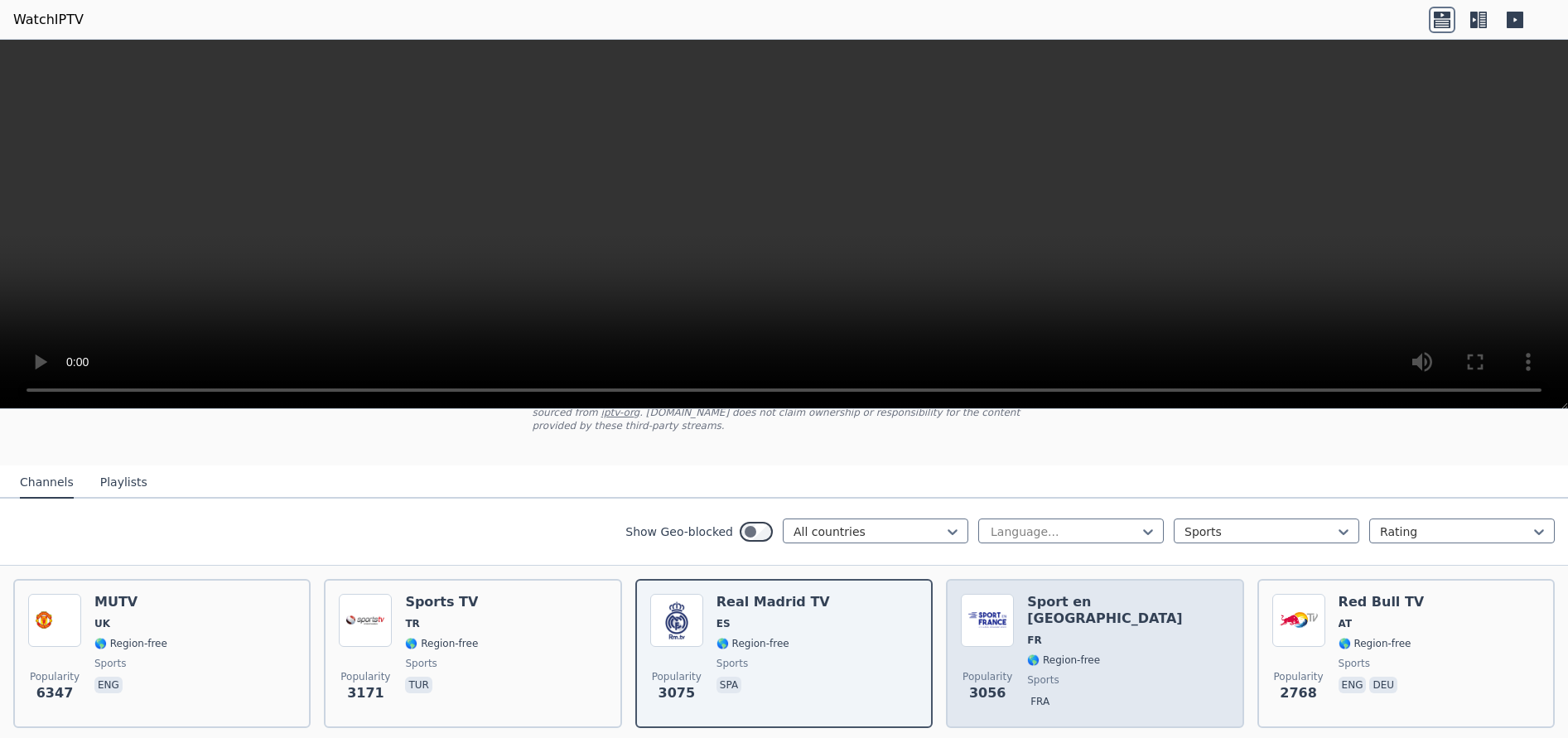
click at [1053, 638] on div "Sport en [GEOGRAPHIC_DATA] FR 🌎 Region-free sports fra" at bounding box center [1127, 653] width 202 height 119
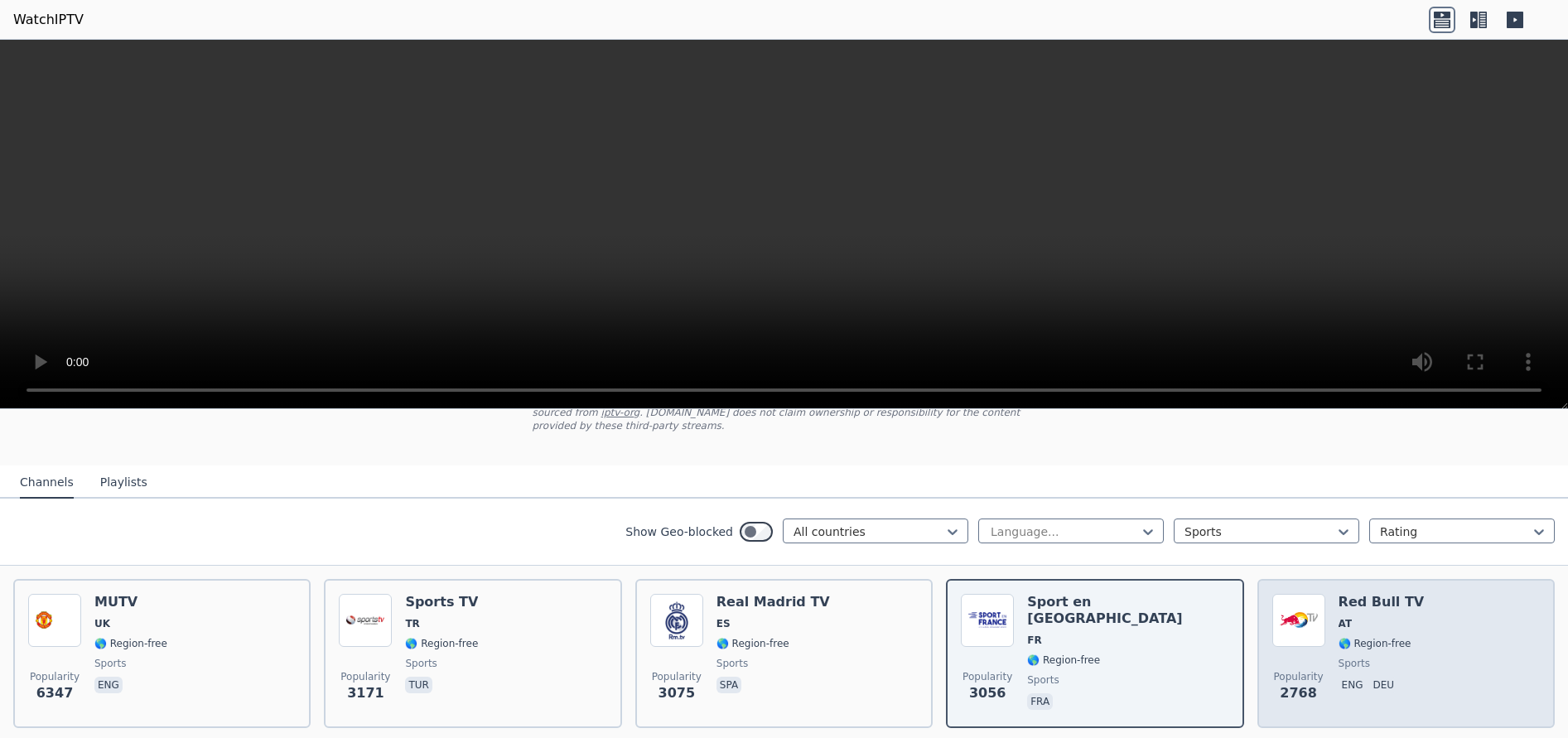
click at [1407, 597] on div "Popularity 2768 Red Bull TV AT 🌎 Region-free sports eng deu" at bounding box center [1407, 653] width 268 height 119
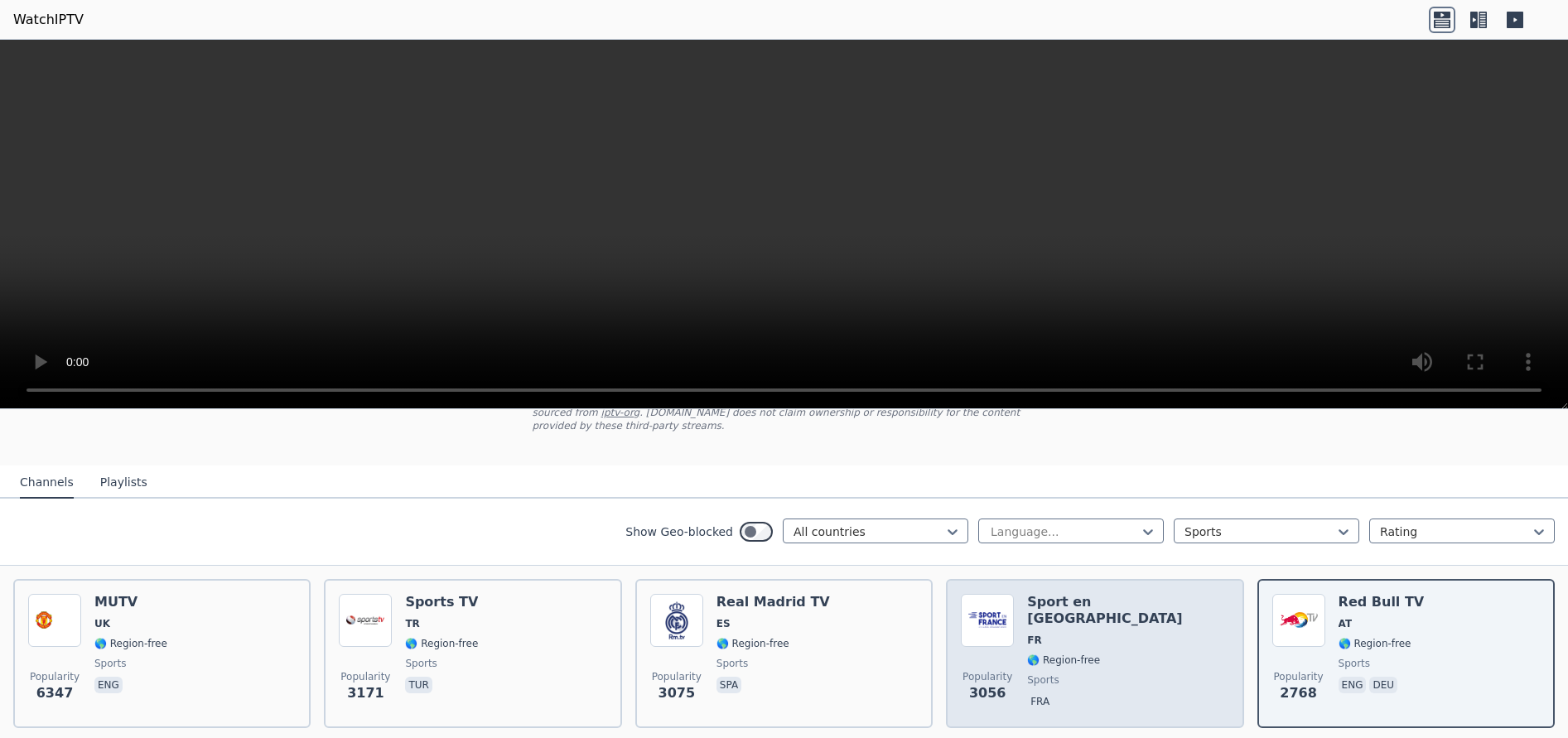
click at [1150, 642] on div "Popularity 3056 Sport en [GEOGRAPHIC_DATA] FR 🌎 Region-free sports fra" at bounding box center [1095, 653] width 268 height 119
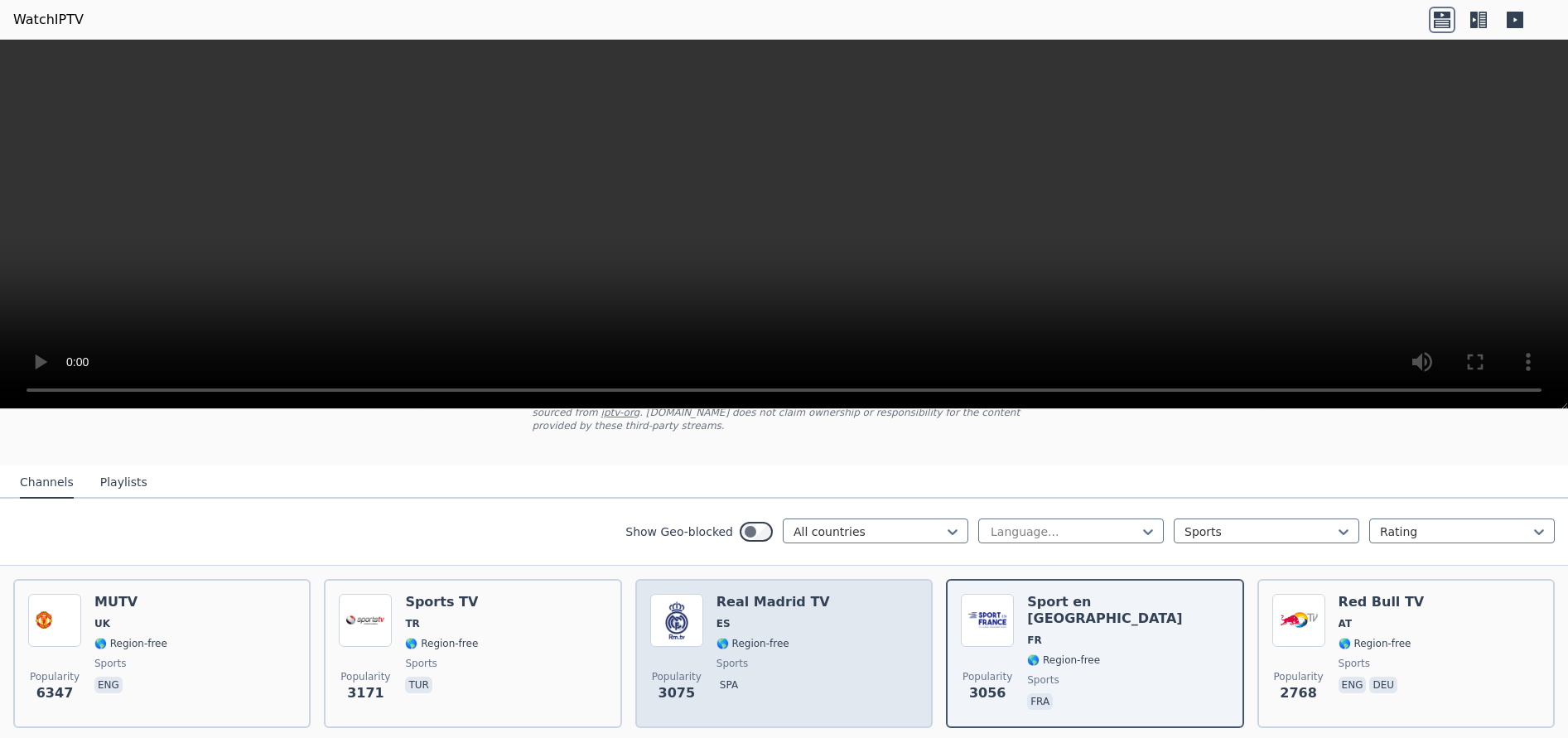
click at [845, 648] on div "Popularity 3075 Real Madrid TV ES 🌎 Region-free sports spa" at bounding box center [784, 653] width 268 height 119
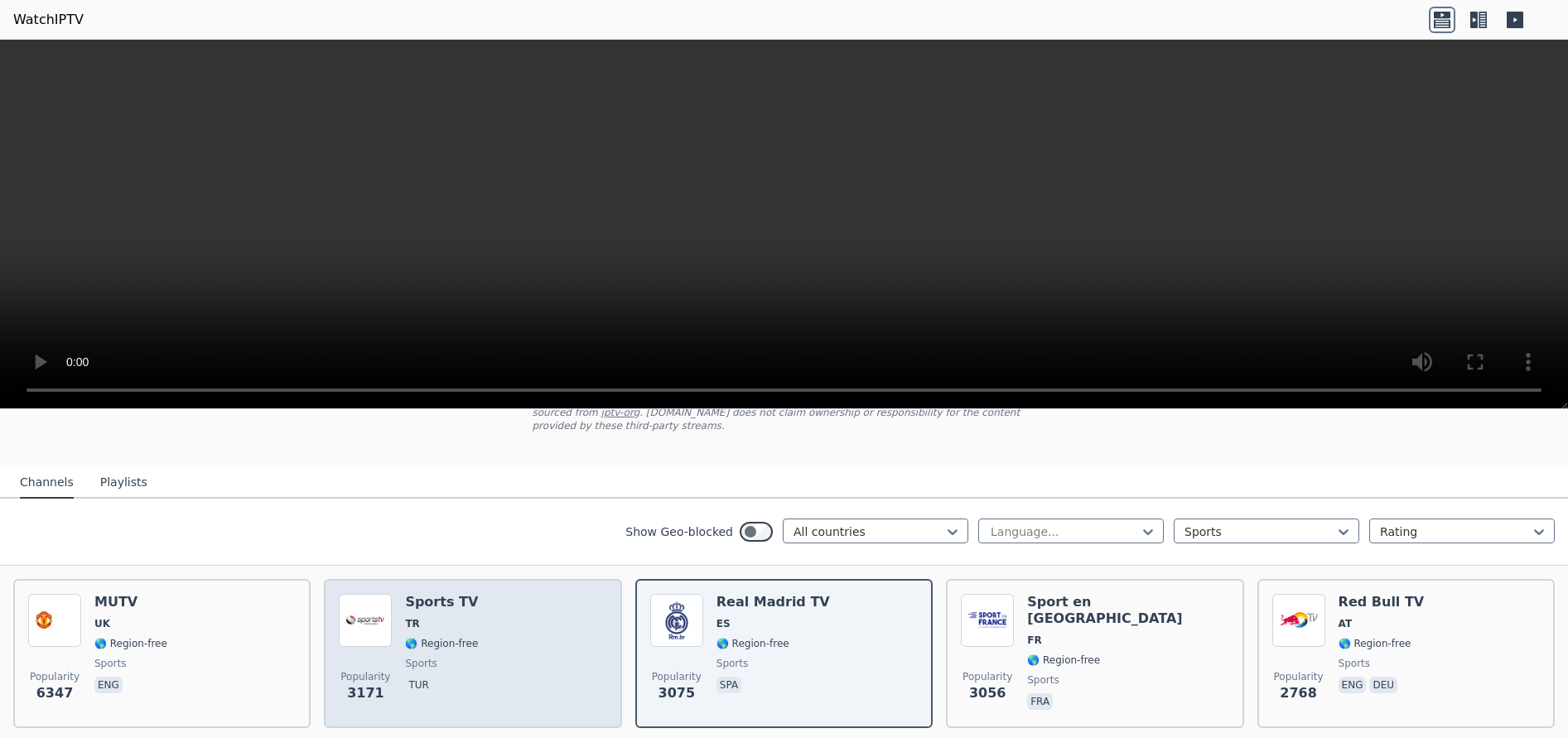
click at [552, 652] on div "Popularity 3171 Sports TV TR 🌎 Region-free sports tur" at bounding box center [472, 653] width 268 height 119
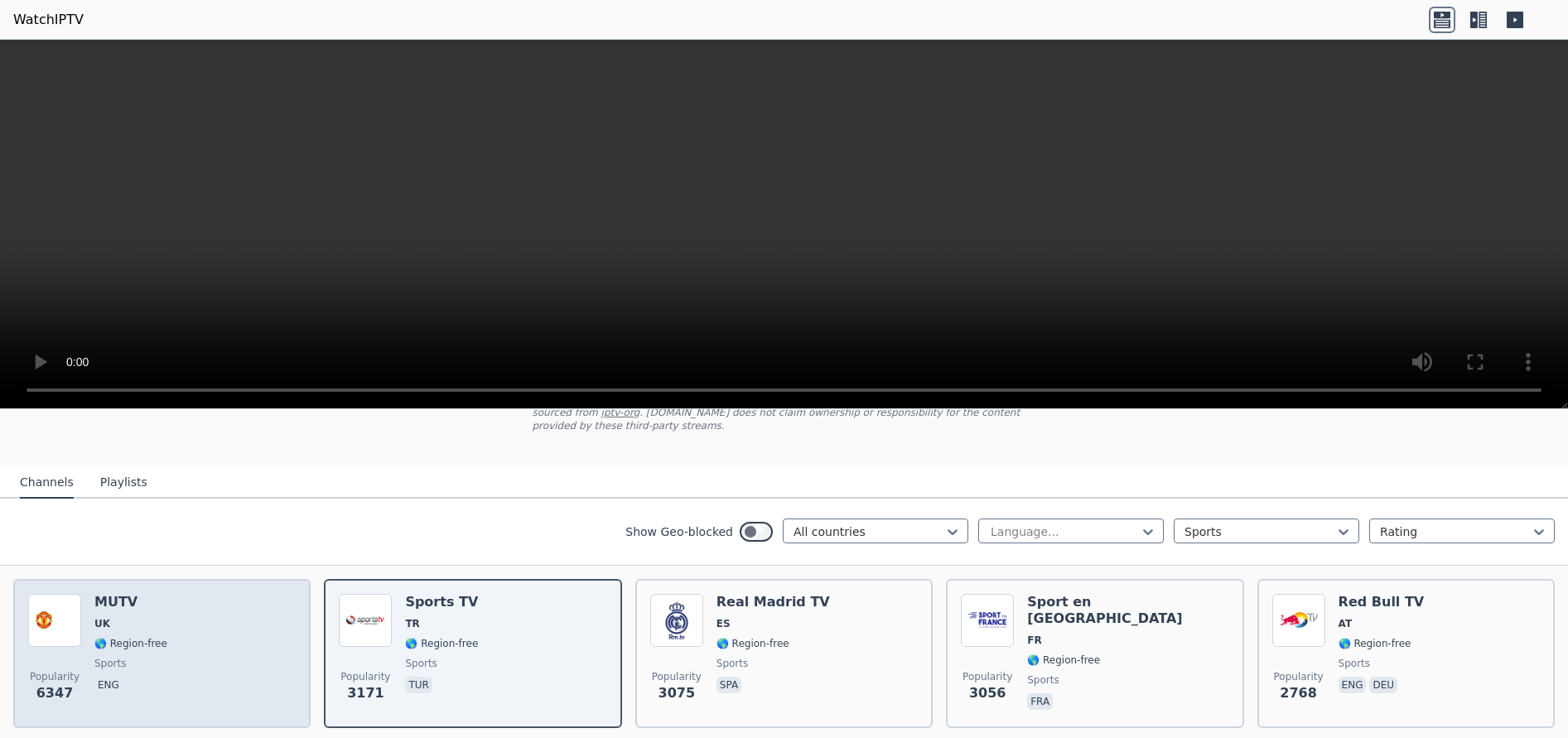
click at [241, 673] on div "Popularity 6347 MUTV [GEOGRAPHIC_DATA] 🌎 Region-free sports eng" at bounding box center [162, 653] width 268 height 119
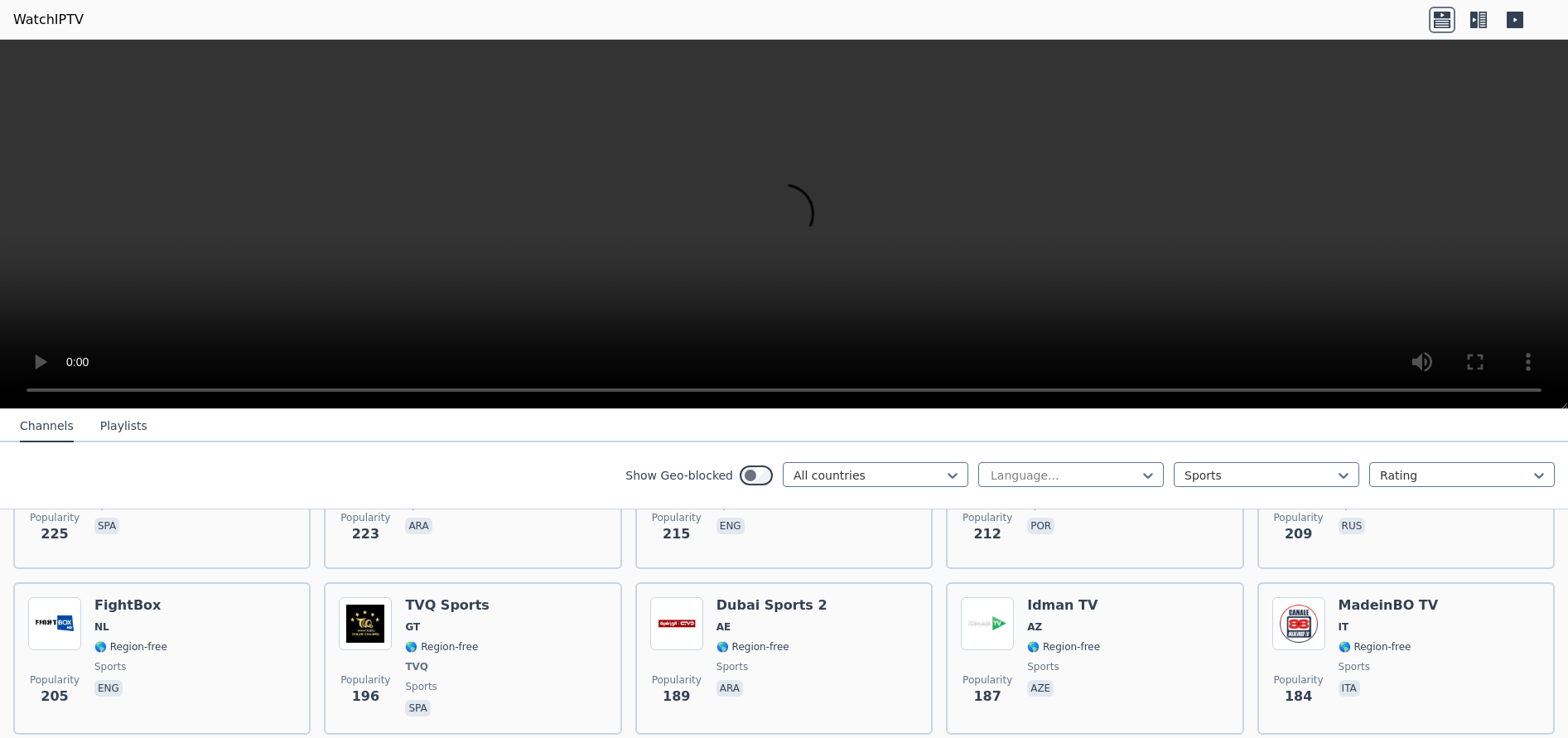
scroll to position [2061, 0]
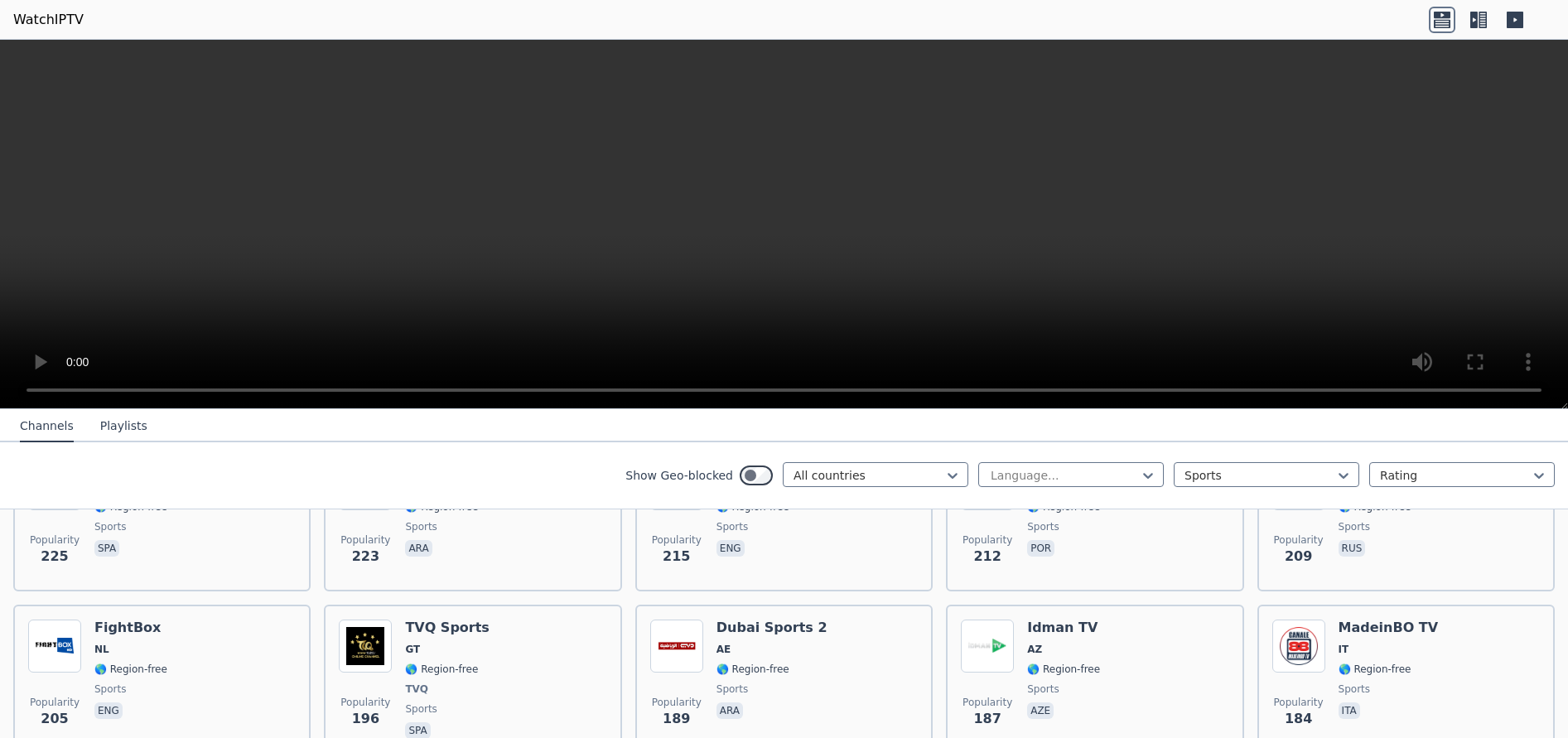
click at [118, 428] on button "Playlists" at bounding box center [124, 427] width 47 height 31
